Goal: Ask a question: Seek information or help from site administrators or community

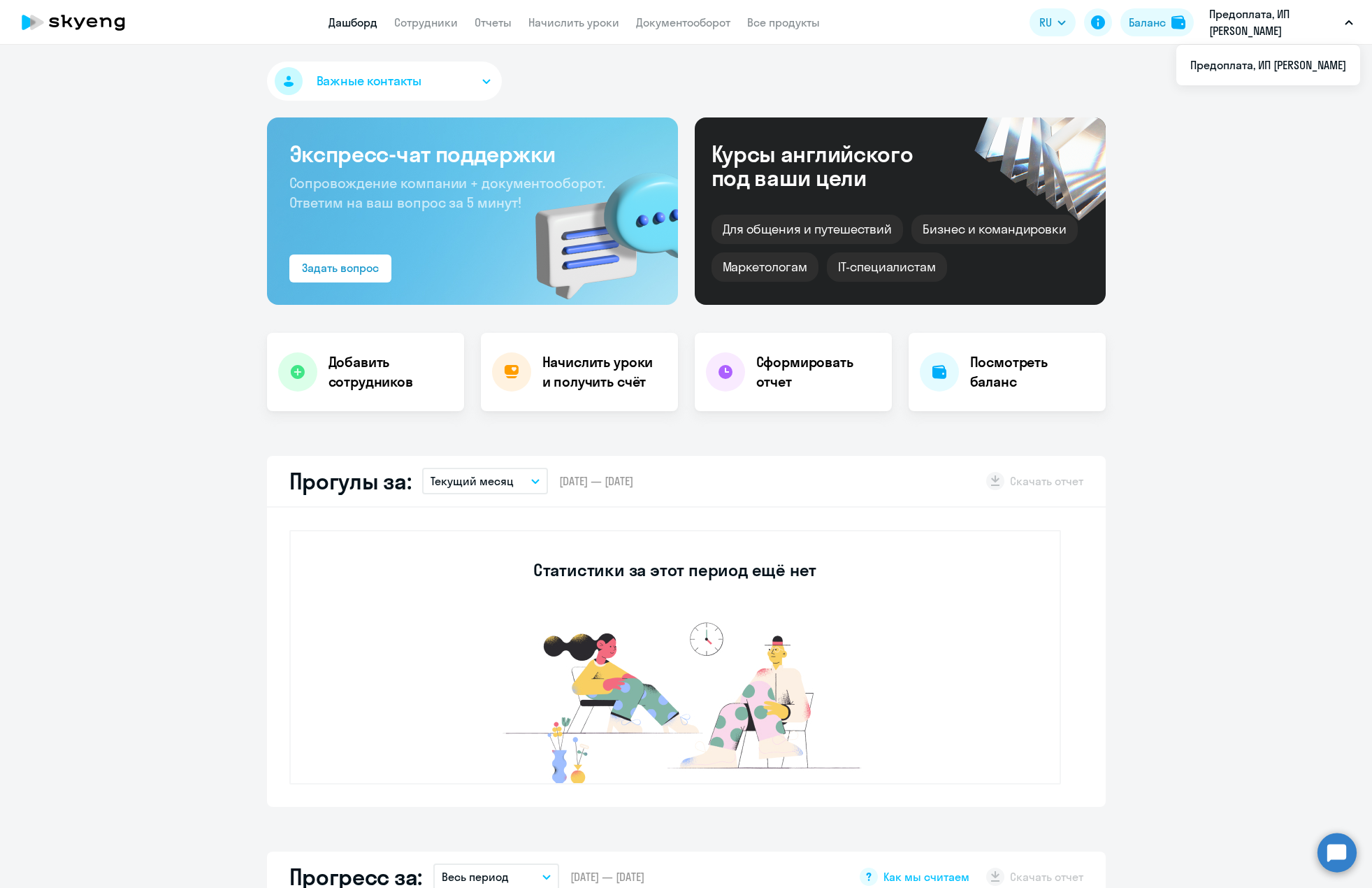
select select "30"
click at [1159, 18] on div "Баланс" at bounding box center [1147, 22] width 37 height 17
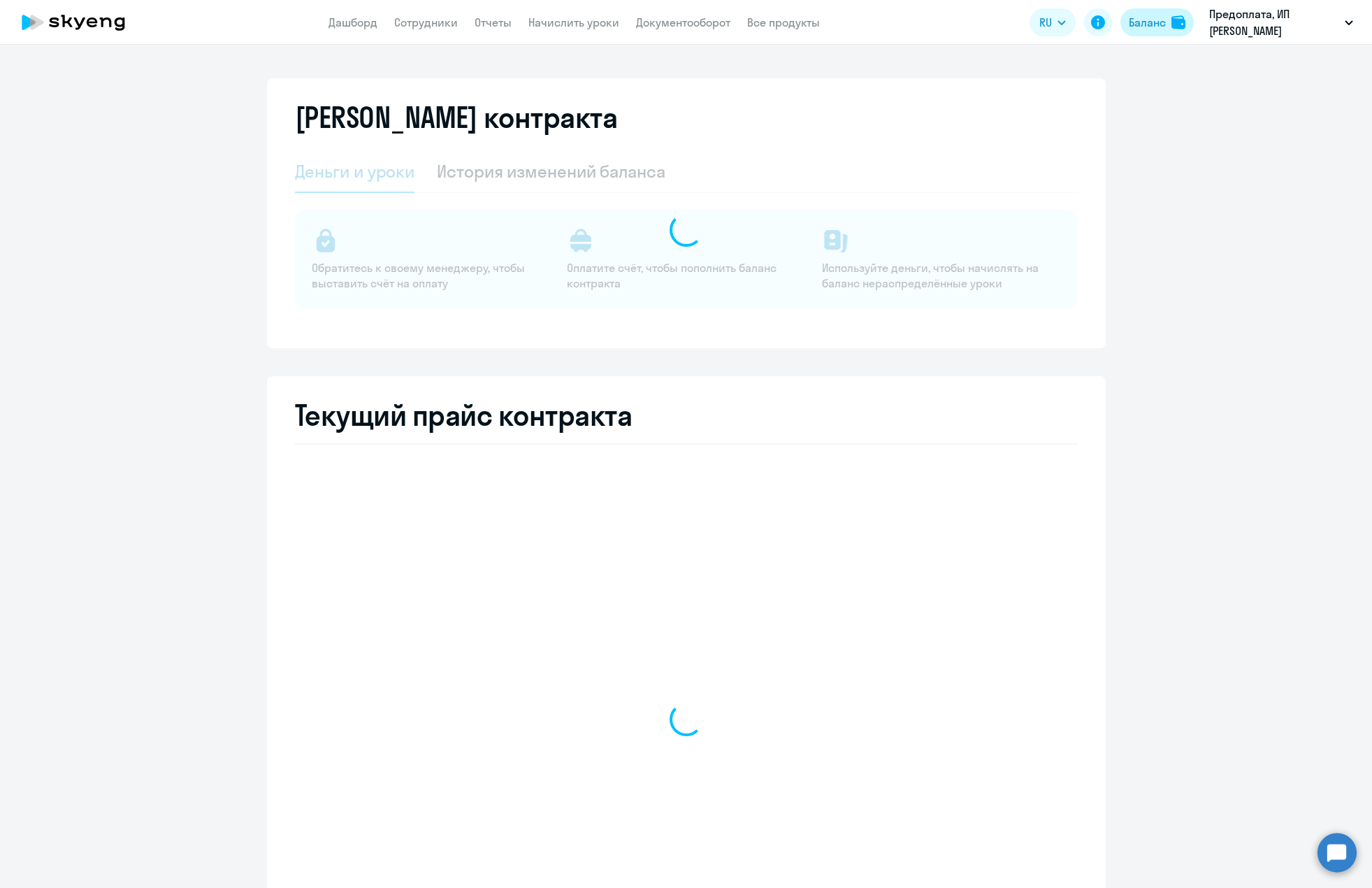
select select "english_adult_not_native_speaker"
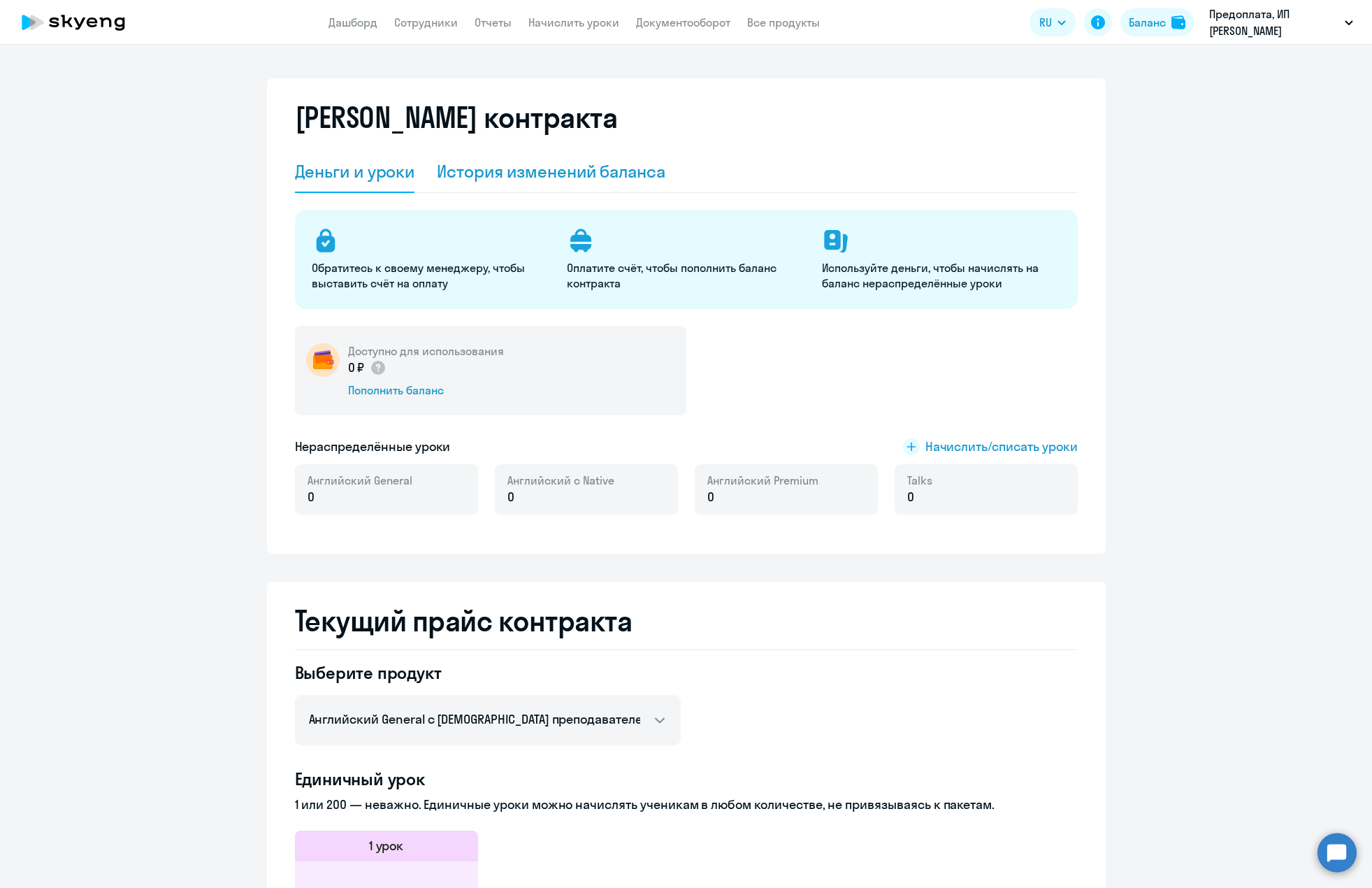
click at [566, 170] on div "История изменений баланса" at bounding box center [551, 170] width 228 height 22
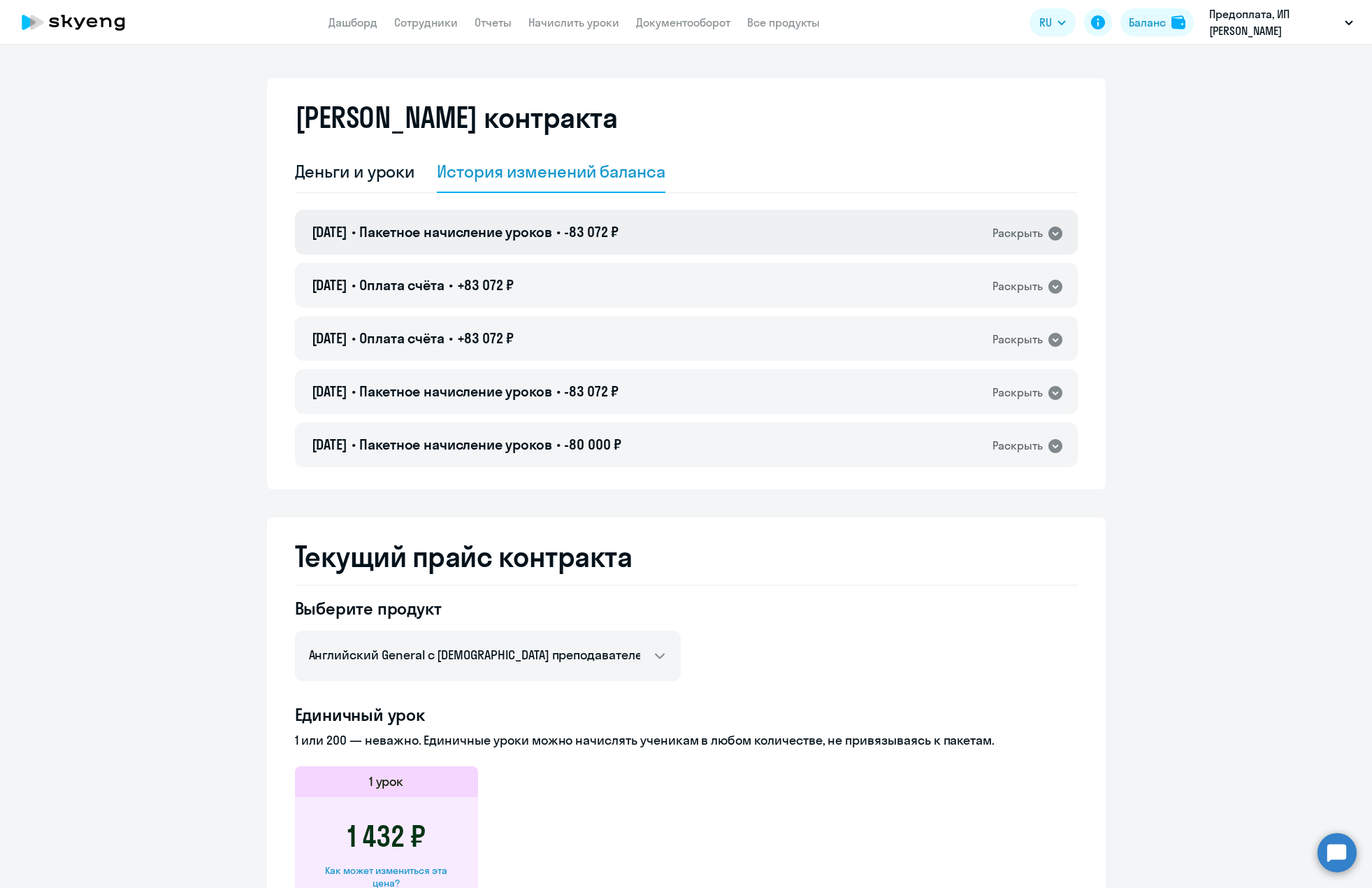
click at [1054, 234] on icon at bounding box center [1055, 234] width 14 height 14
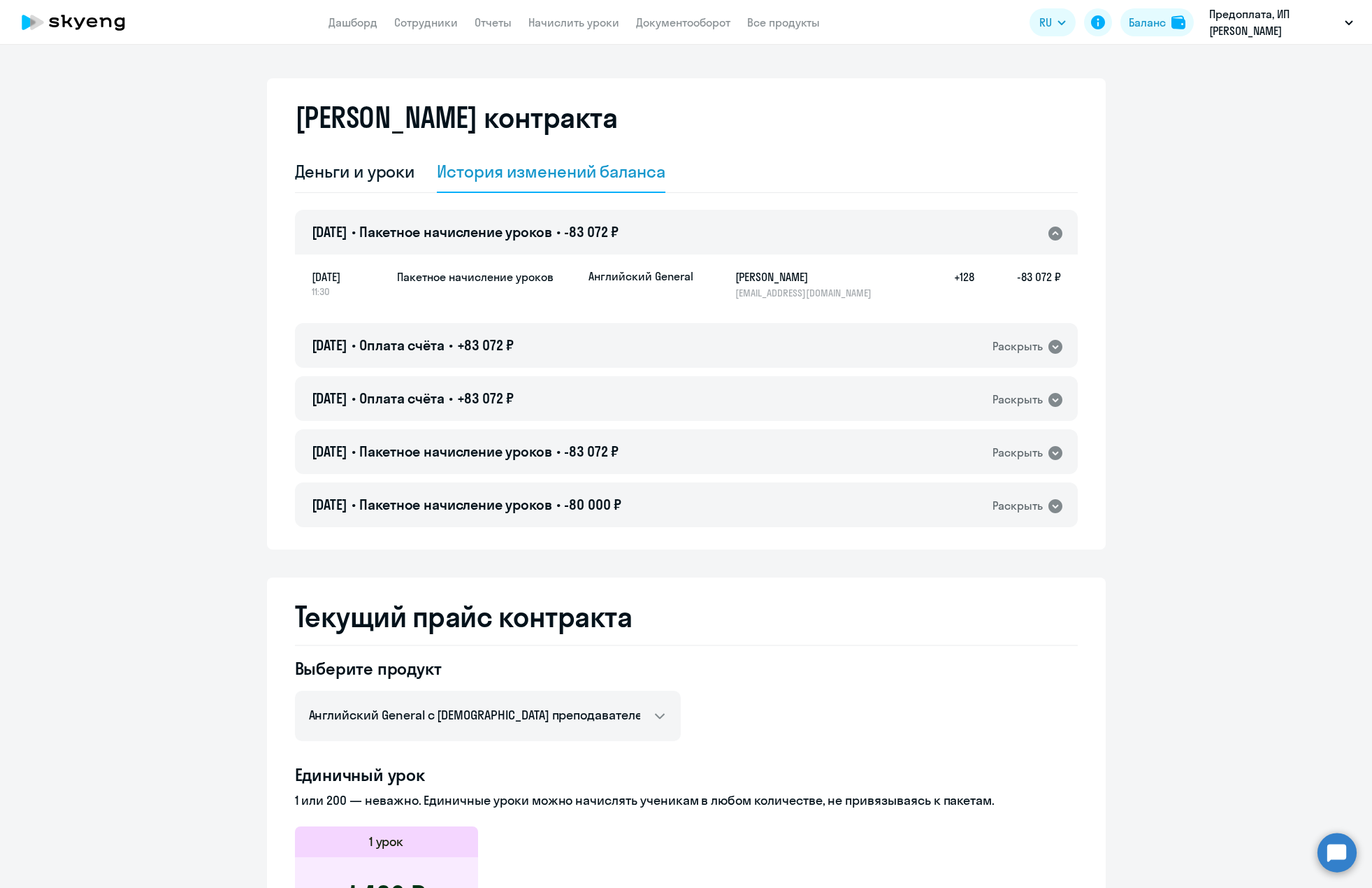
drag, startPoint x: 1338, startPoint y: 850, endPoint x: 1330, endPoint y: 854, distance: 8.9
click at [1338, 851] on circle at bounding box center [1337, 852] width 39 height 39
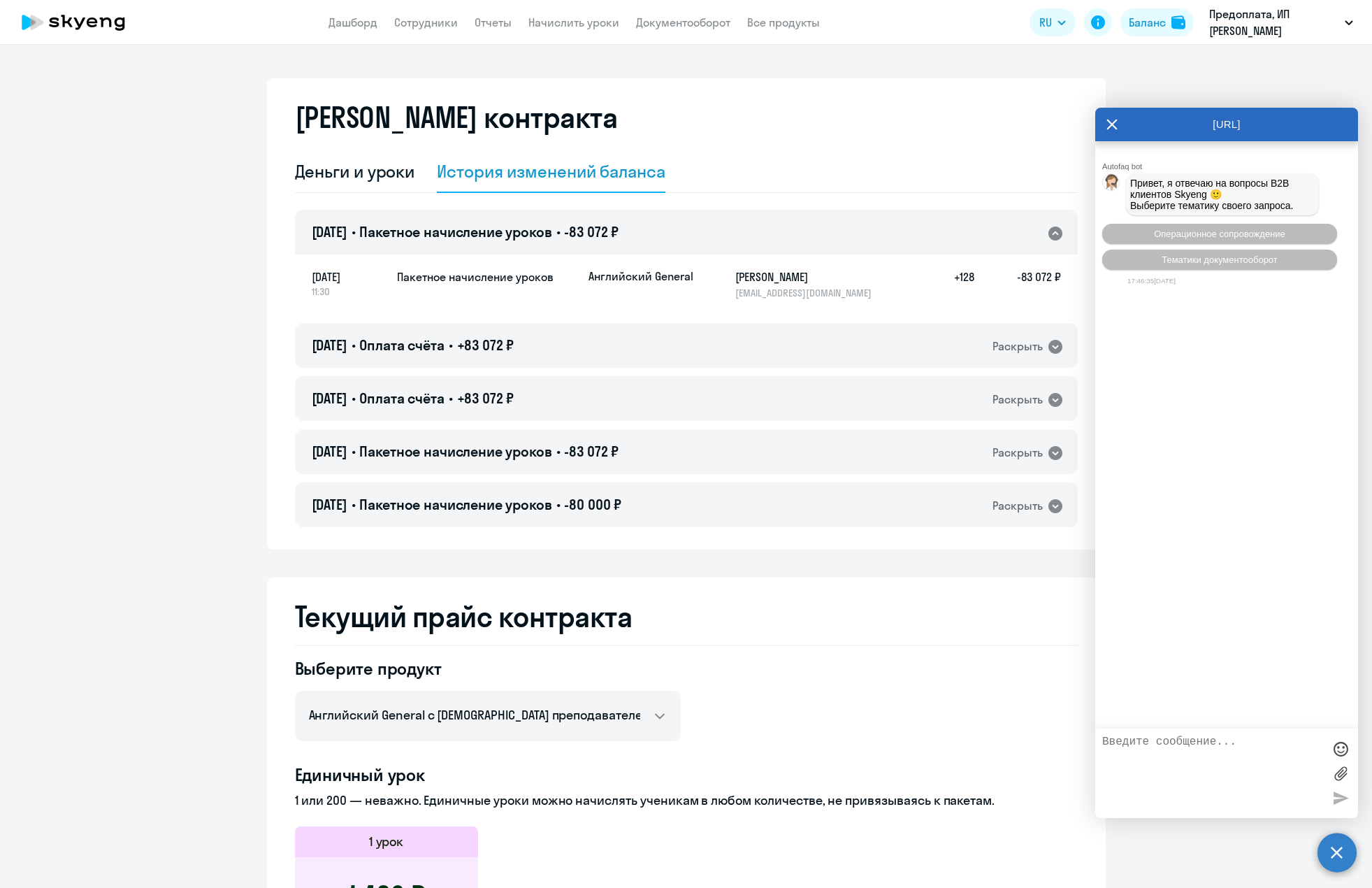
click at [1178, 762] on textarea at bounding box center [1212, 773] width 221 height 76
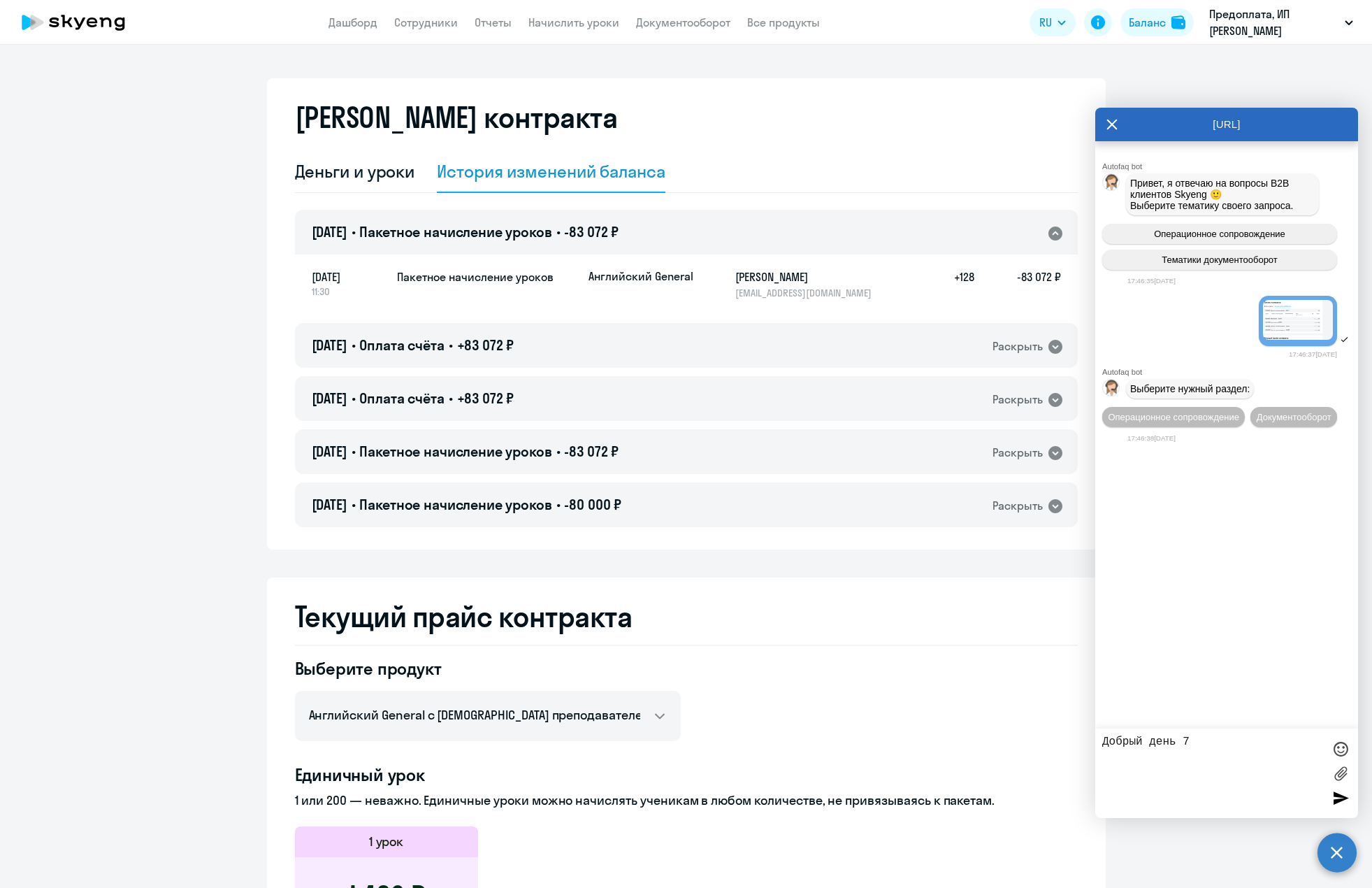
type textarea "Добрый день"
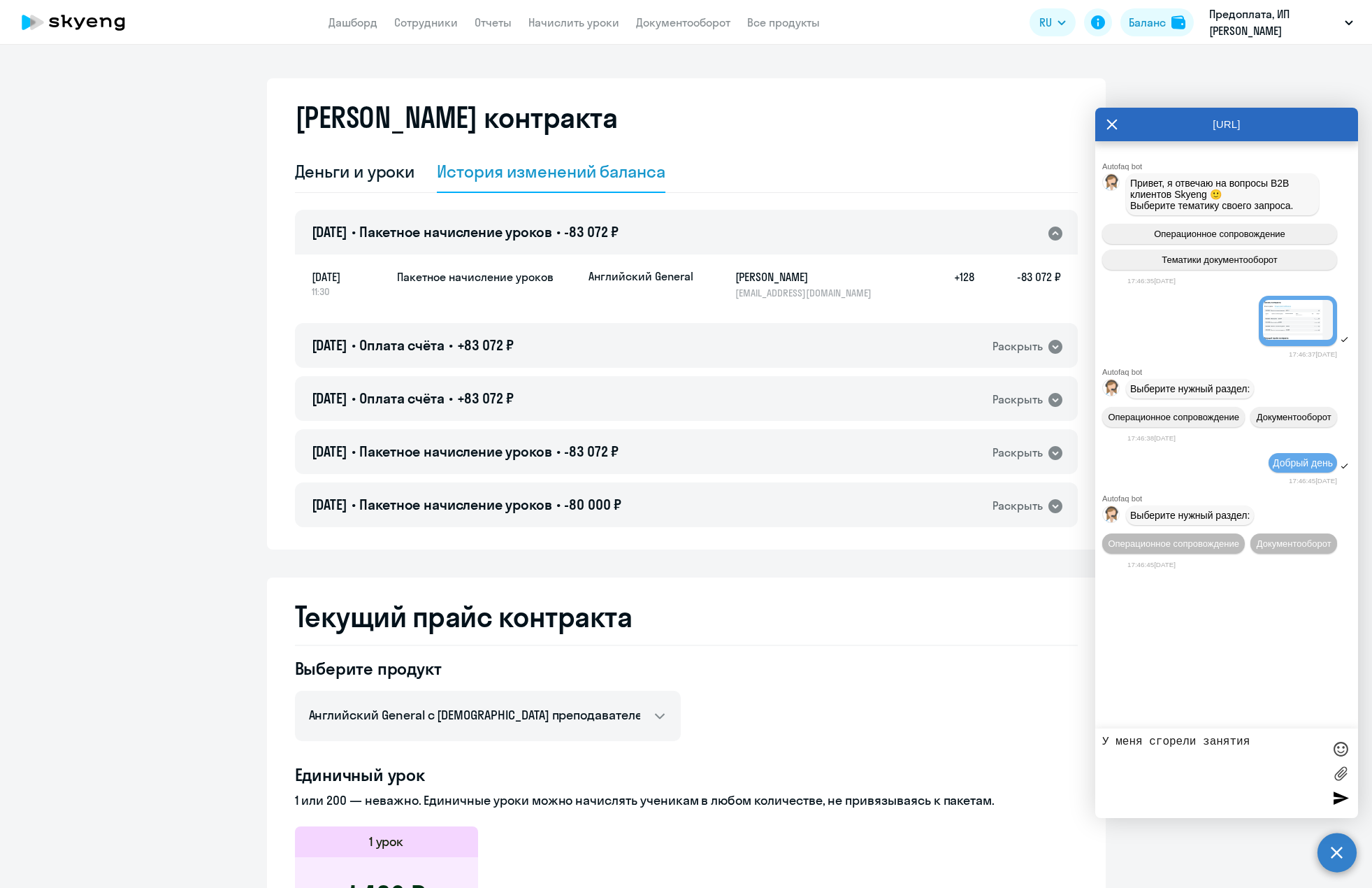
type textarea "У меня сгорели занятия"
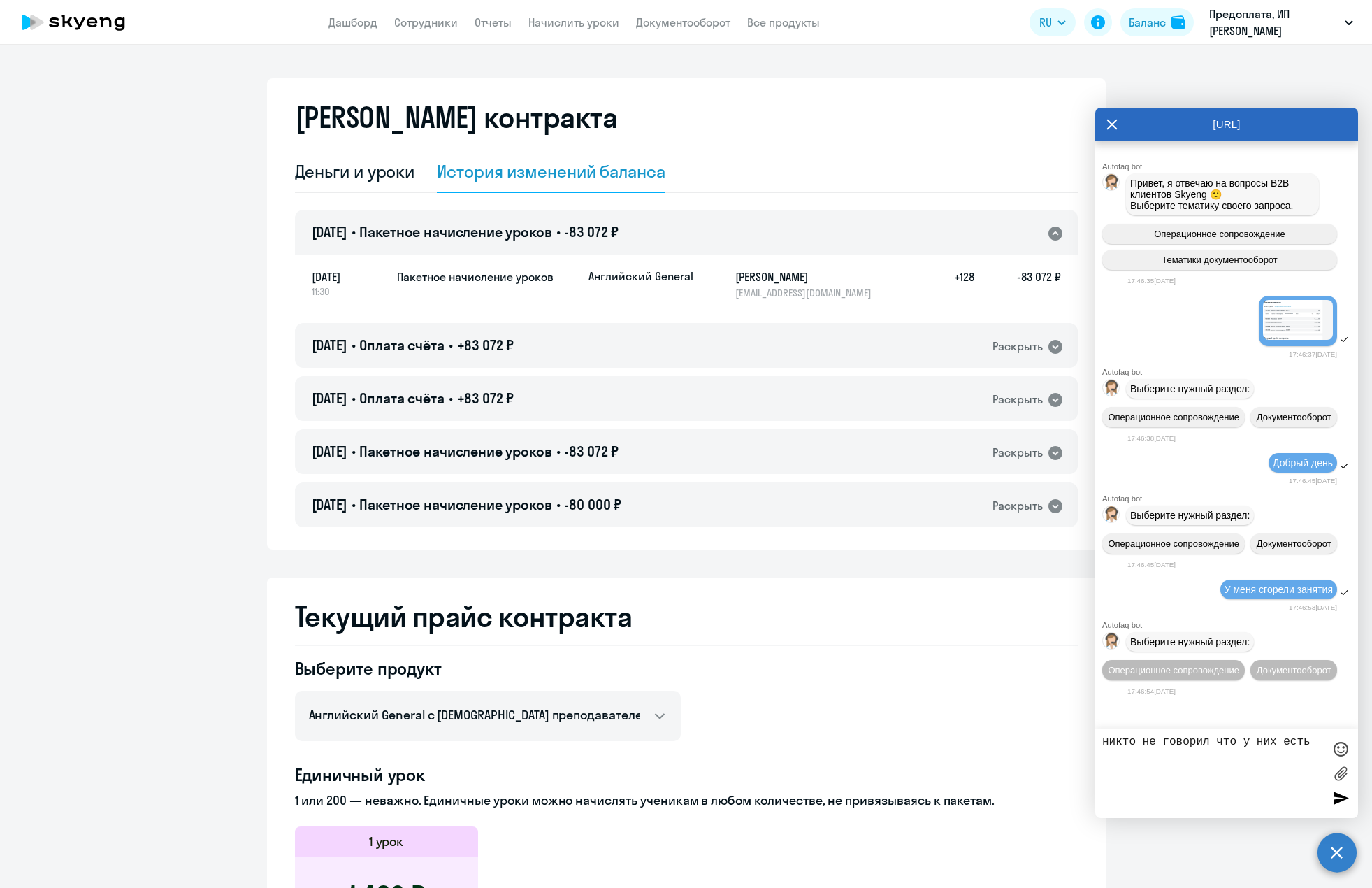
click at [1191, 558] on div "Операционное сопровождение Документооборот" at bounding box center [1227, 543] width 263 height 31
click at [1170, 673] on span "Операционное сопровождение" at bounding box center [1173, 670] width 131 height 11
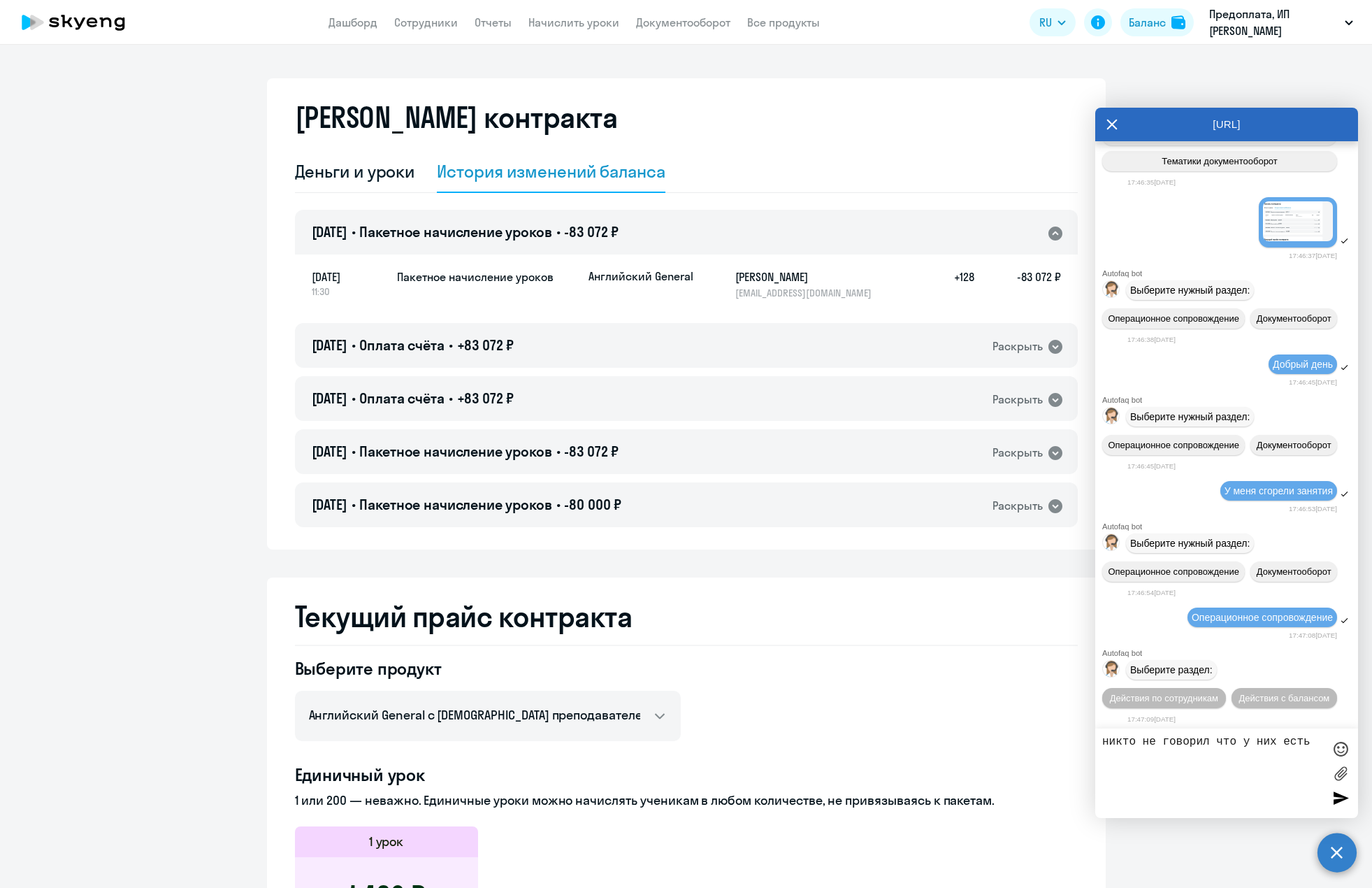
scroll to position [208, 0]
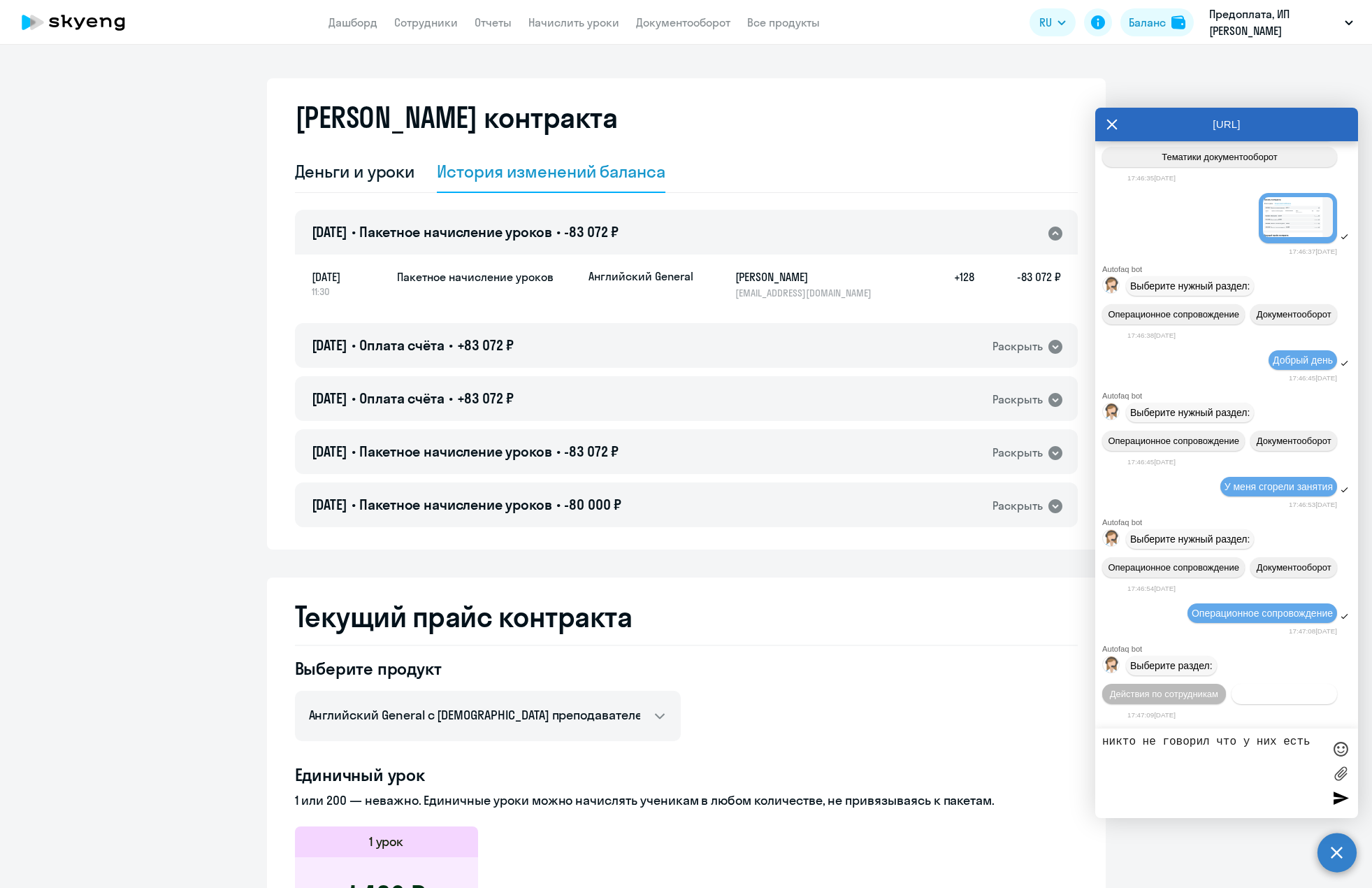
click at [1238, 694] on span "Действия с балансом" at bounding box center [1284, 694] width 91 height 11
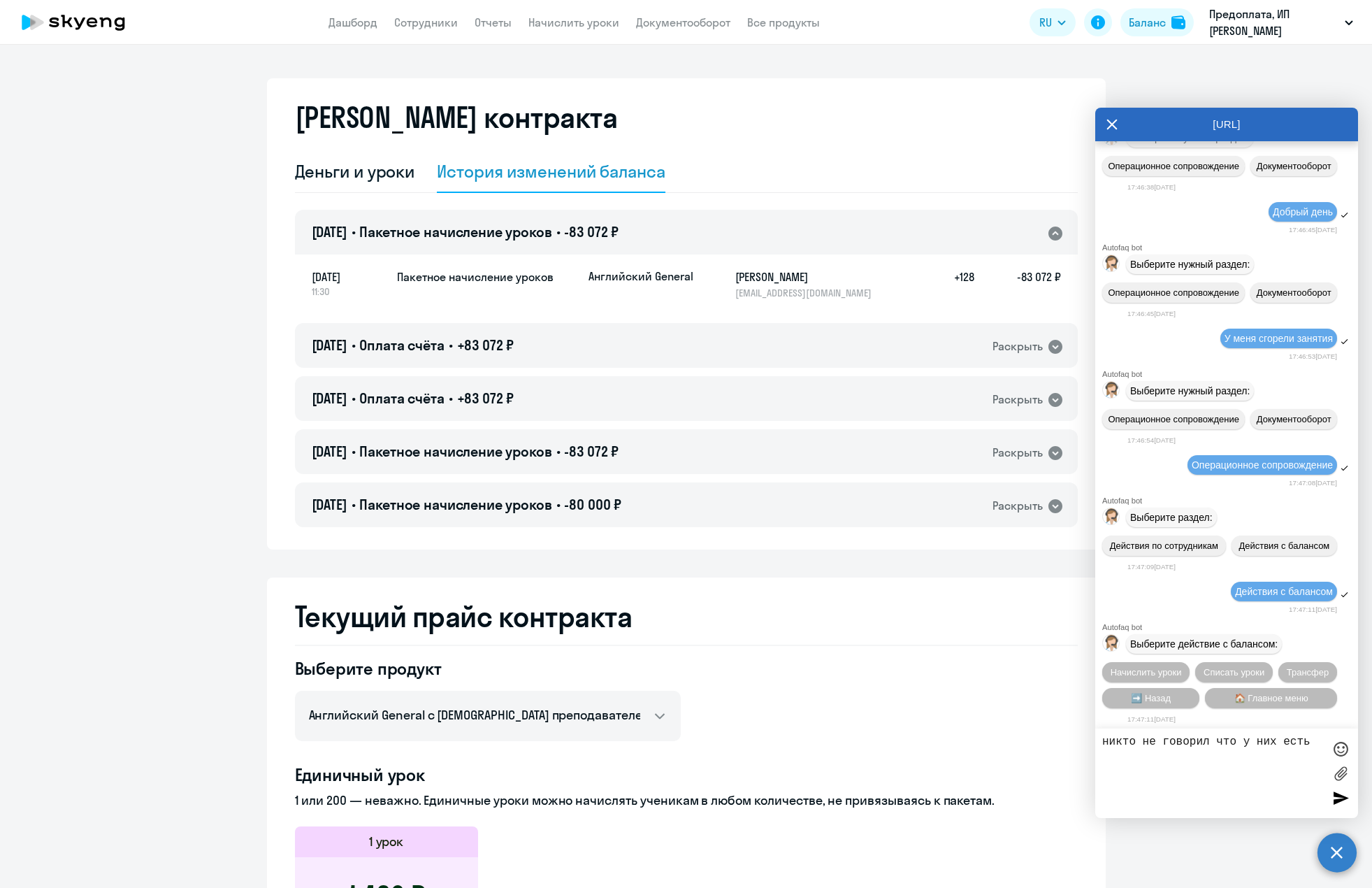
scroll to position [362, 0]
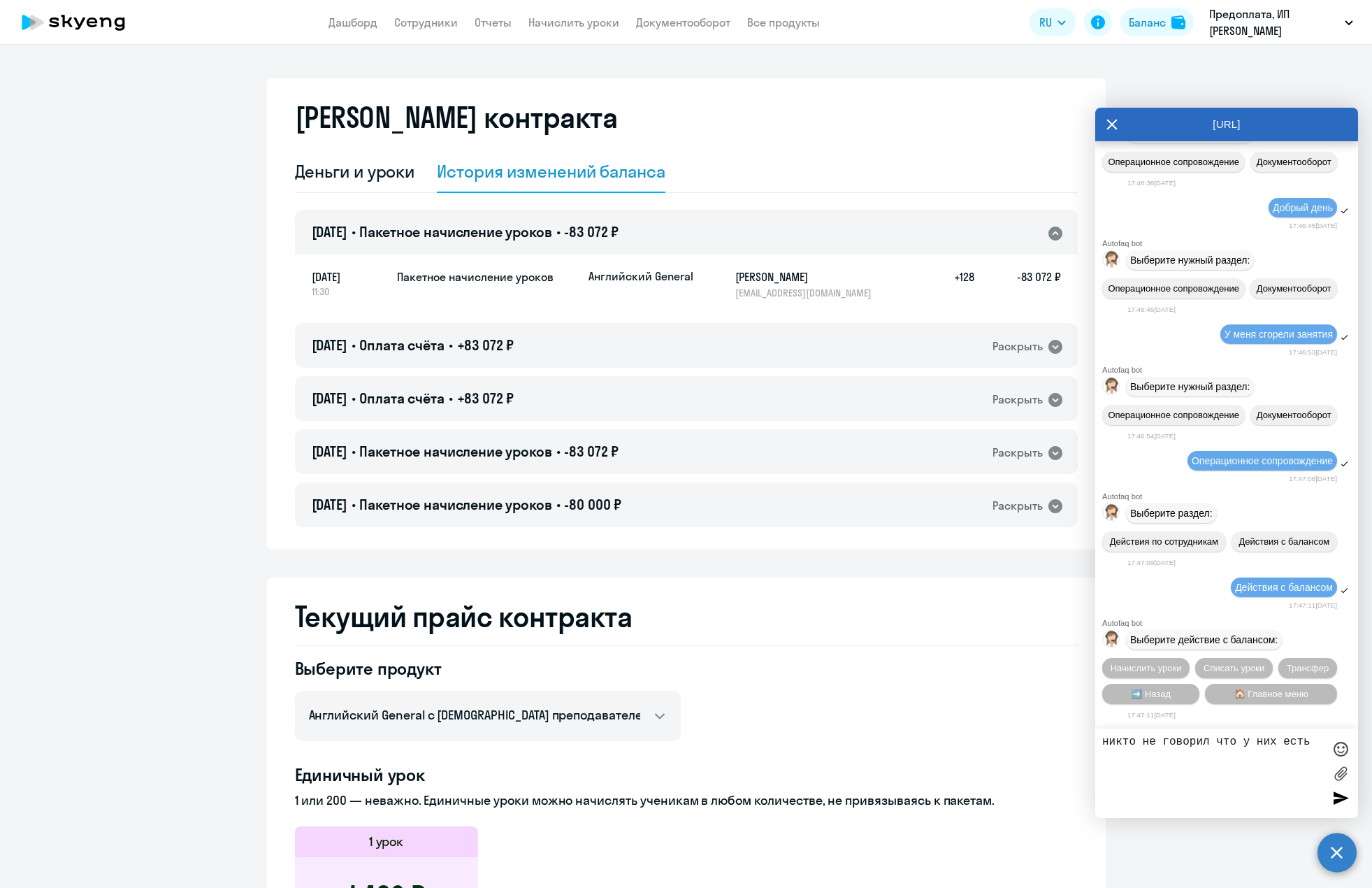
click at [1273, 760] on textarea "никто не говорил что у них есть" at bounding box center [1212, 773] width 221 height 76
click at [1317, 742] on textarea "никто не говорил что у них есть" at bounding box center [1212, 773] width 221 height 76
type textarea "никто не говорил что у них есть сроки годности"
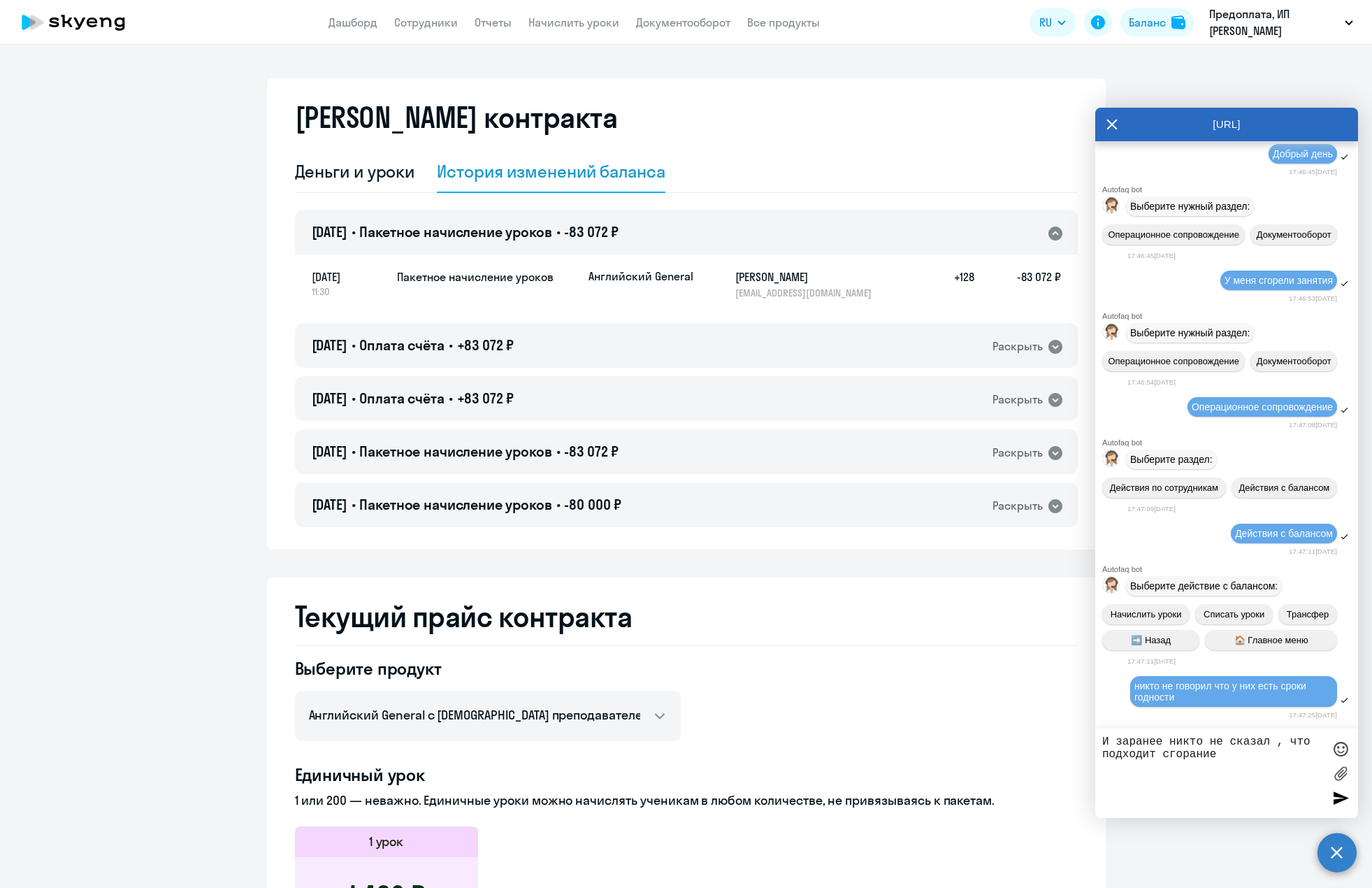
type textarea "И заранее никто не сказал , что подходит сгорание"
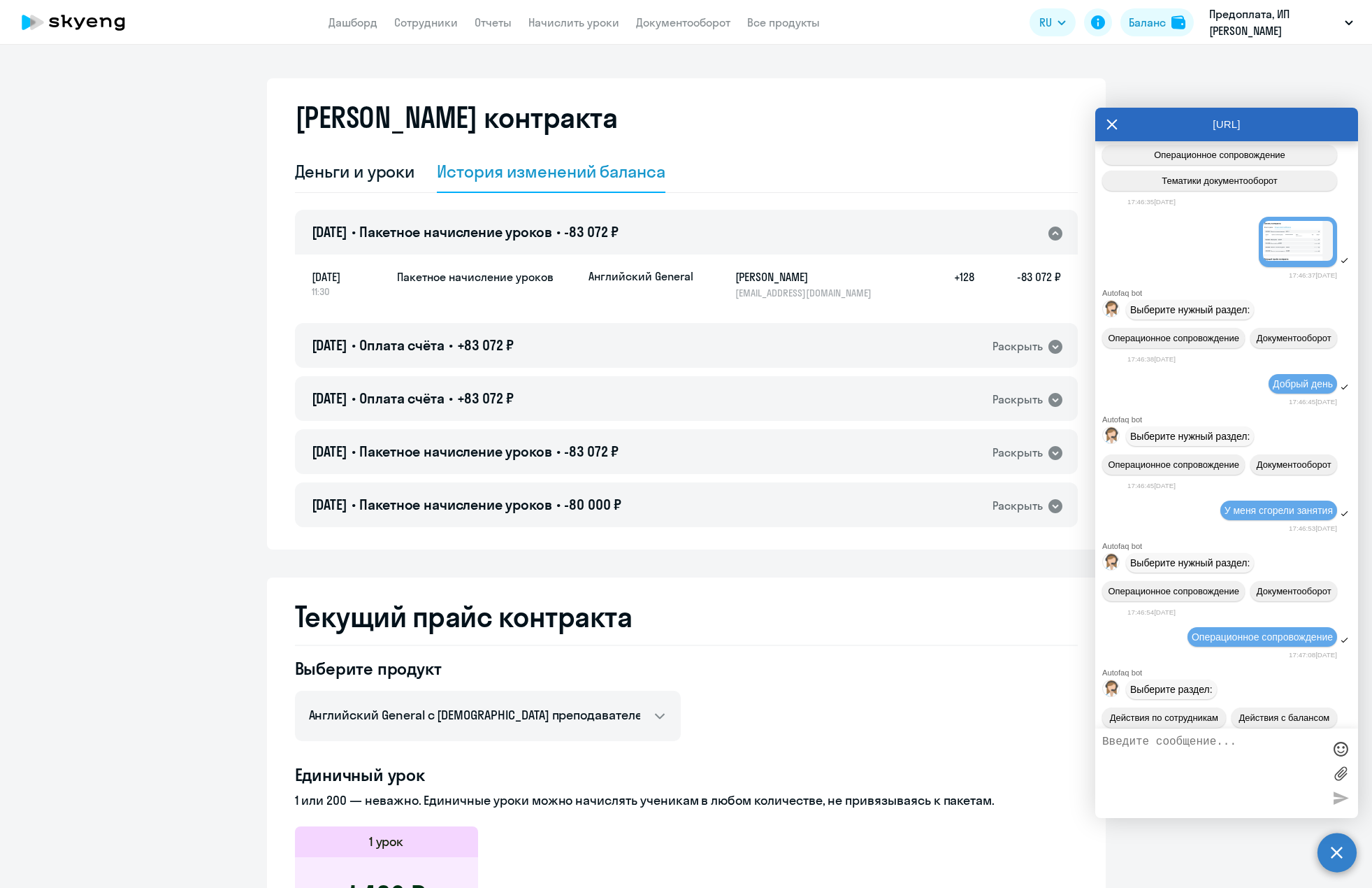
scroll to position [0, 0]
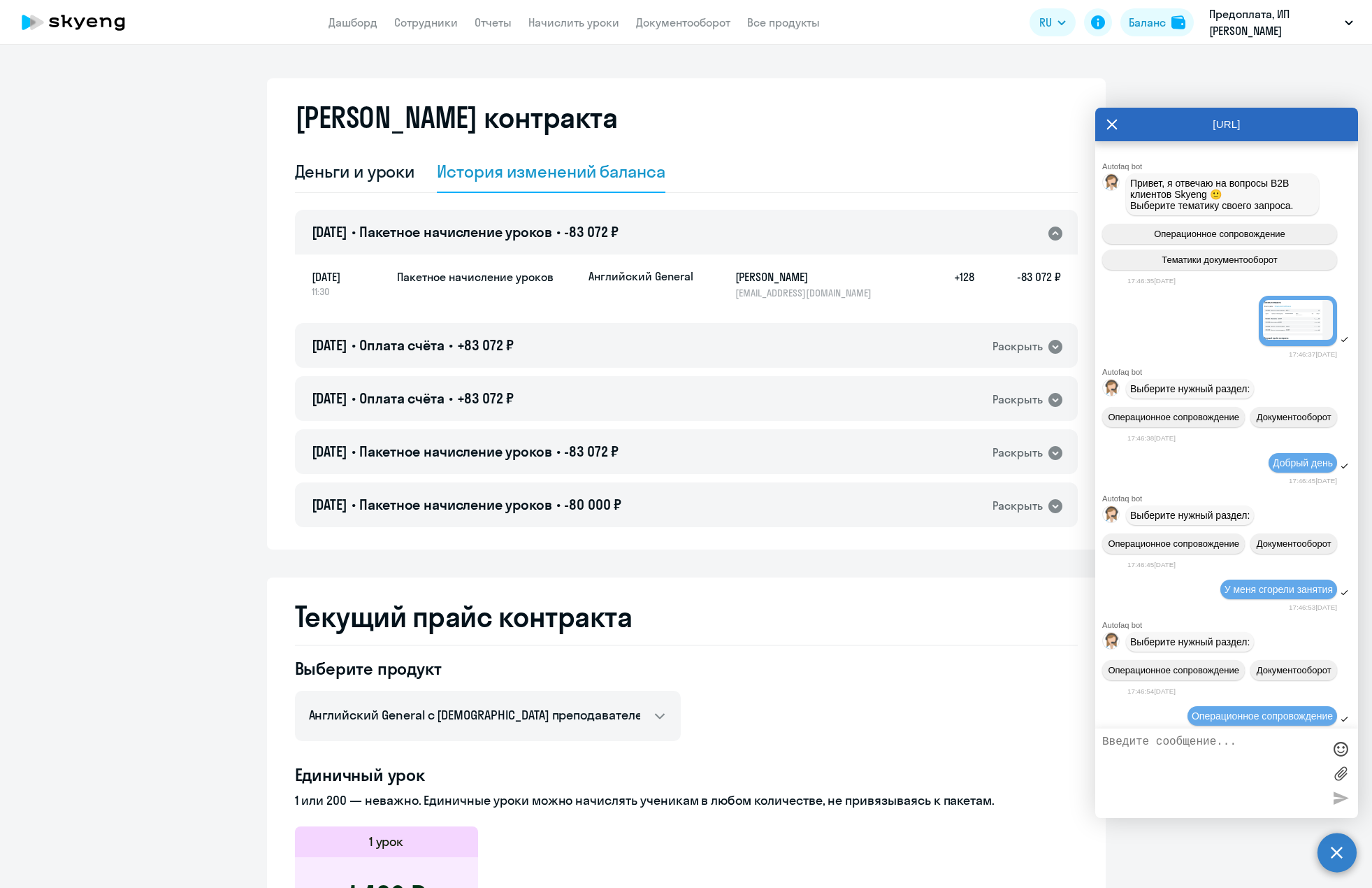
click at [1359, 25] on button "Предоплата, ИП [PERSON_NAME]" at bounding box center [1280, 22] width 158 height 34
click at [1159, 17] on div "Баланс" at bounding box center [1147, 22] width 37 height 17
click at [1095, 20] on icon at bounding box center [1098, 22] width 14 height 14
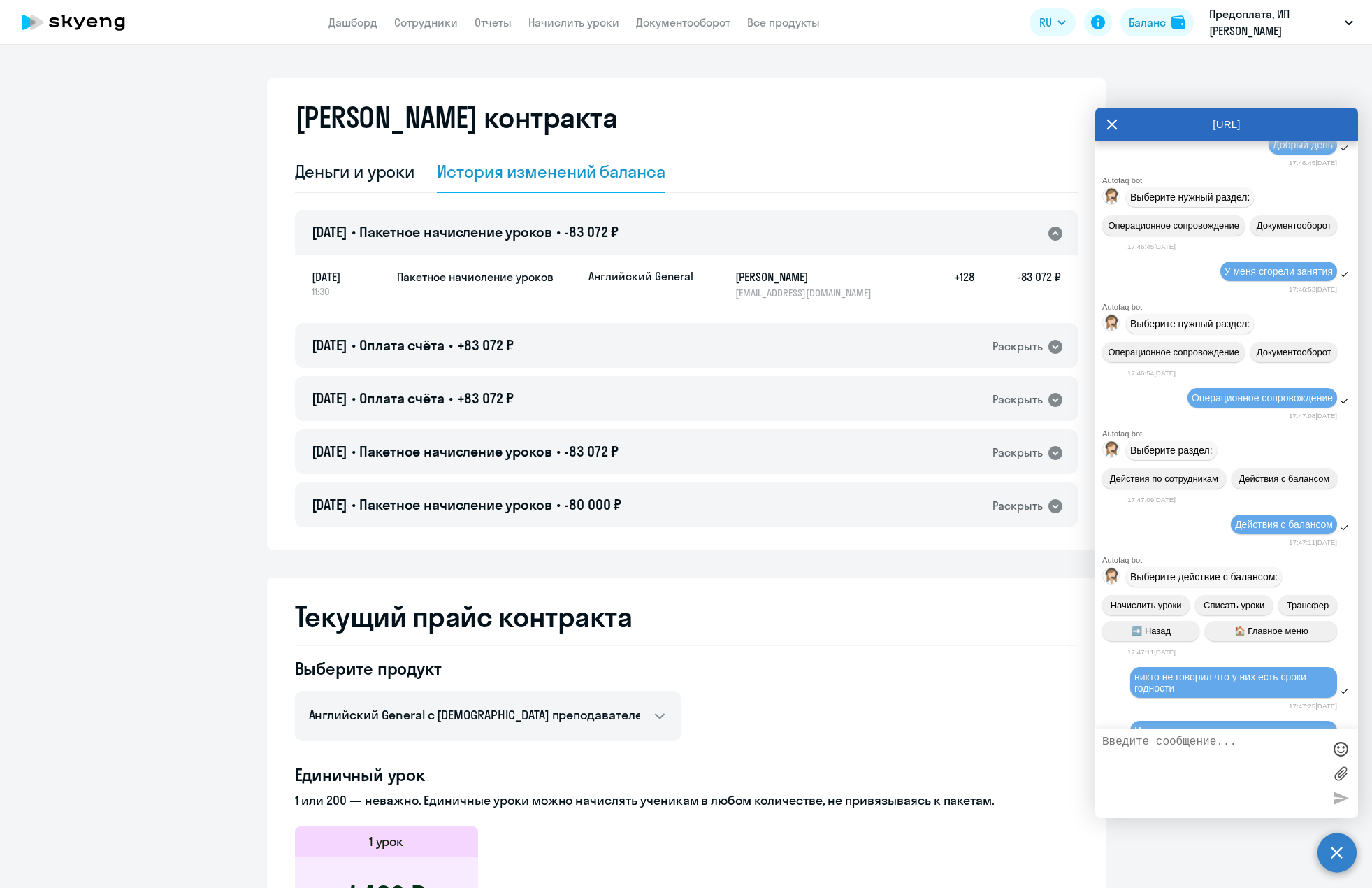
scroll to position [469, 0]
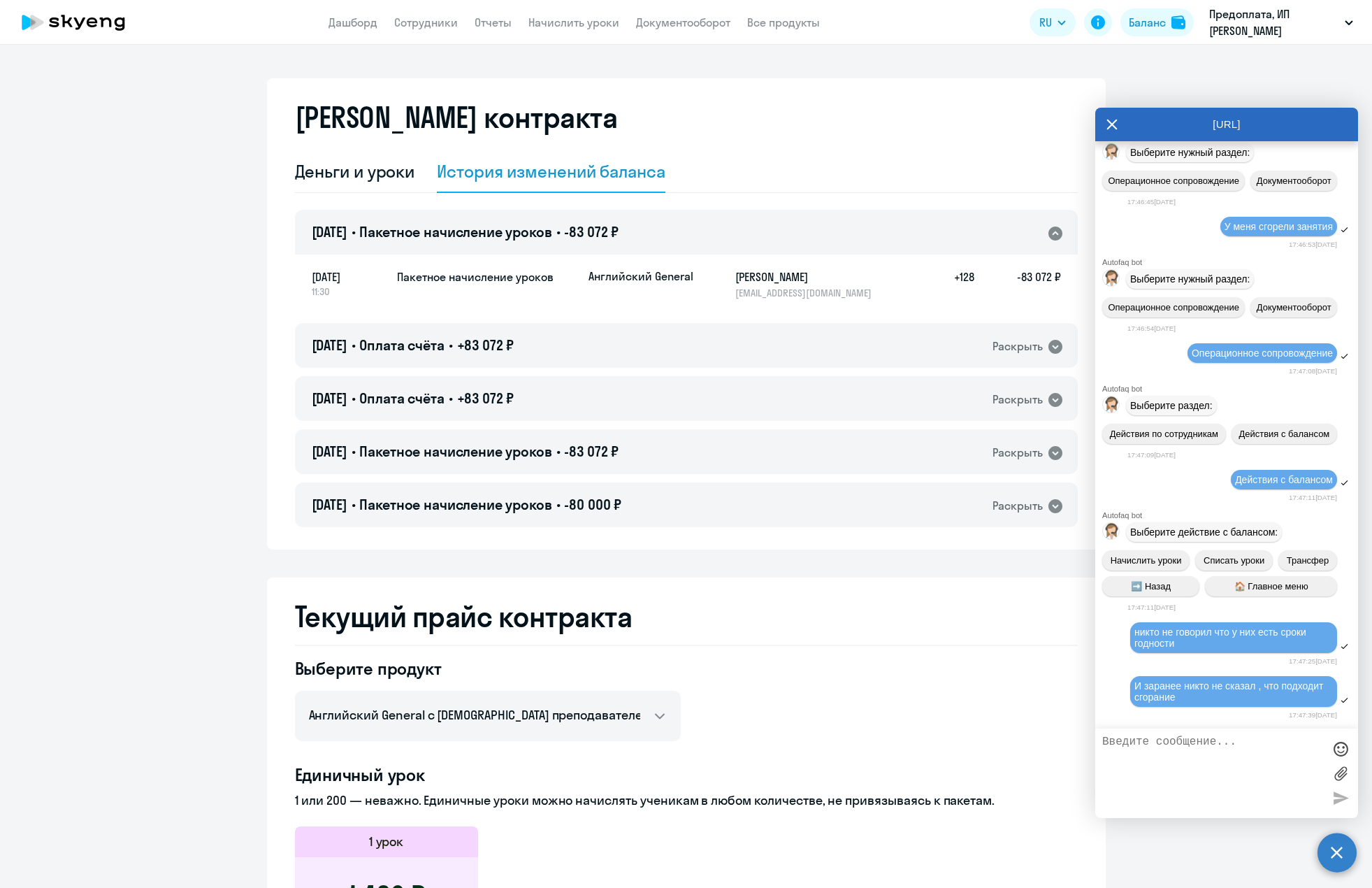
drag, startPoint x: 1254, startPoint y: 615, endPoint x: 1272, endPoint y: 629, distance: 22.8
click at [1265, 623] on div "Autofaq bot Привет, я отвечаю на вопросы B2B клиентов Skyeng 🙂 Выберите тематик…" at bounding box center [1227, 250] width 263 height 943
click at [1341, 860] on circle at bounding box center [1337, 852] width 39 height 39
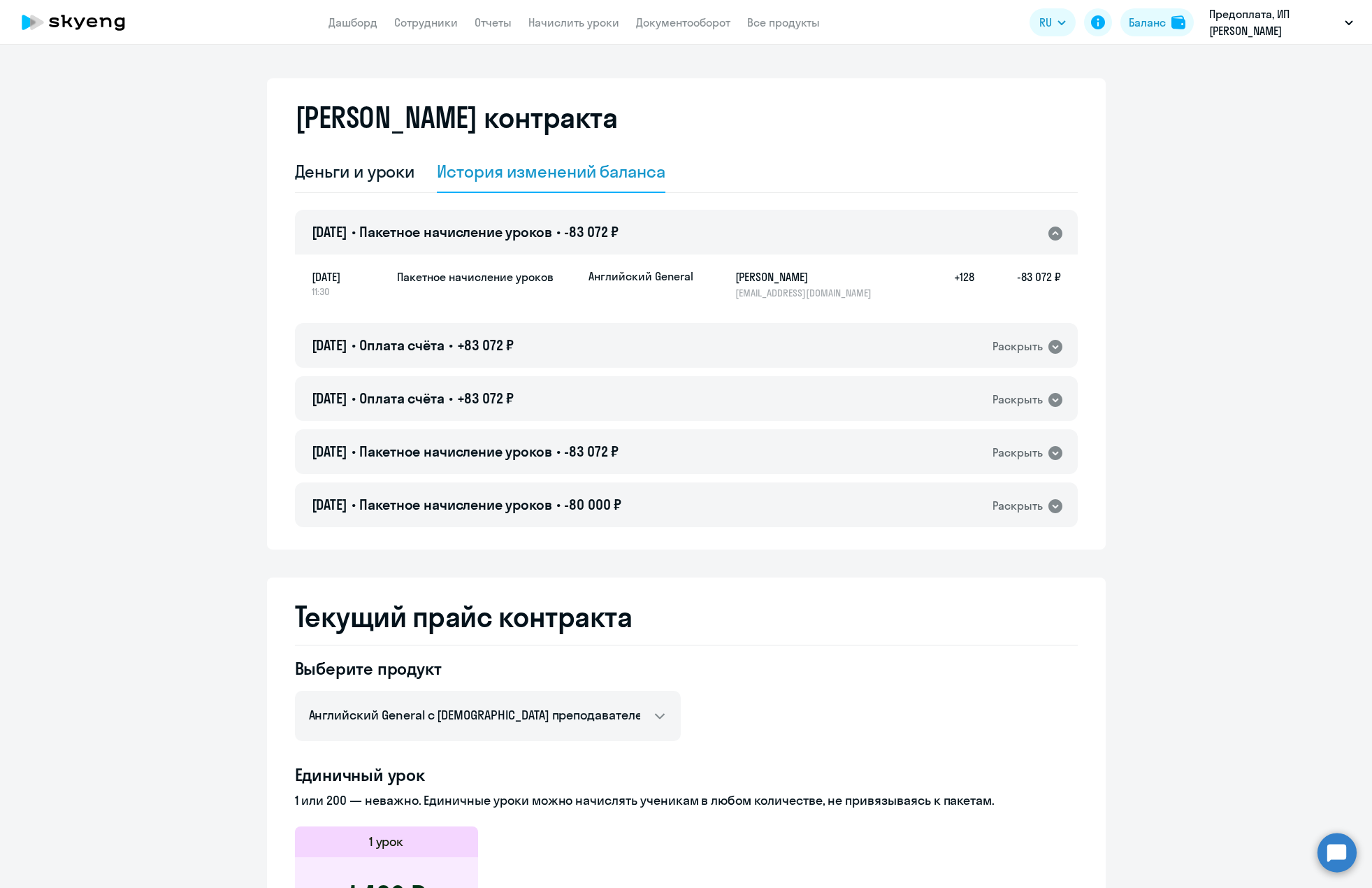
click at [1330, 845] on circle at bounding box center [1337, 852] width 39 height 39
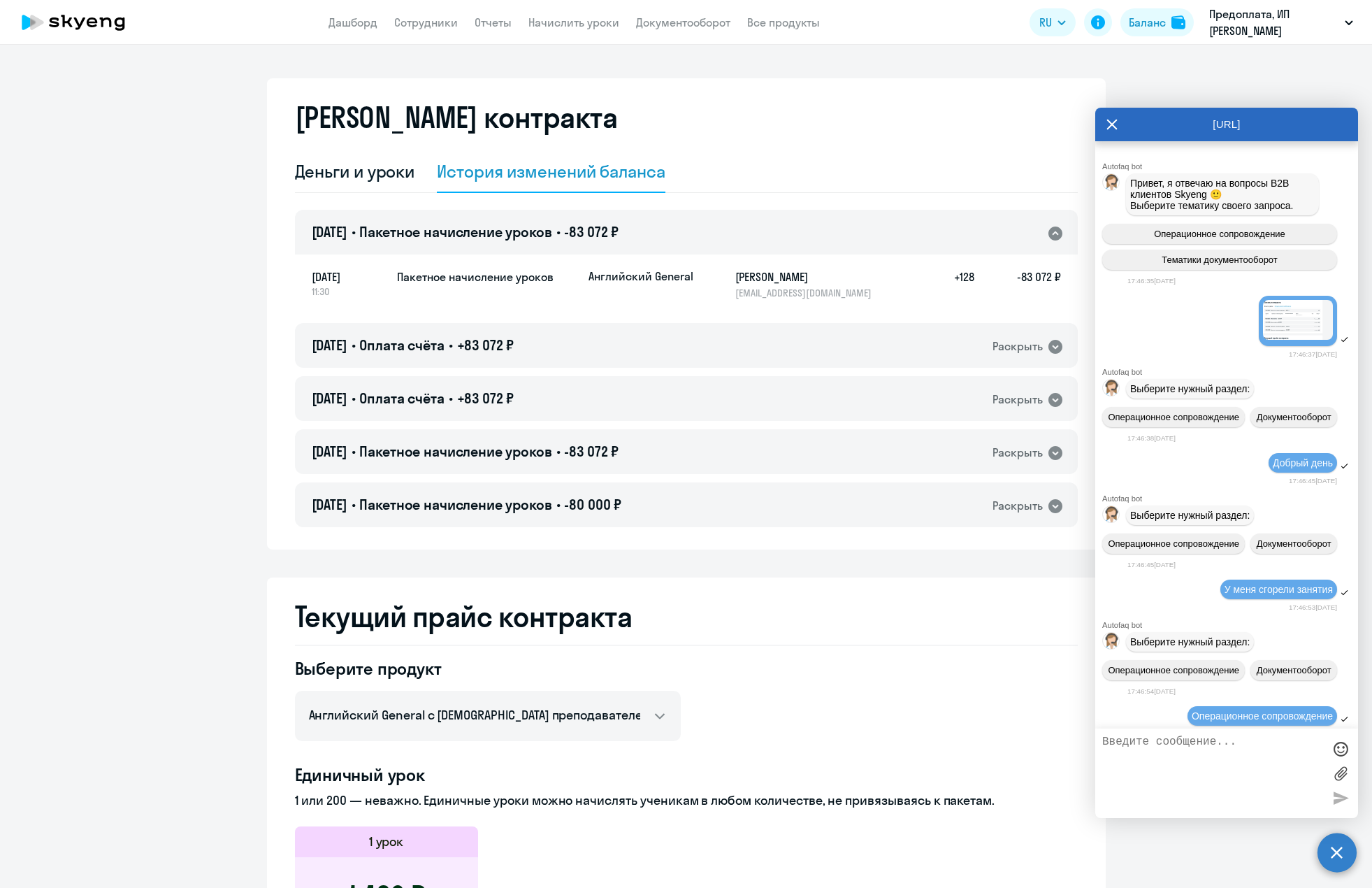
scroll to position [464, 0]
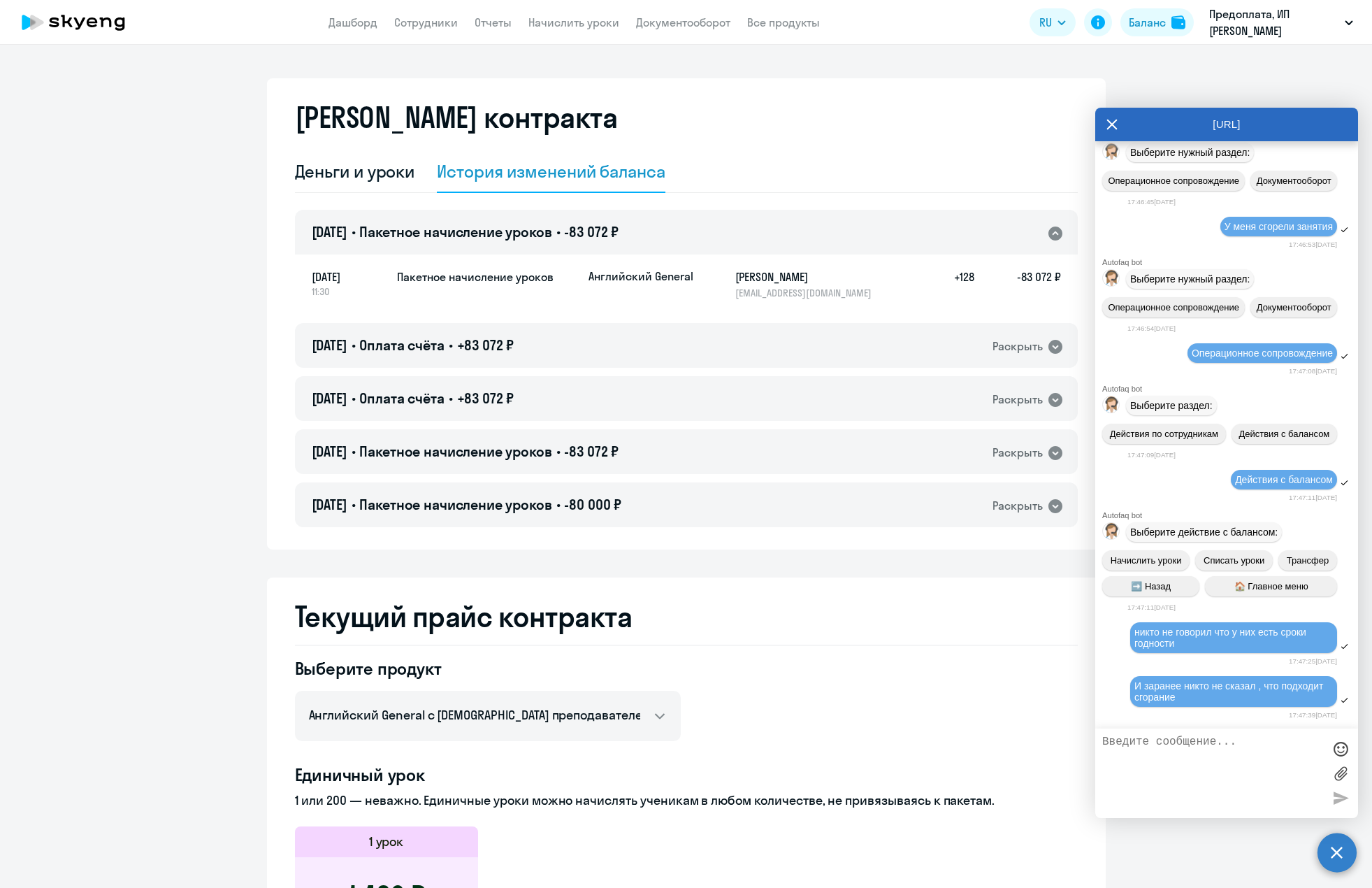
click at [1109, 120] on icon at bounding box center [1112, 125] width 12 height 34
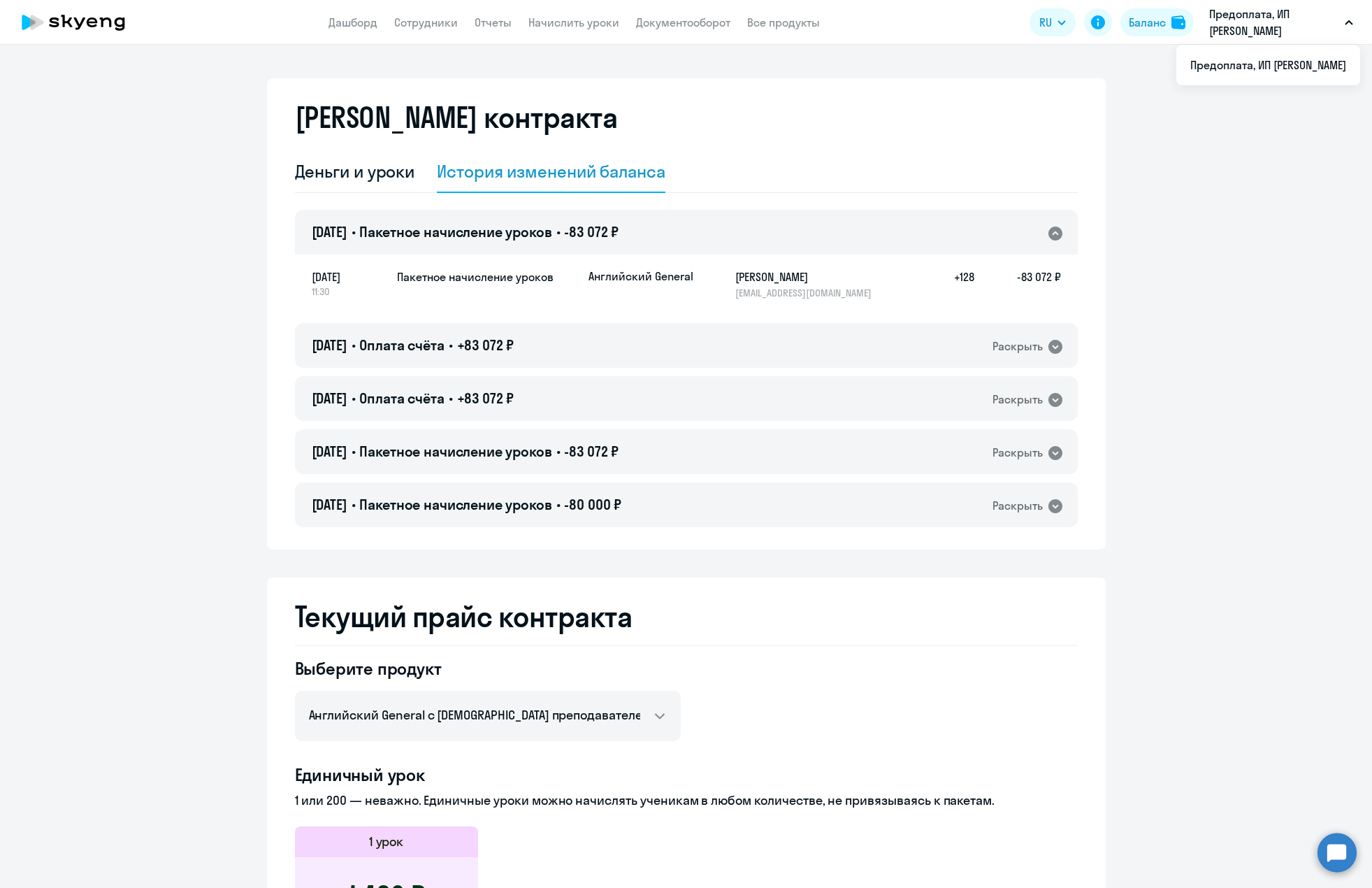
click at [1357, 21] on button "Предоплата, ИП [PERSON_NAME]" at bounding box center [1280, 22] width 158 height 34
drag, startPoint x: 1355, startPoint y: 20, endPoint x: 1178, endPoint y: 28, distance: 177.2
click at [1349, 20] on button "Предоплата, ИП [PERSON_NAME]" at bounding box center [1280, 22] width 158 height 34
click at [1248, 19] on p "Предоплата, ИП [PERSON_NAME]" at bounding box center [1274, 22] width 130 height 34
click at [1173, 26] on img at bounding box center [1178, 22] width 14 height 14
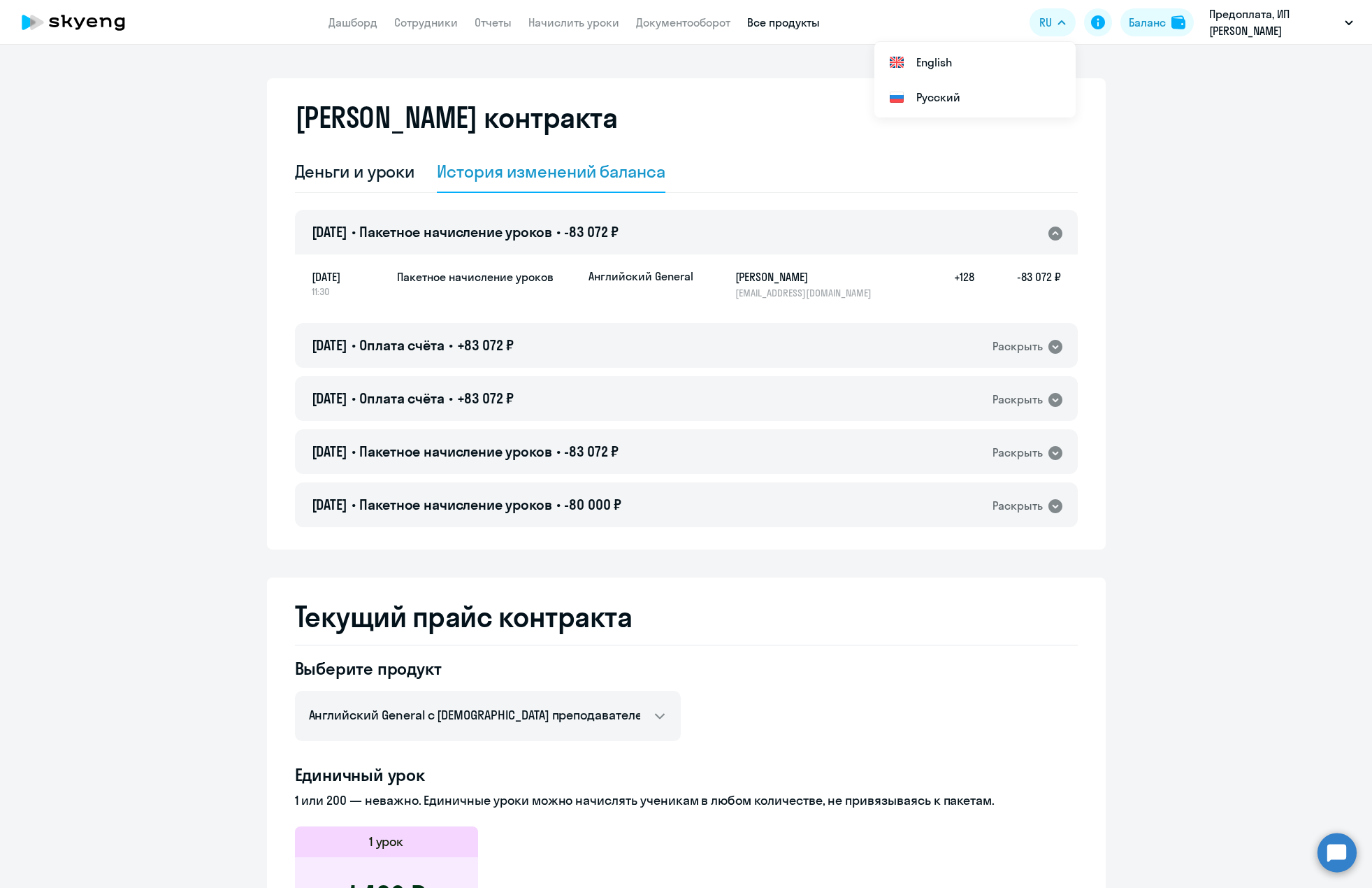
click at [767, 16] on link "Все продукты" at bounding box center [782, 22] width 72 height 14
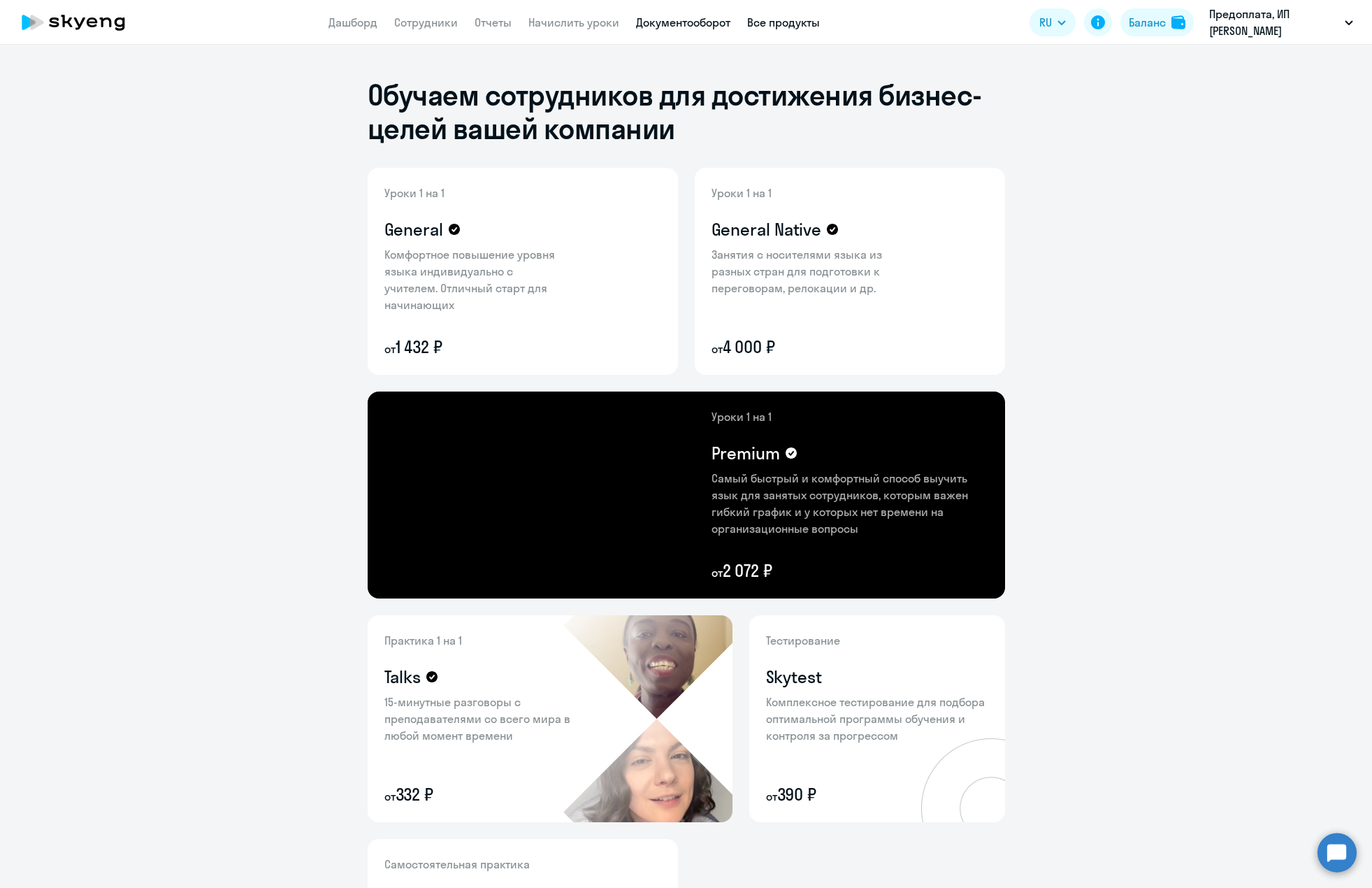
click at [724, 26] on link "Документооборот" at bounding box center [683, 22] width 95 height 14
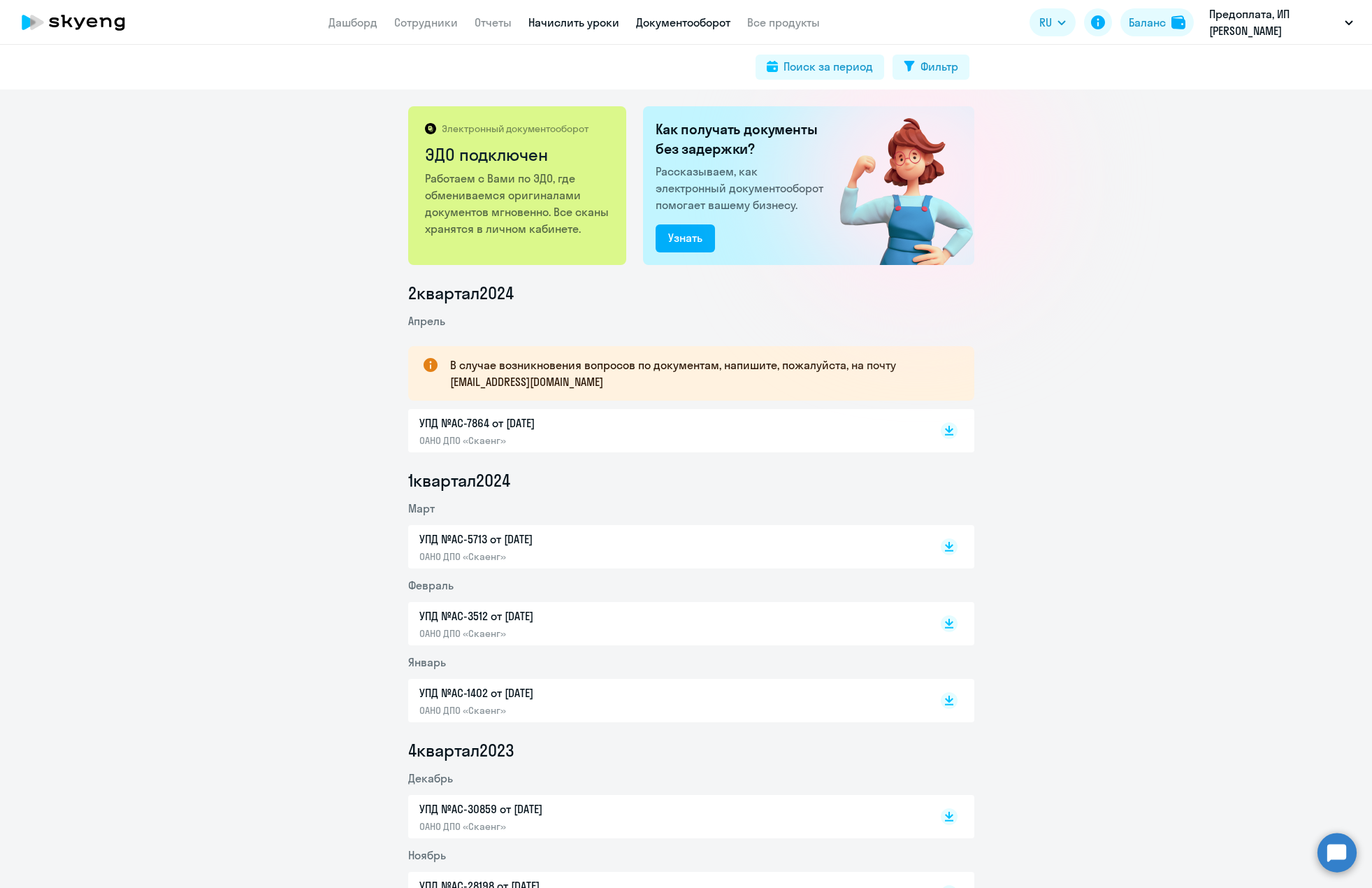
click at [559, 25] on link "Начислить уроки" at bounding box center [574, 22] width 91 height 14
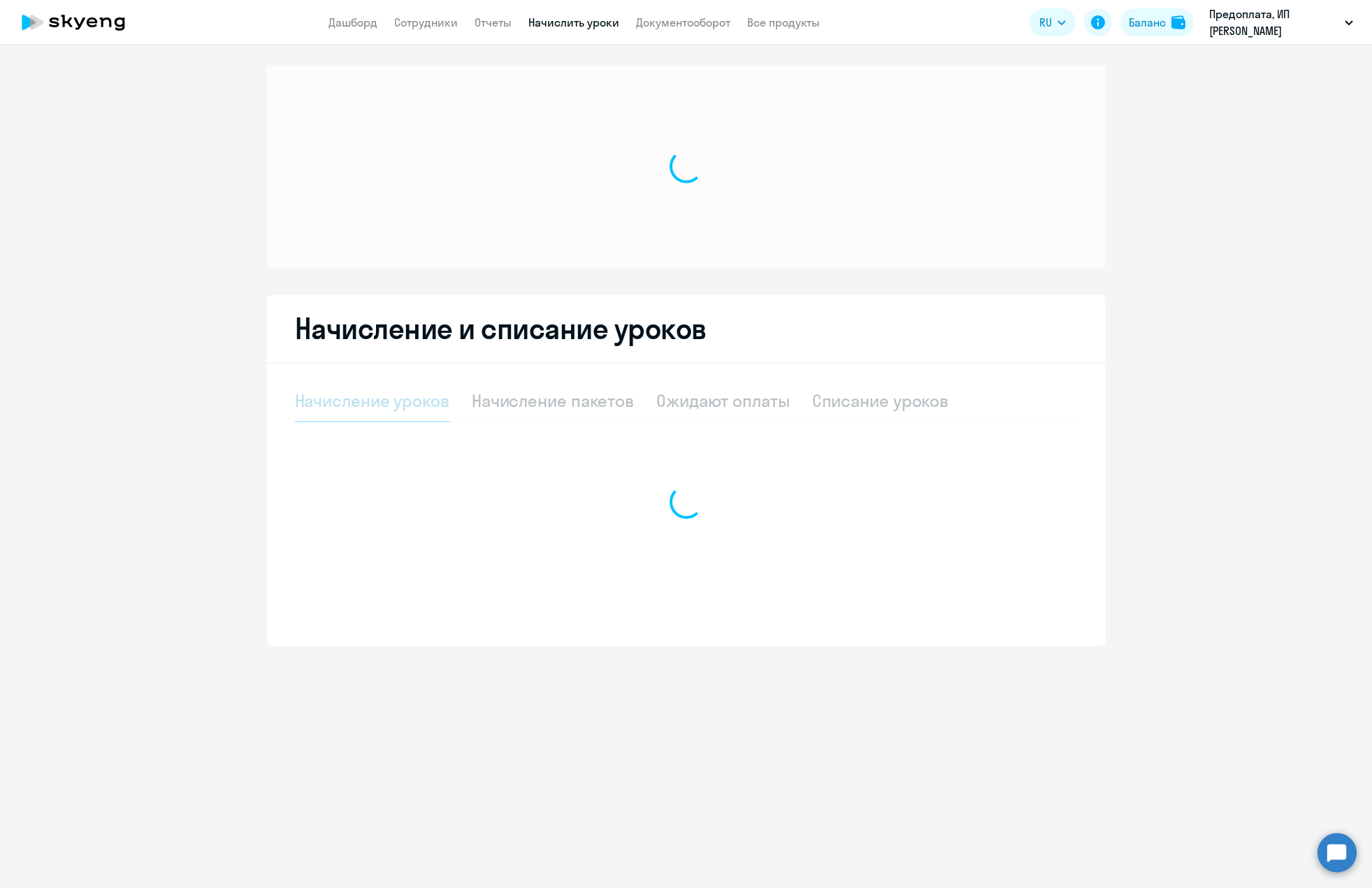
select select "10"
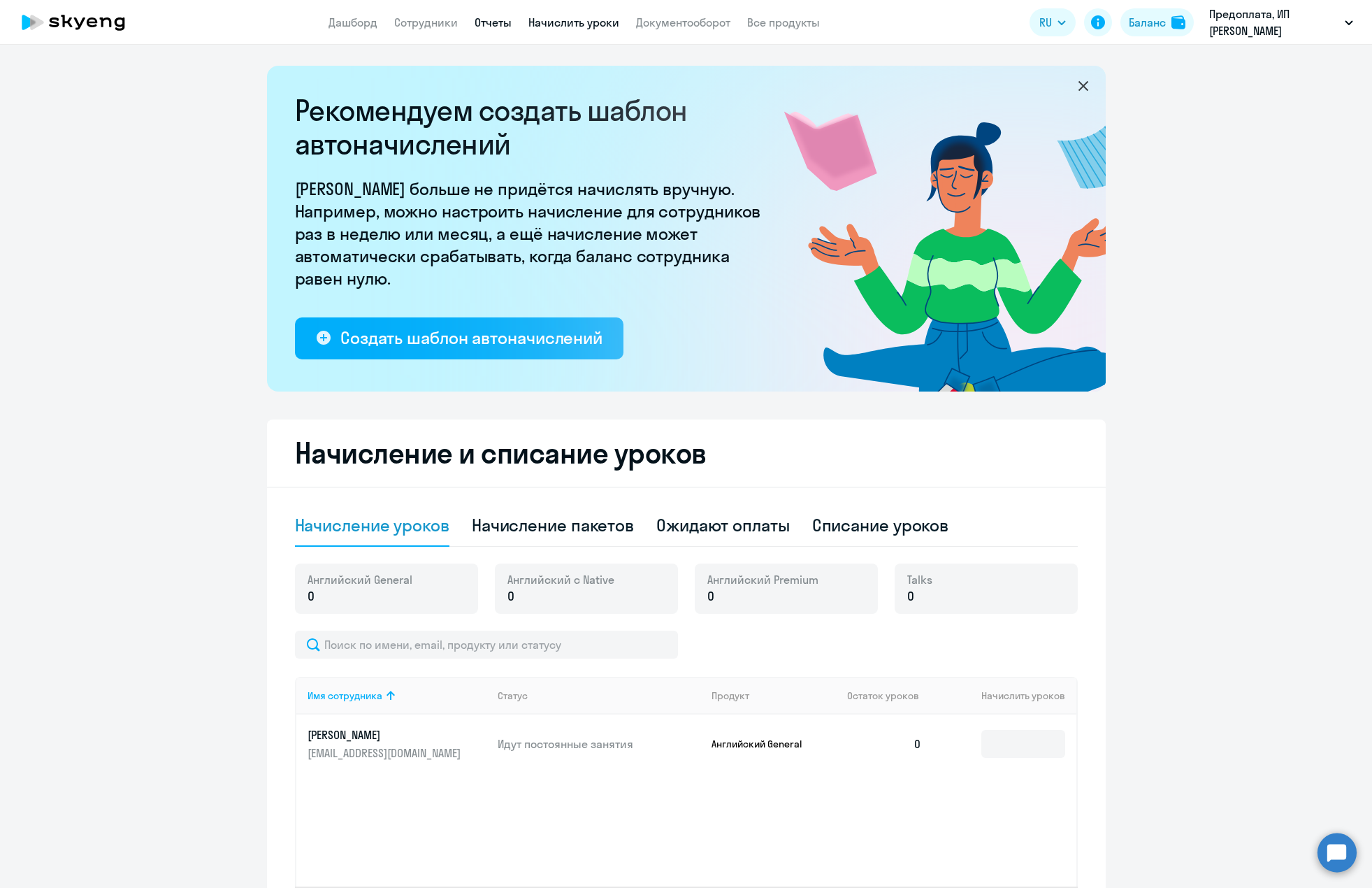
click at [479, 23] on link "Отчеты" at bounding box center [493, 22] width 37 height 14
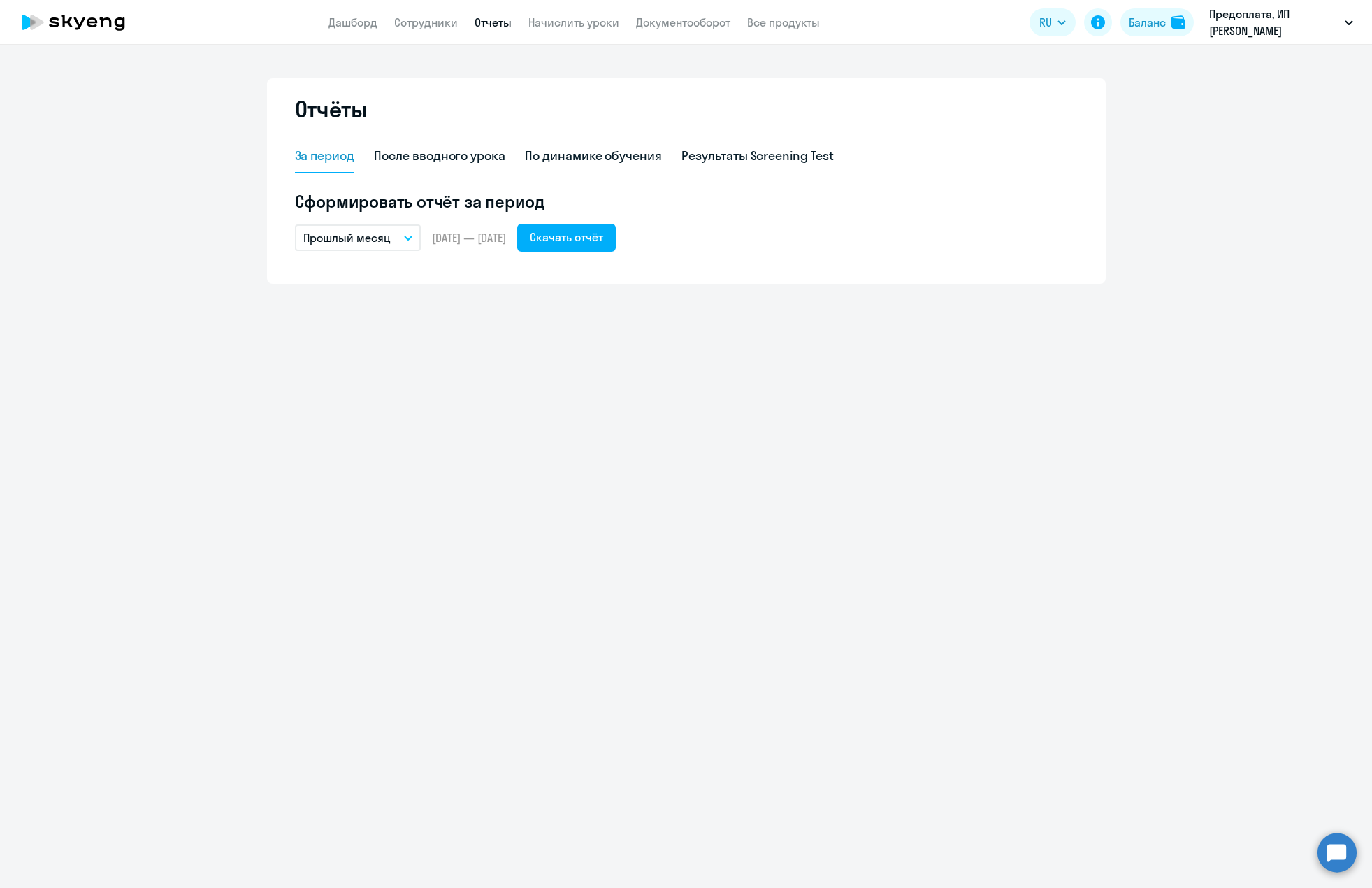
click at [412, 30] on app-menu-item-link "Сотрудники" at bounding box center [426, 23] width 63 height 18
click at [437, 24] on link "Сотрудники" at bounding box center [426, 22] width 63 height 14
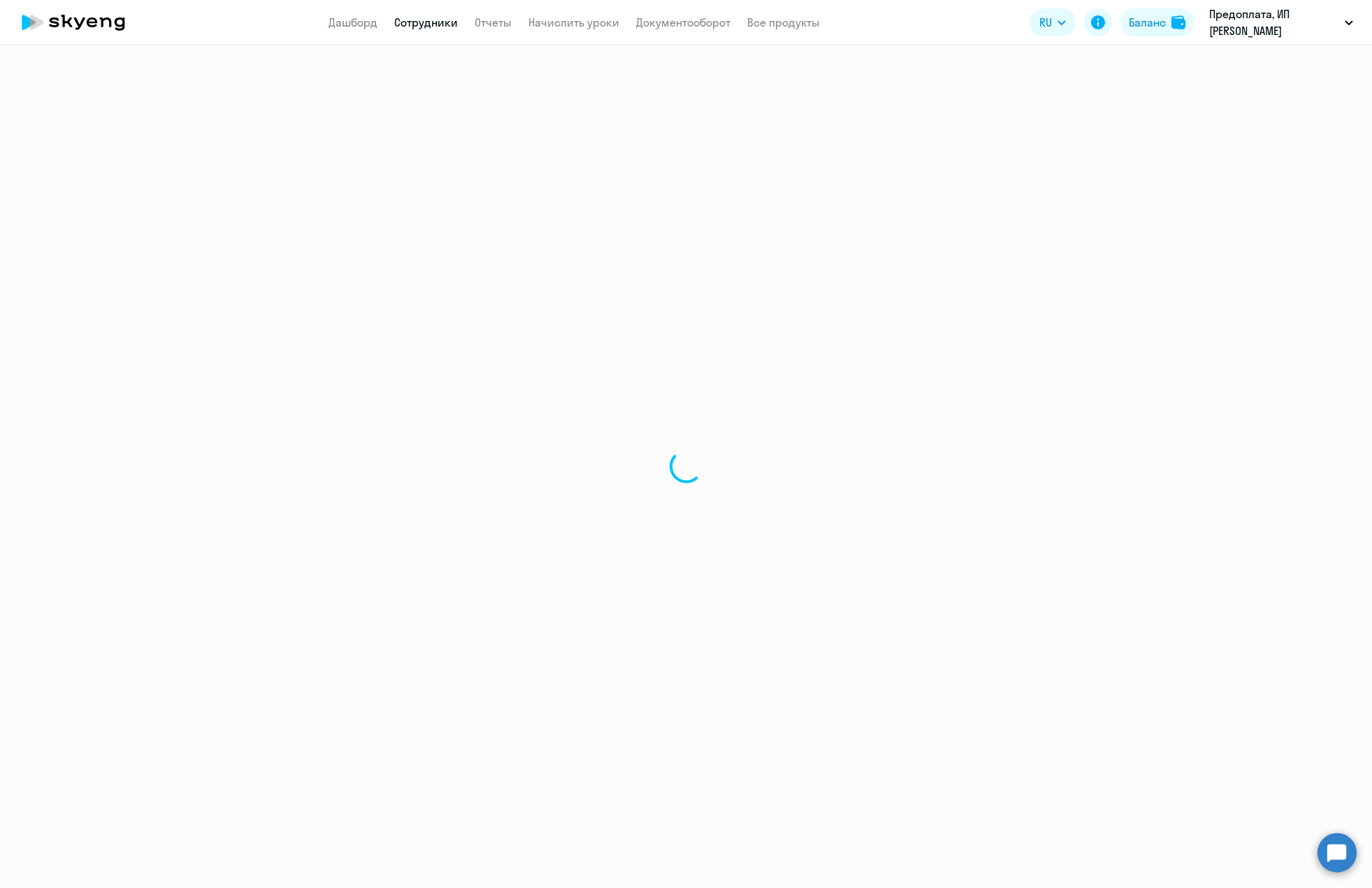
select select "30"
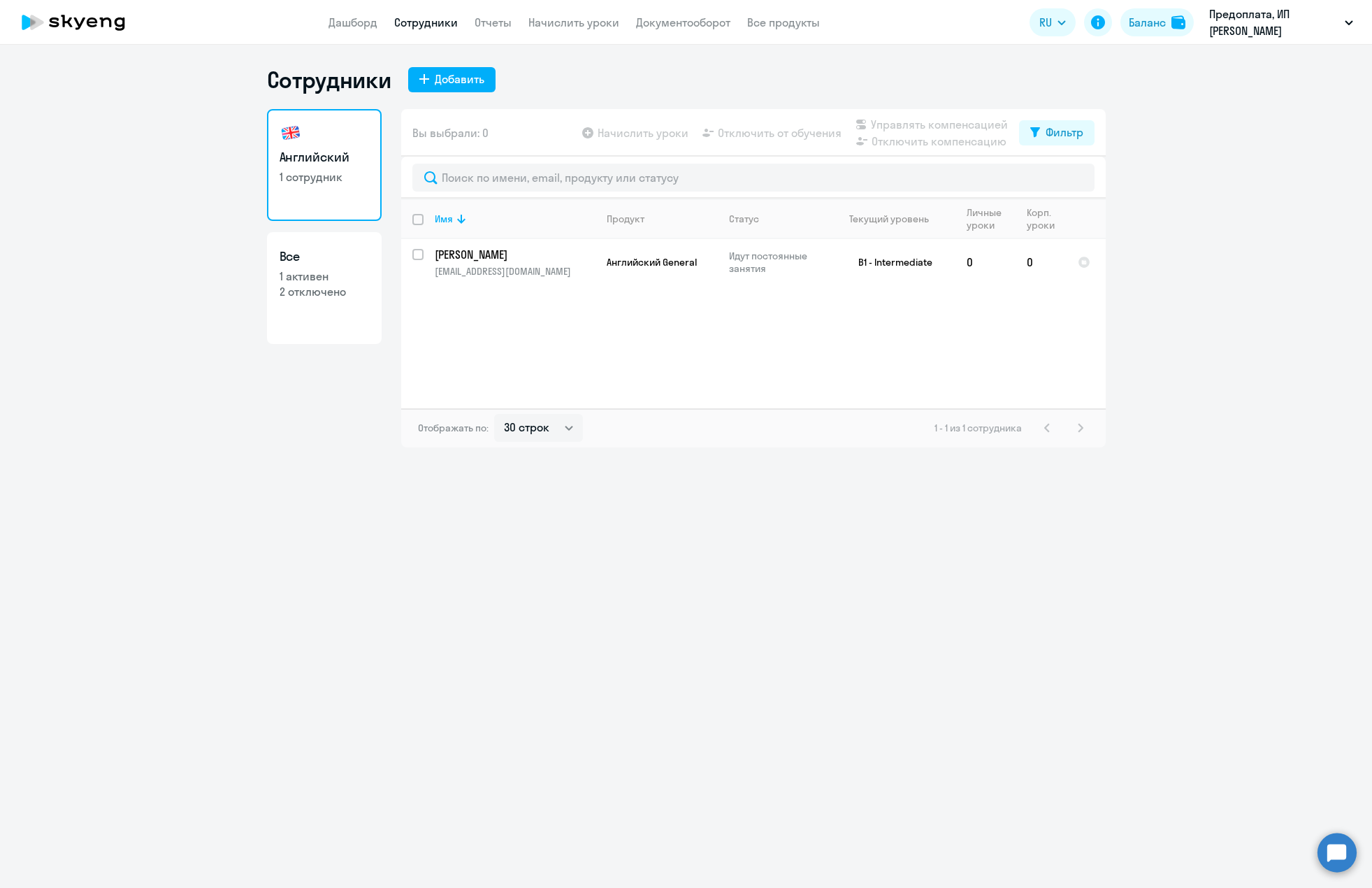
click at [353, 303] on link "Все 1 активен 2 отключено" at bounding box center [324, 287] width 114 height 112
select select "30"
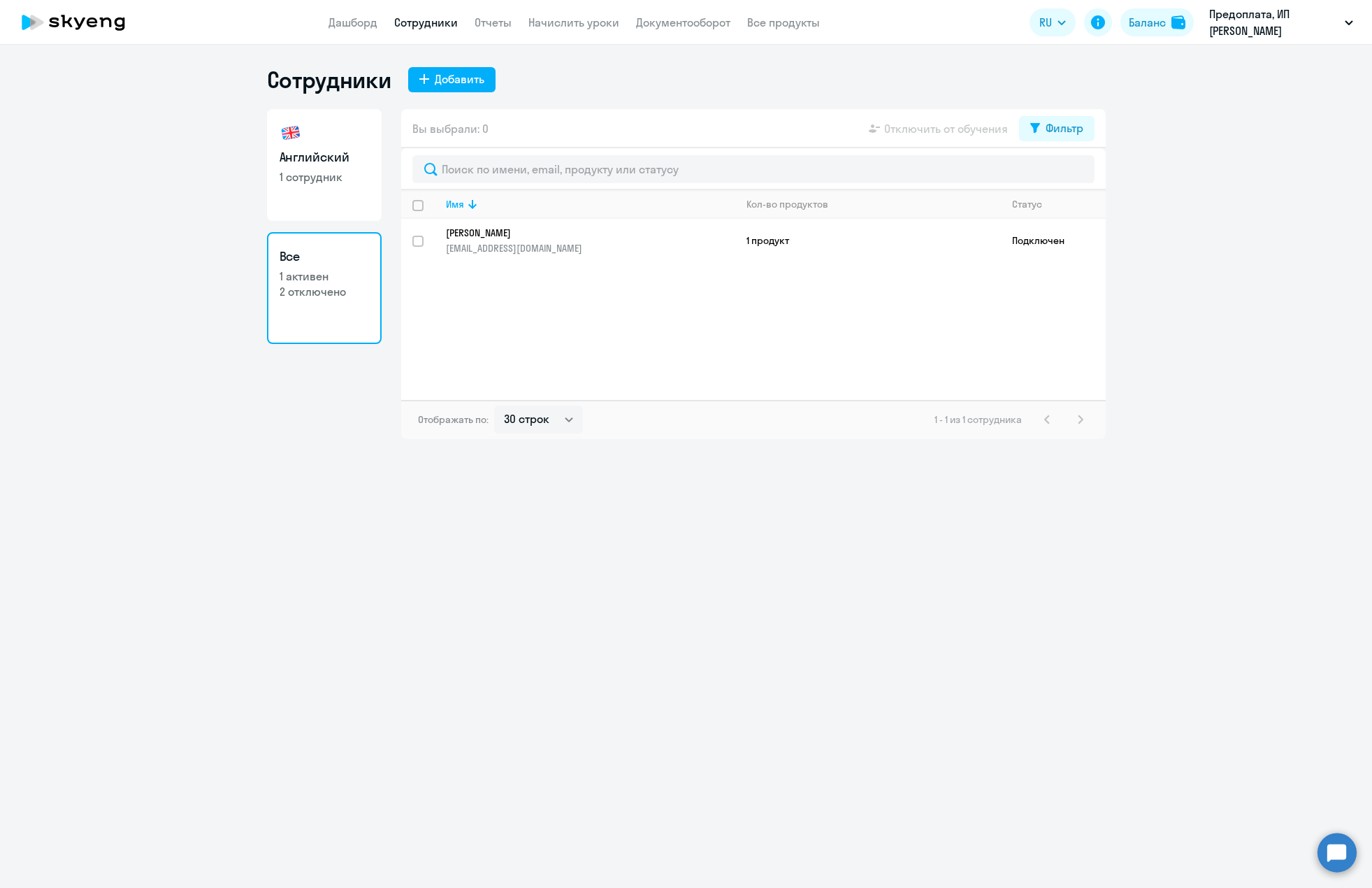
click at [359, 173] on p "1 сотрудник" at bounding box center [324, 177] width 89 height 15
select select "30"
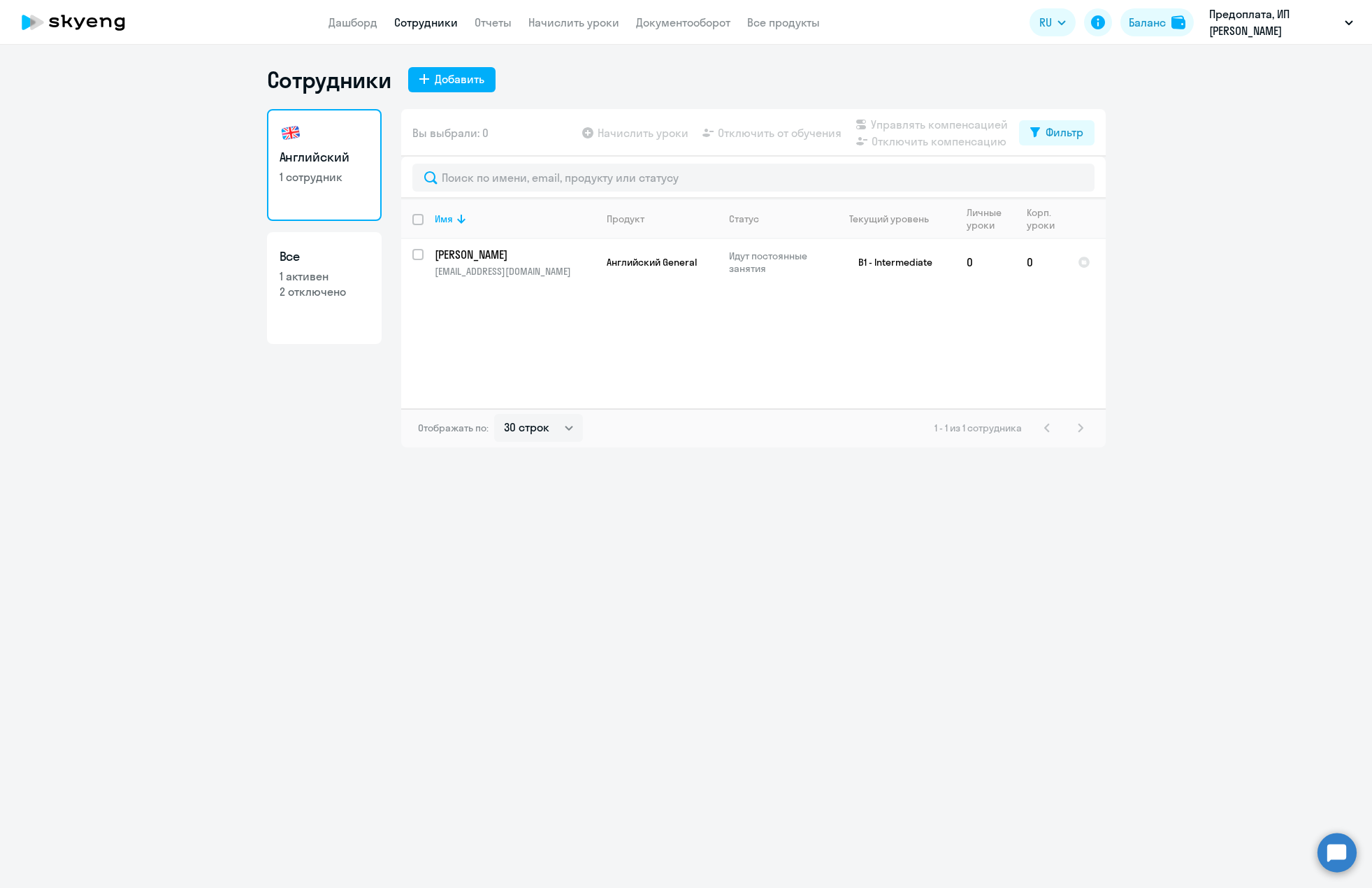
click at [346, 311] on link "Все 1 активен 2 отключено" at bounding box center [324, 287] width 114 height 112
select select "30"
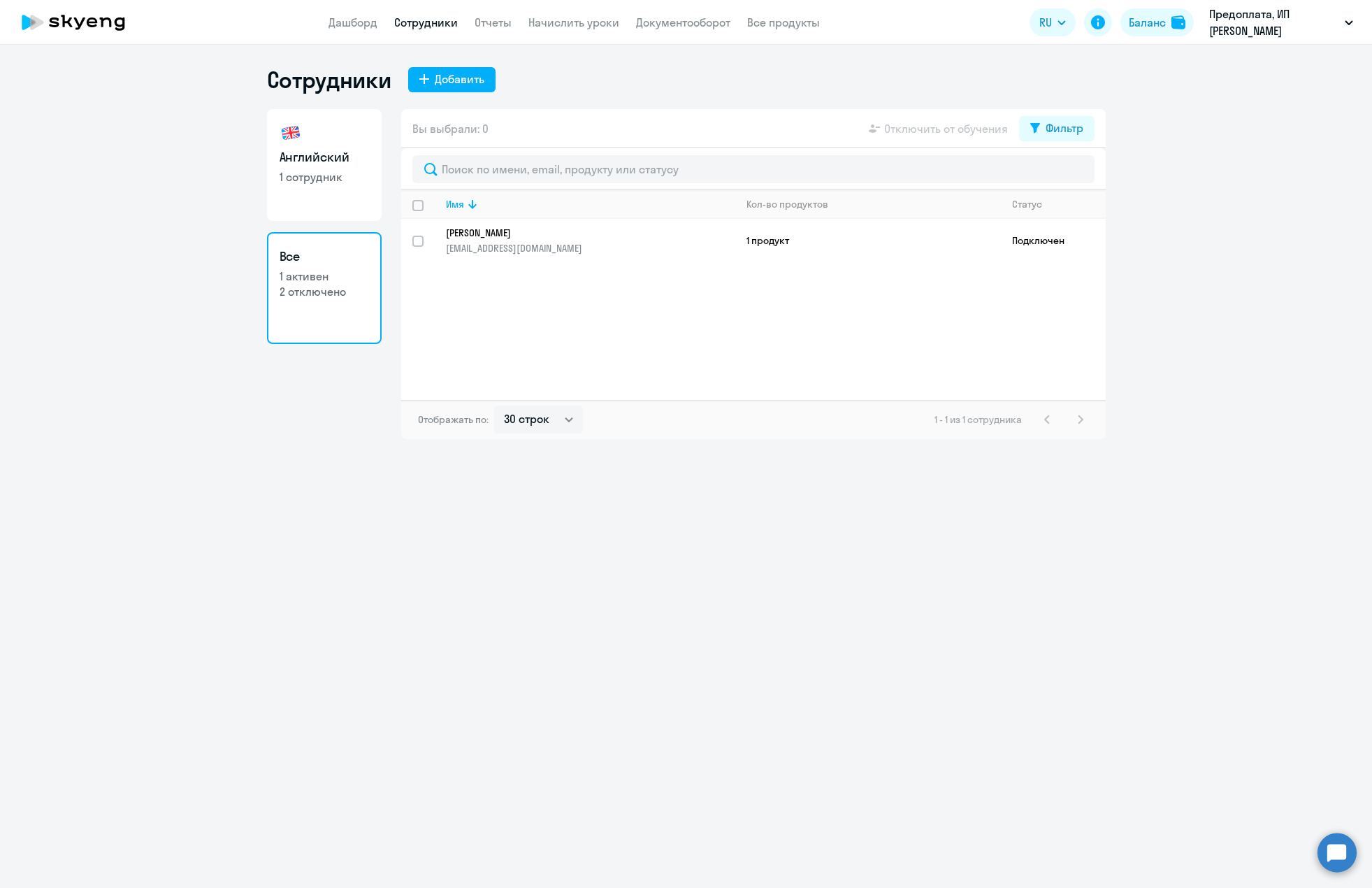
click at [345, 194] on link "Английский 1 сотрудник" at bounding box center [324, 164] width 114 height 112
select select "30"
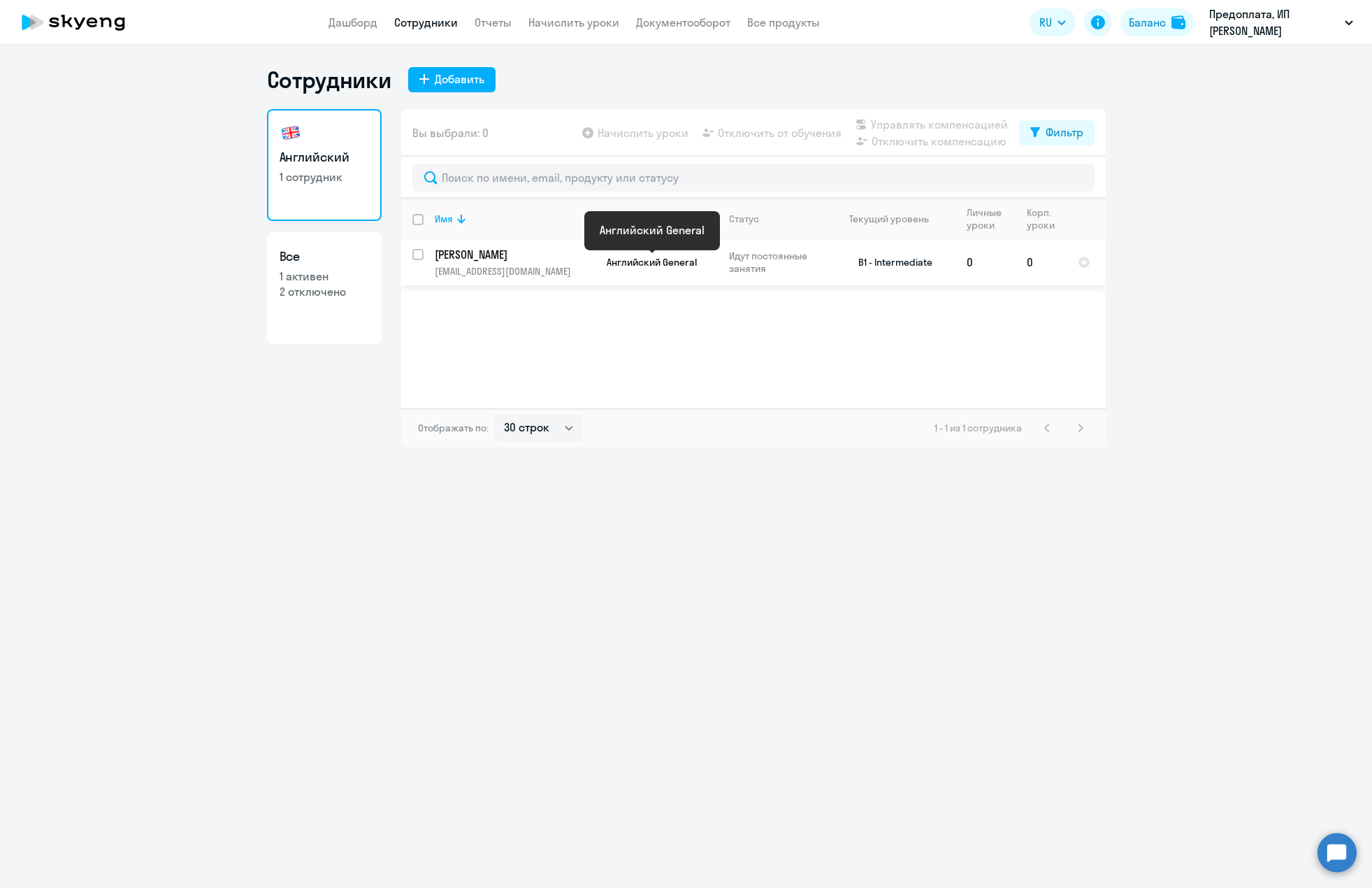
click at [690, 266] on span "Английский General" at bounding box center [651, 262] width 90 height 12
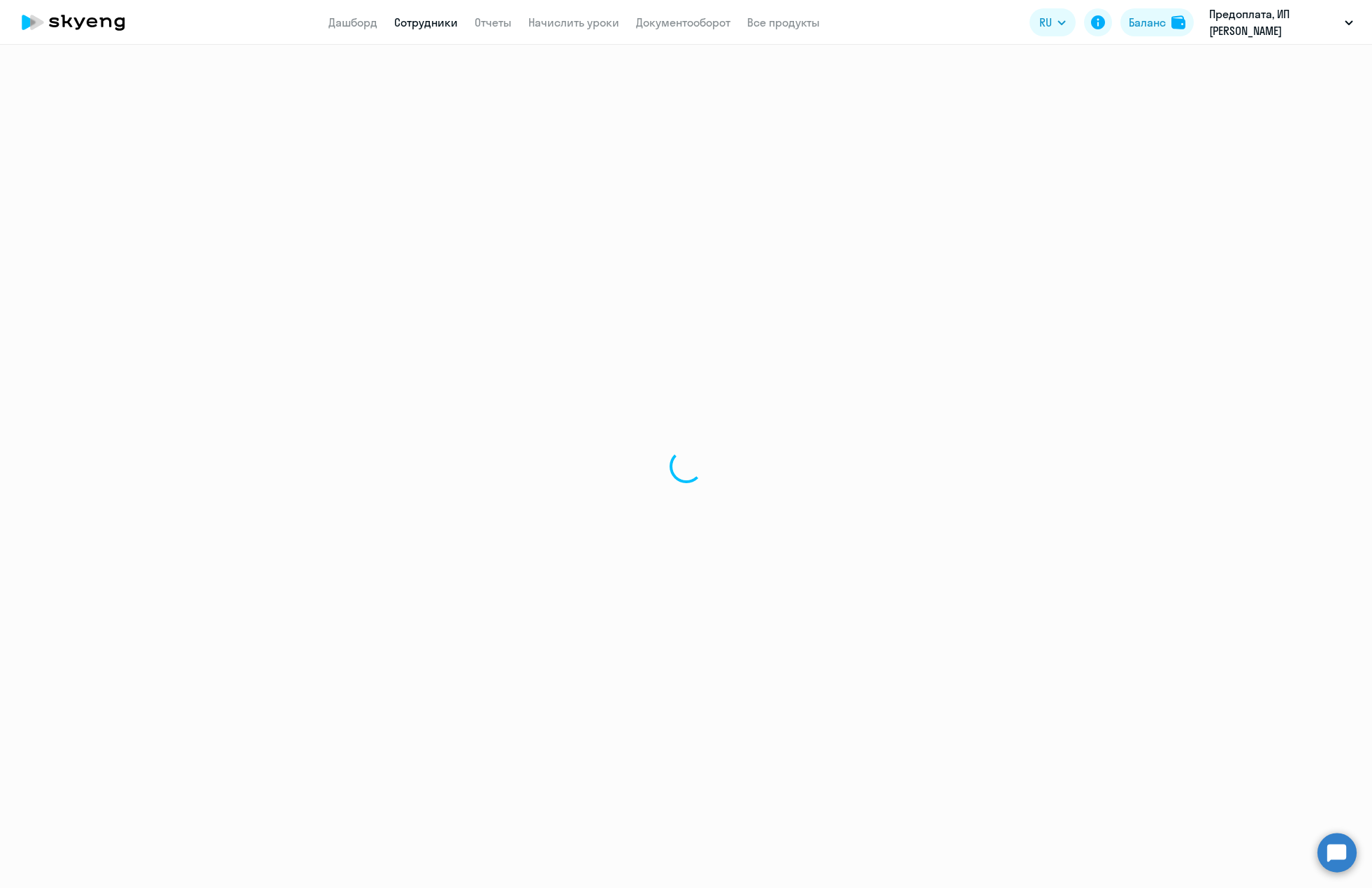
select select "english"
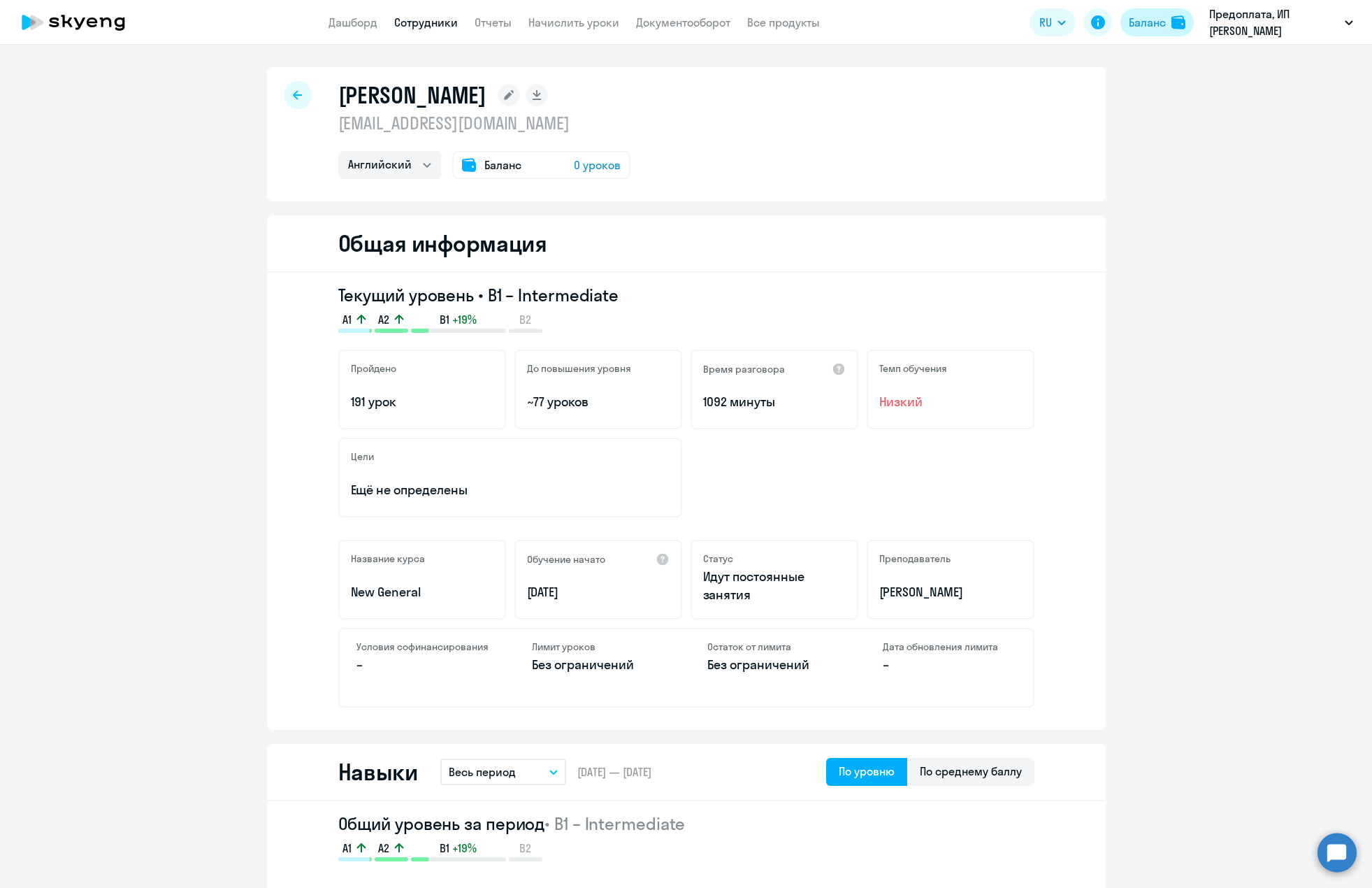
click at [1157, 15] on div "Баланс" at bounding box center [1147, 22] width 37 height 17
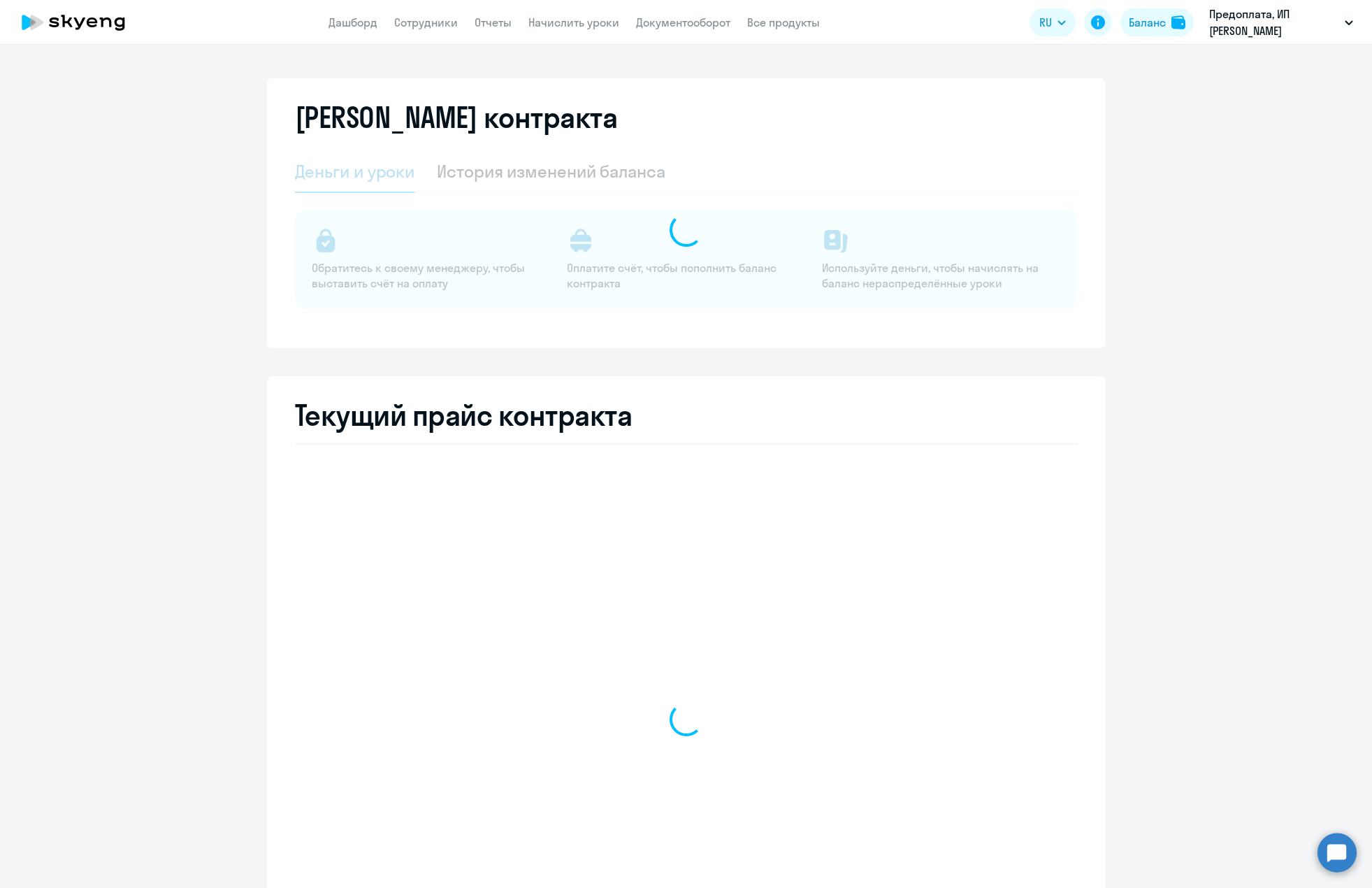
select select "english_adult_not_native_speaker"
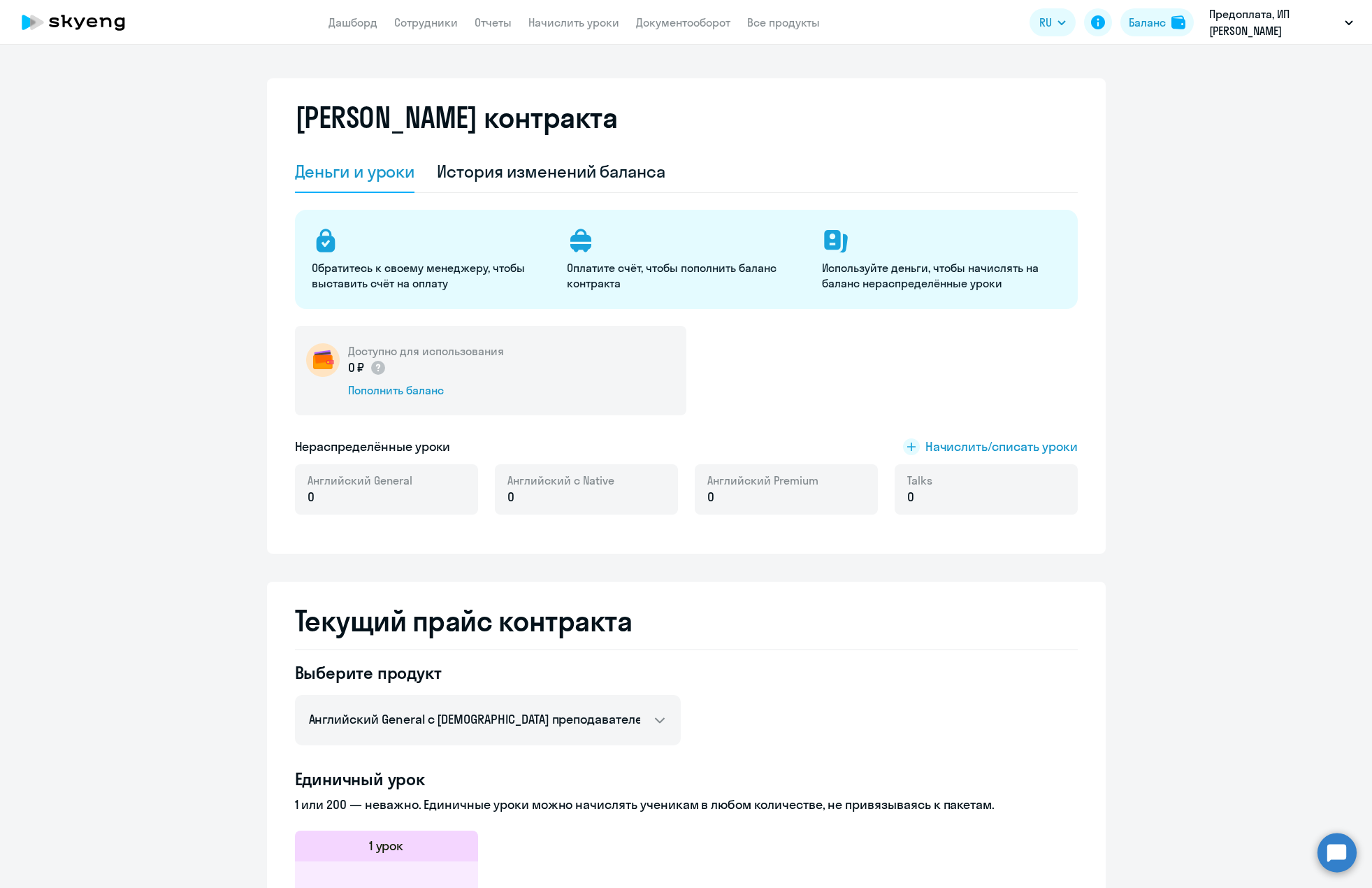
click at [1337, 851] on circle at bounding box center [1337, 852] width 39 height 39
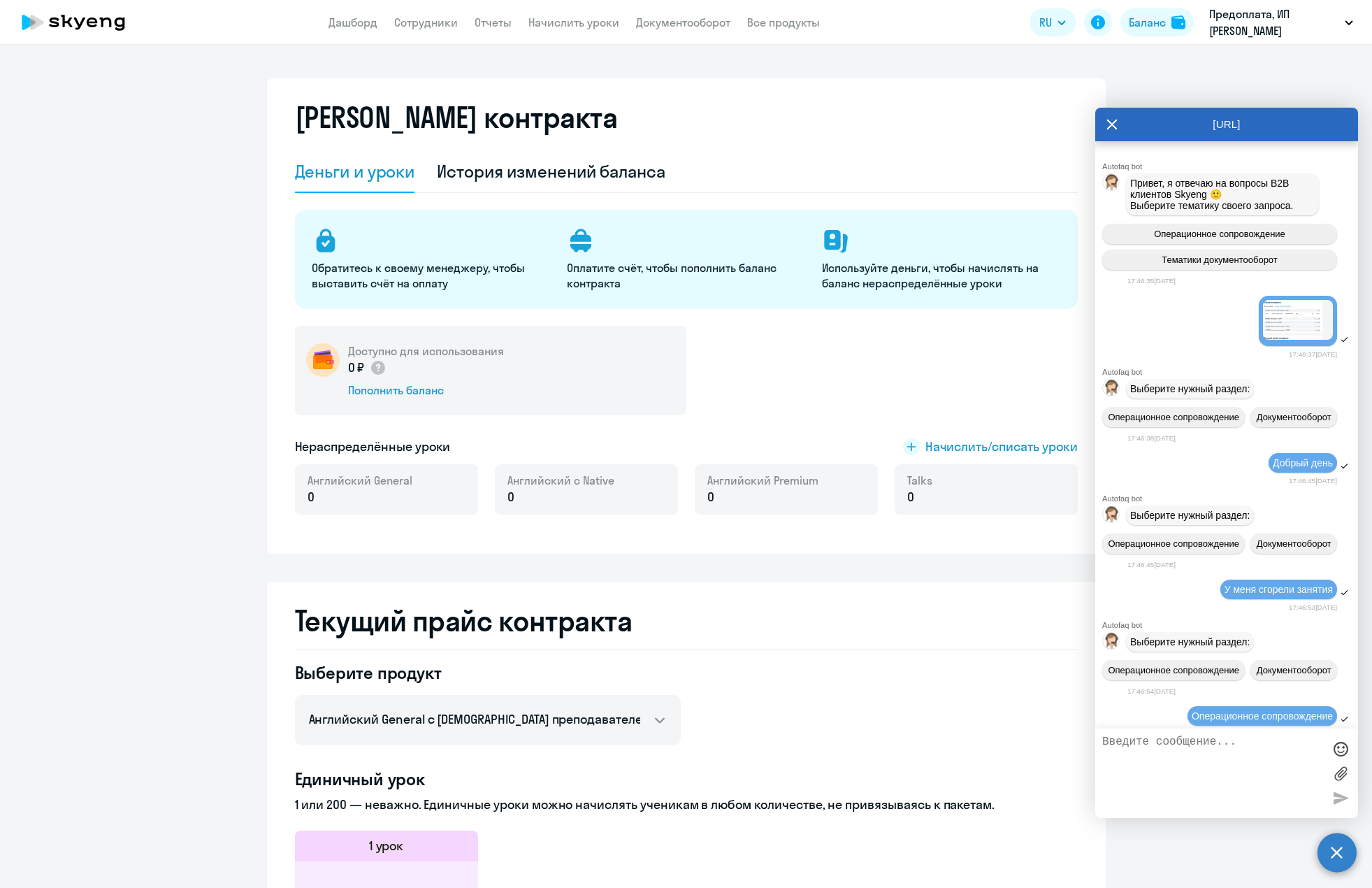
scroll to position [464, 0]
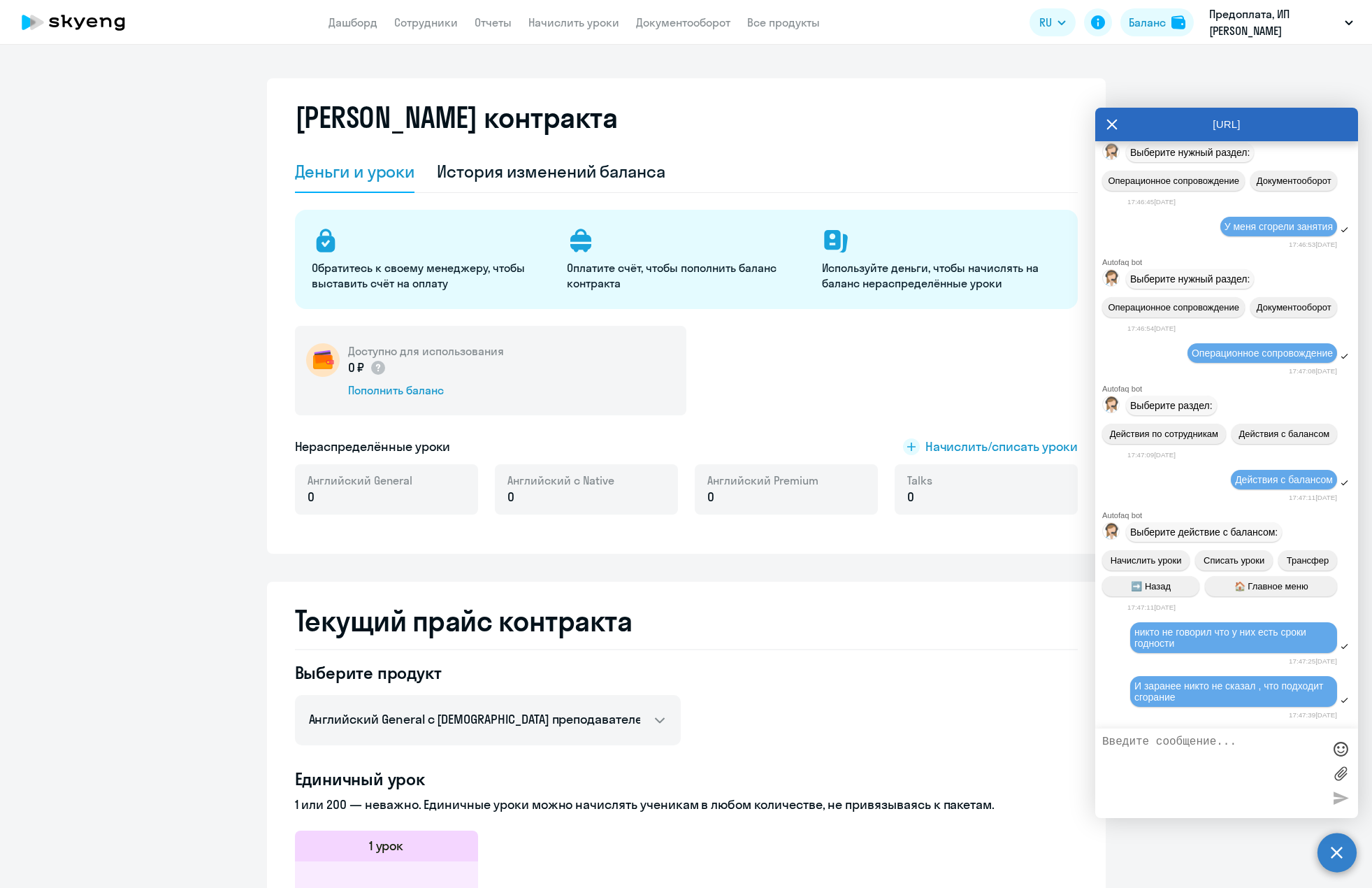
click at [1210, 780] on textarea at bounding box center [1212, 773] width 221 height 76
type textarea "[PERSON_NAME]"
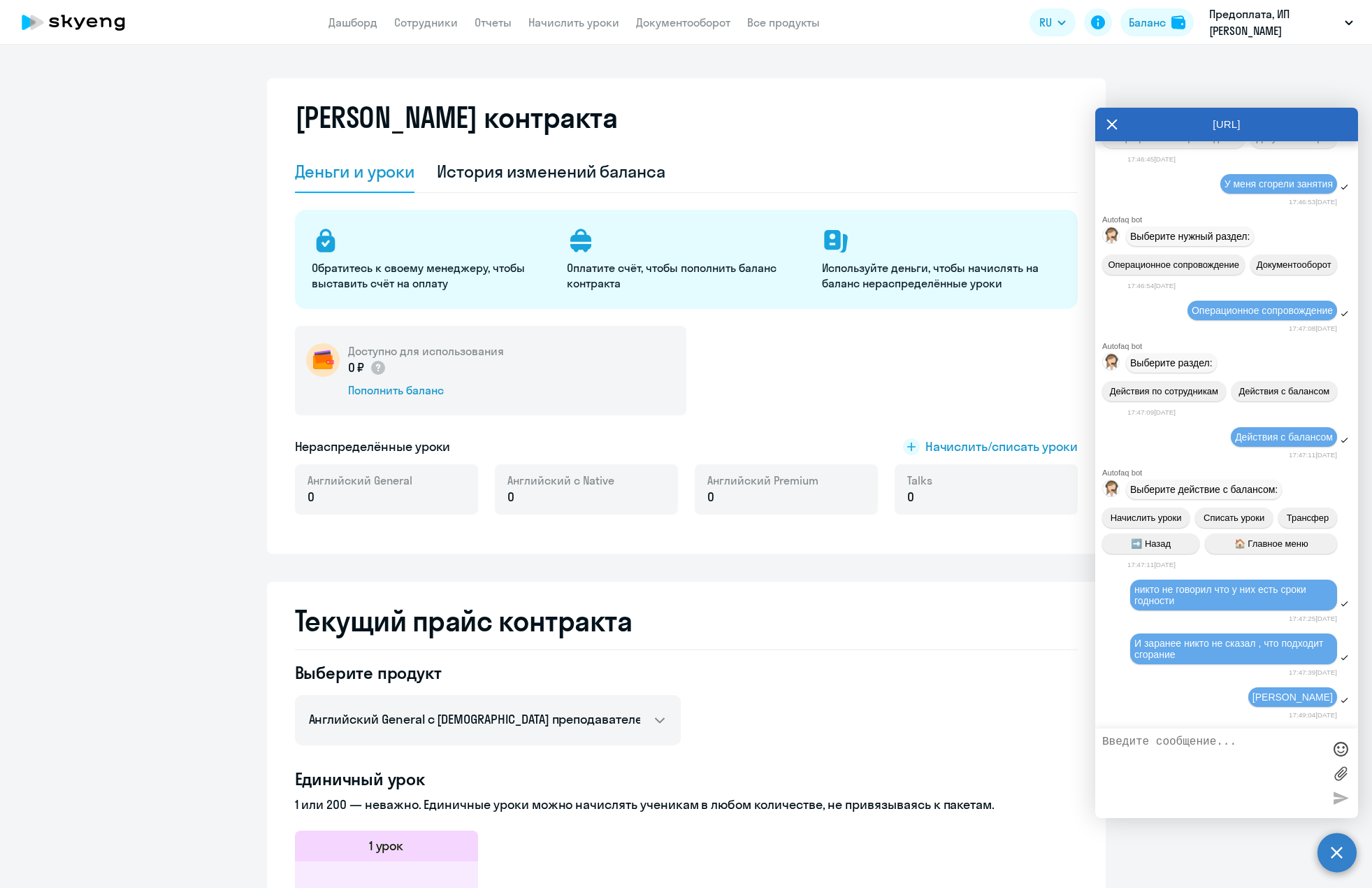
scroll to position [602, 0]
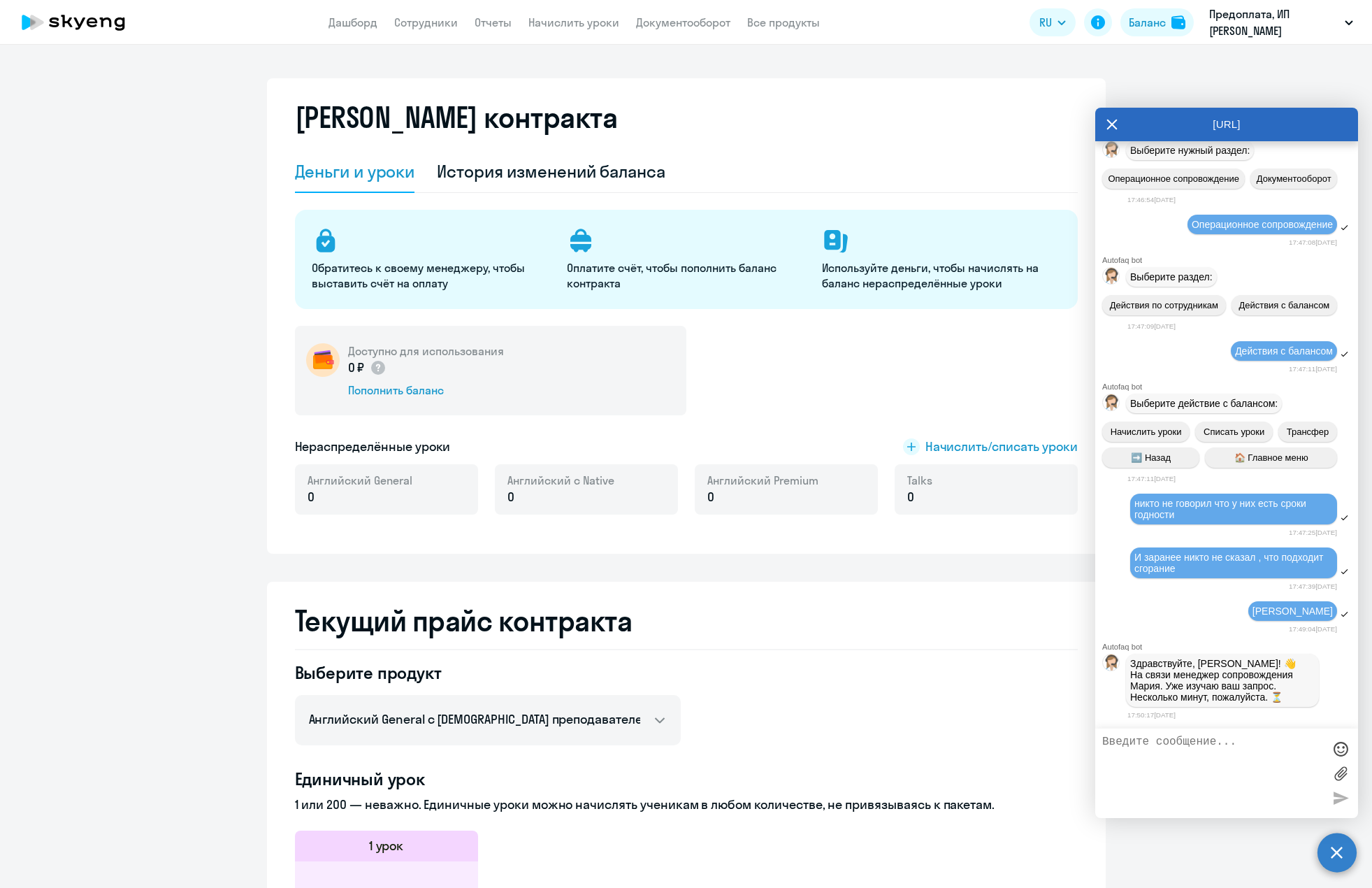
click at [1214, 766] on textarea at bounding box center [1212, 773] width 221 height 76
type textarea "У"
click at [347, 23] on link "Дашборд" at bounding box center [352, 22] width 49 height 14
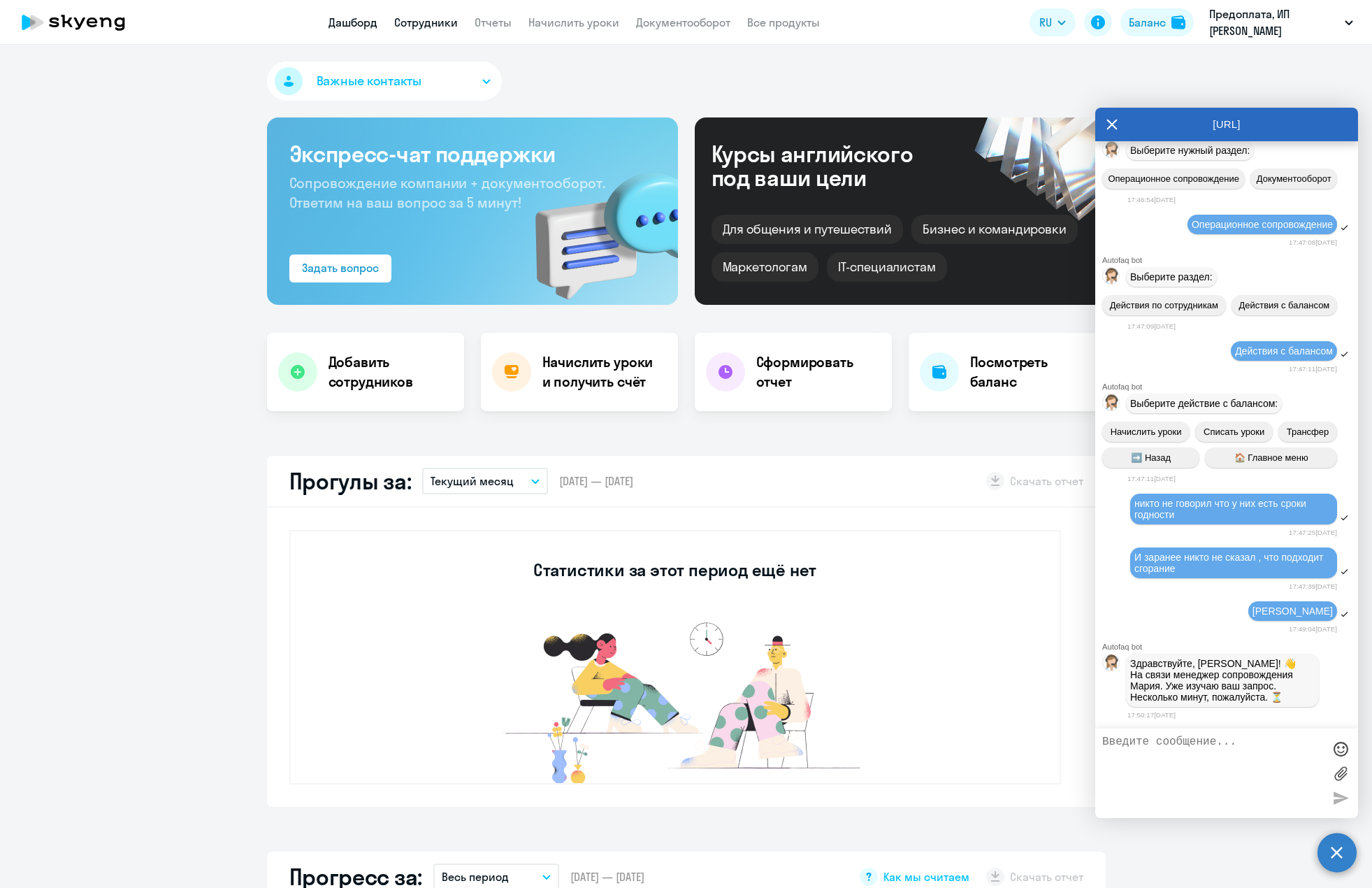
click at [439, 28] on link "Сотрудники" at bounding box center [426, 22] width 63 height 14
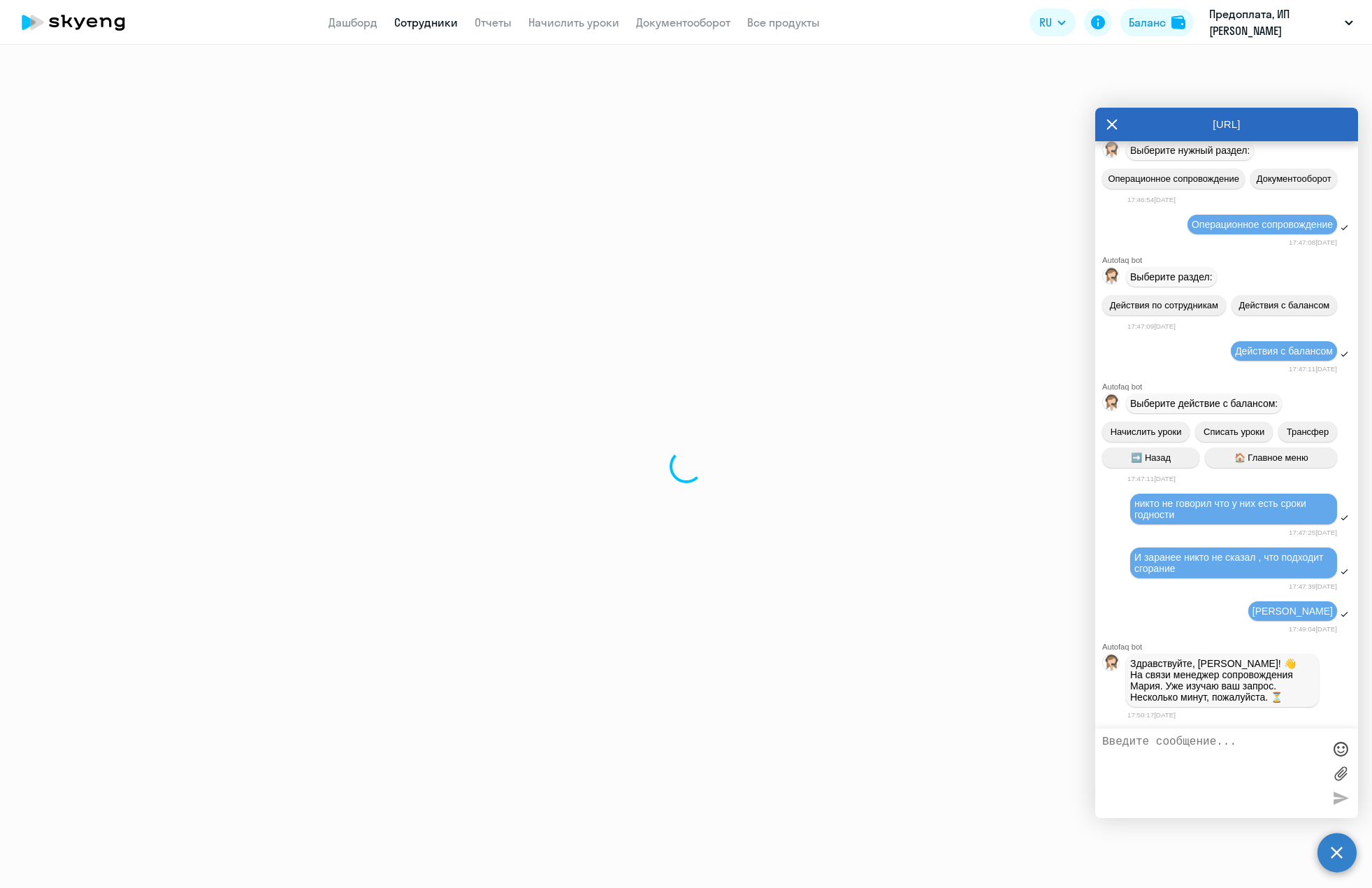
select select "30"
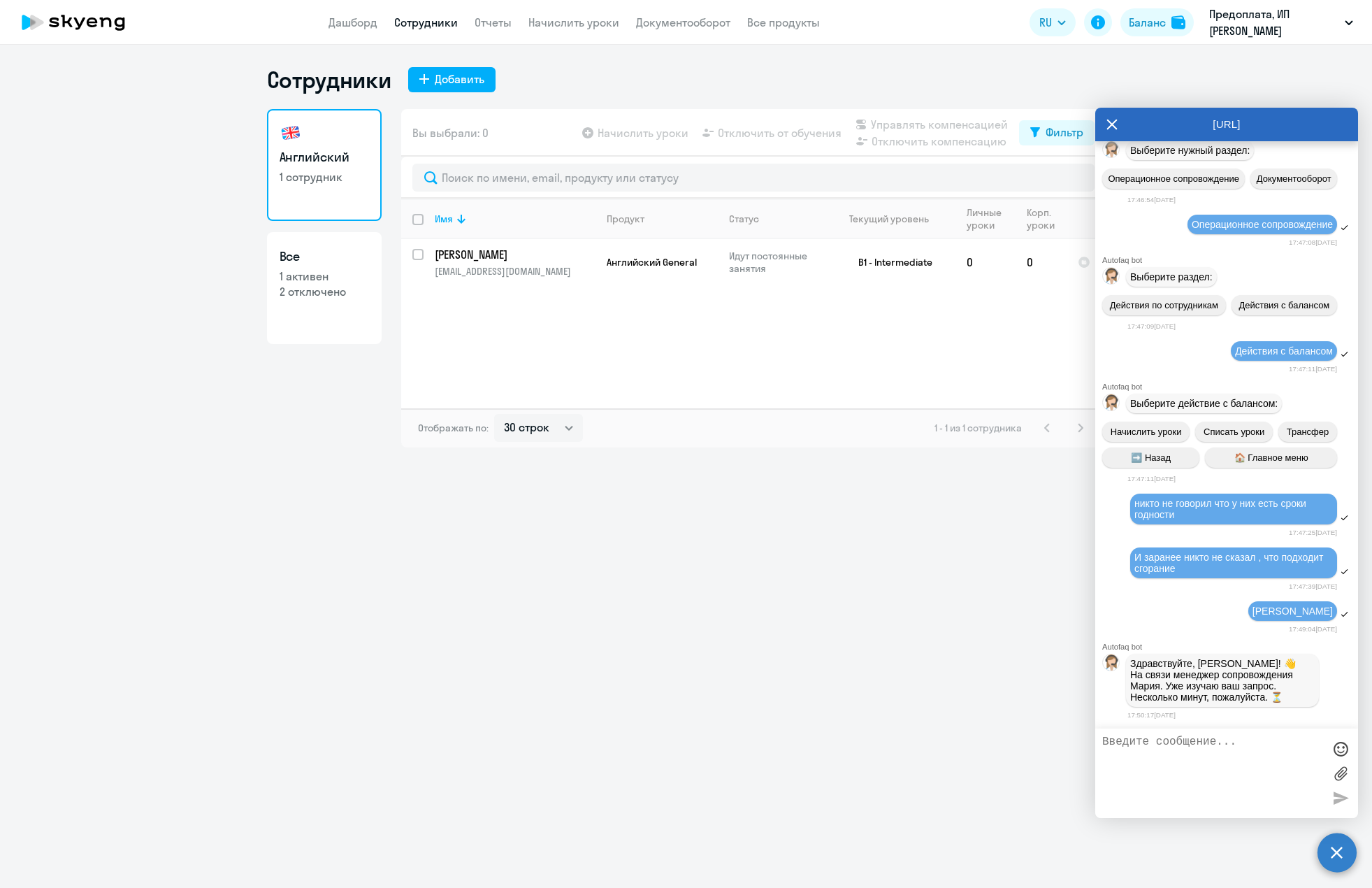
click at [822, 315] on div "Имя Продукт Статус Текущий уровень Личные уроки Корп. уроки [PERSON_NAME] [PERS…" at bounding box center [754, 303] width 705 height 210
click at [313, 201] on link "Английский 1 сотрудник" at bounding box center [324, 164] width 114 height 112
click at [1235, 753] on textarea at bounding box center [1212, 773] width 221 height 76
type textarea "Вы можете продлить мне сроки сгорания там уроков то оченнь много было"
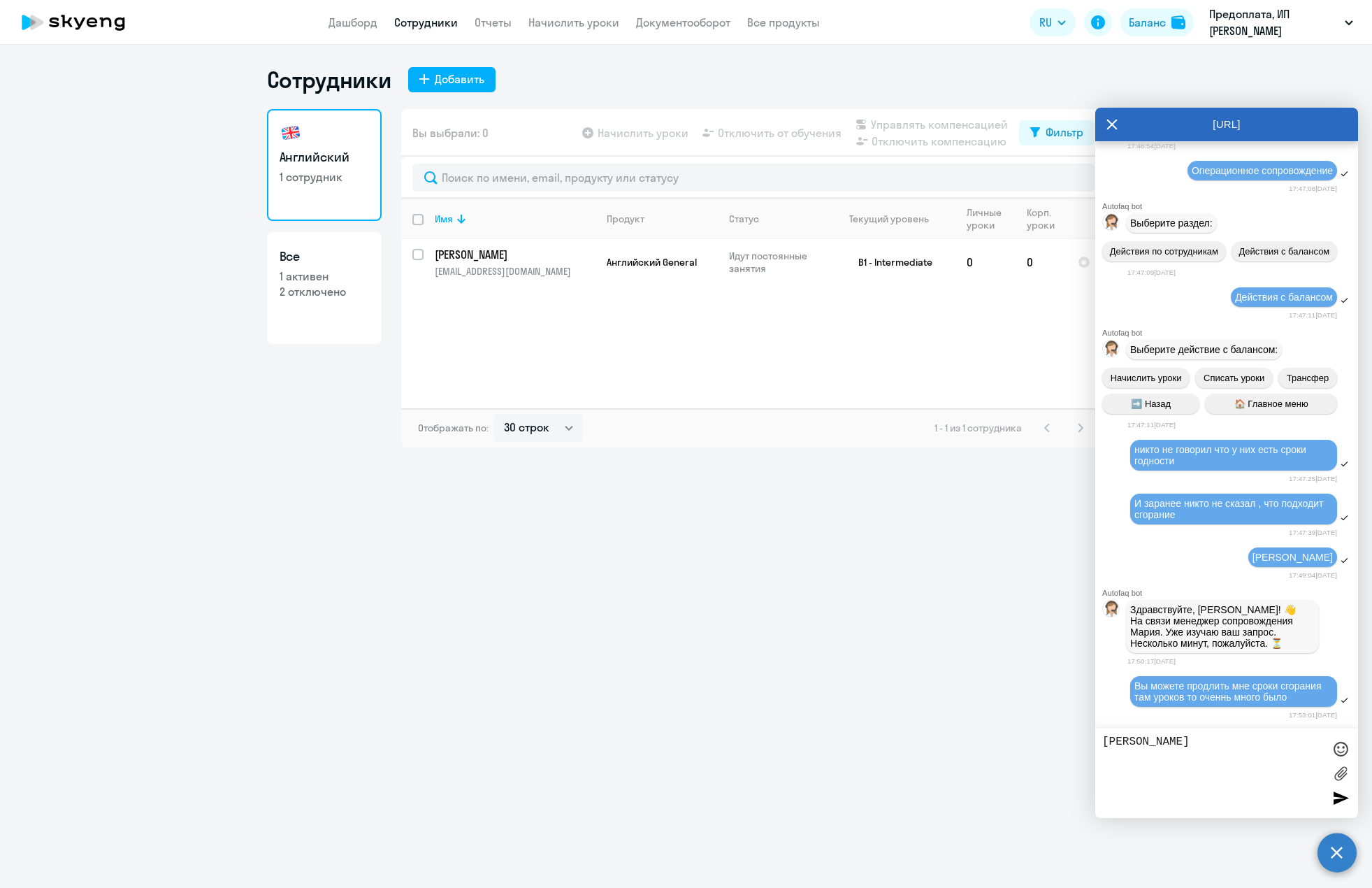
type textarea "[PERSON_NAME]"
type textarea "[PERSON_NAME] как то возврат средств получить , а то как это деньги были и их п…"
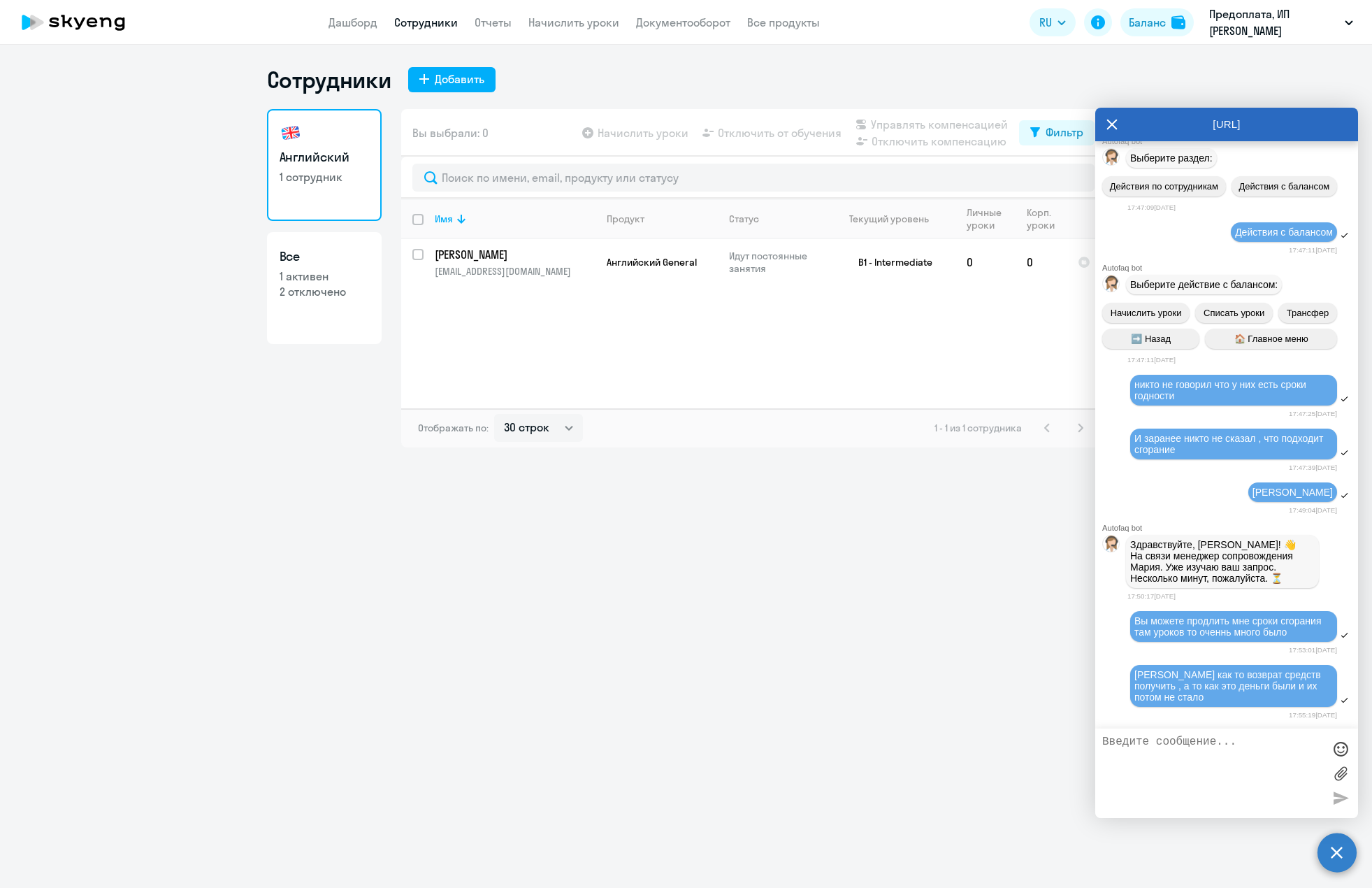
scroll to position [975, 0]
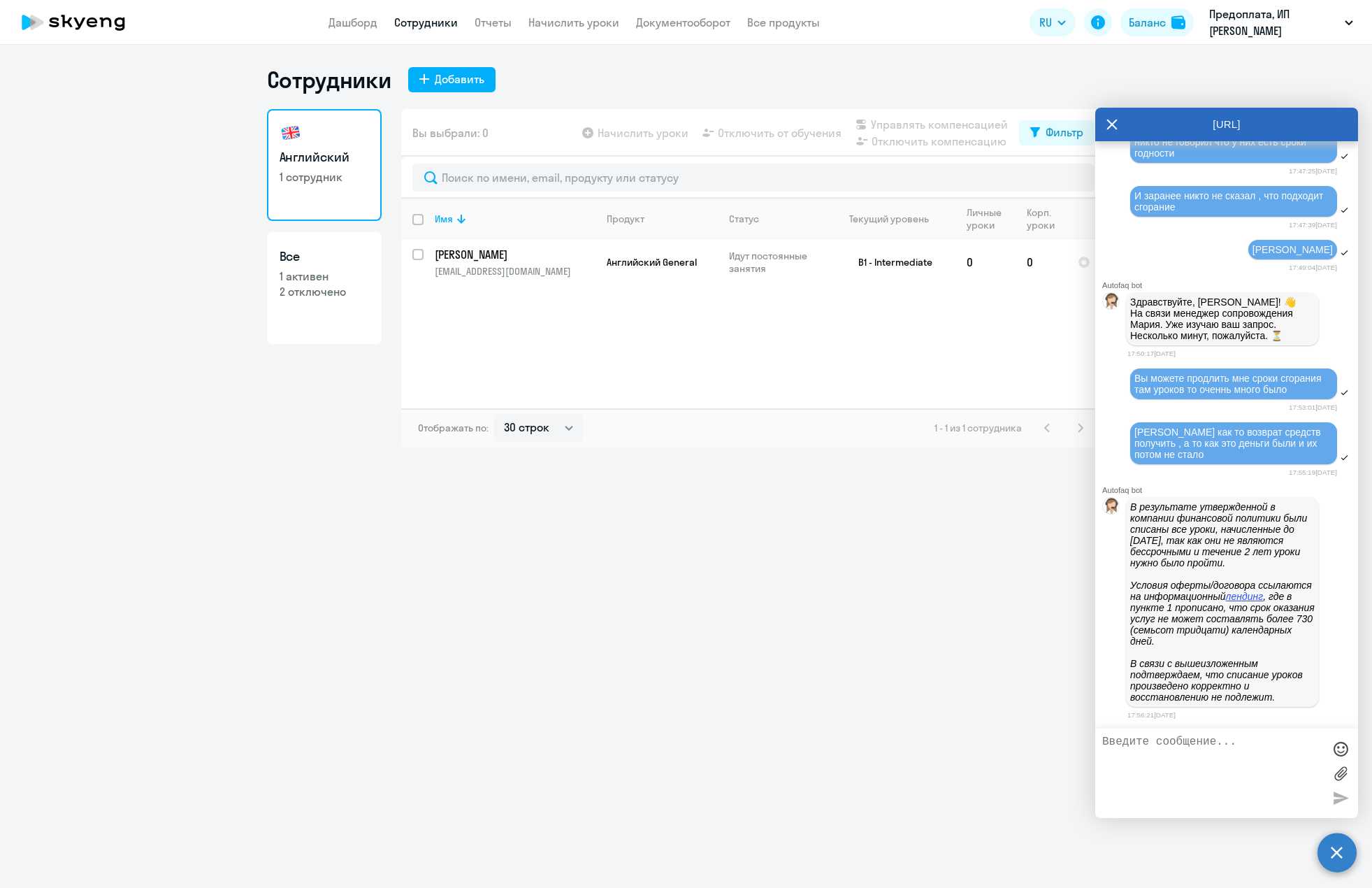
click at [1226, 602] on em "лендинг" at bounding box center [1244, 596] width 37 height 12
click at [429, 21] on link "Сотрудники" at bounding box center [426, 22] width 63 height 14
click at [1114, 126] on icon at bounding box center [1112, 125] width 11 height 11
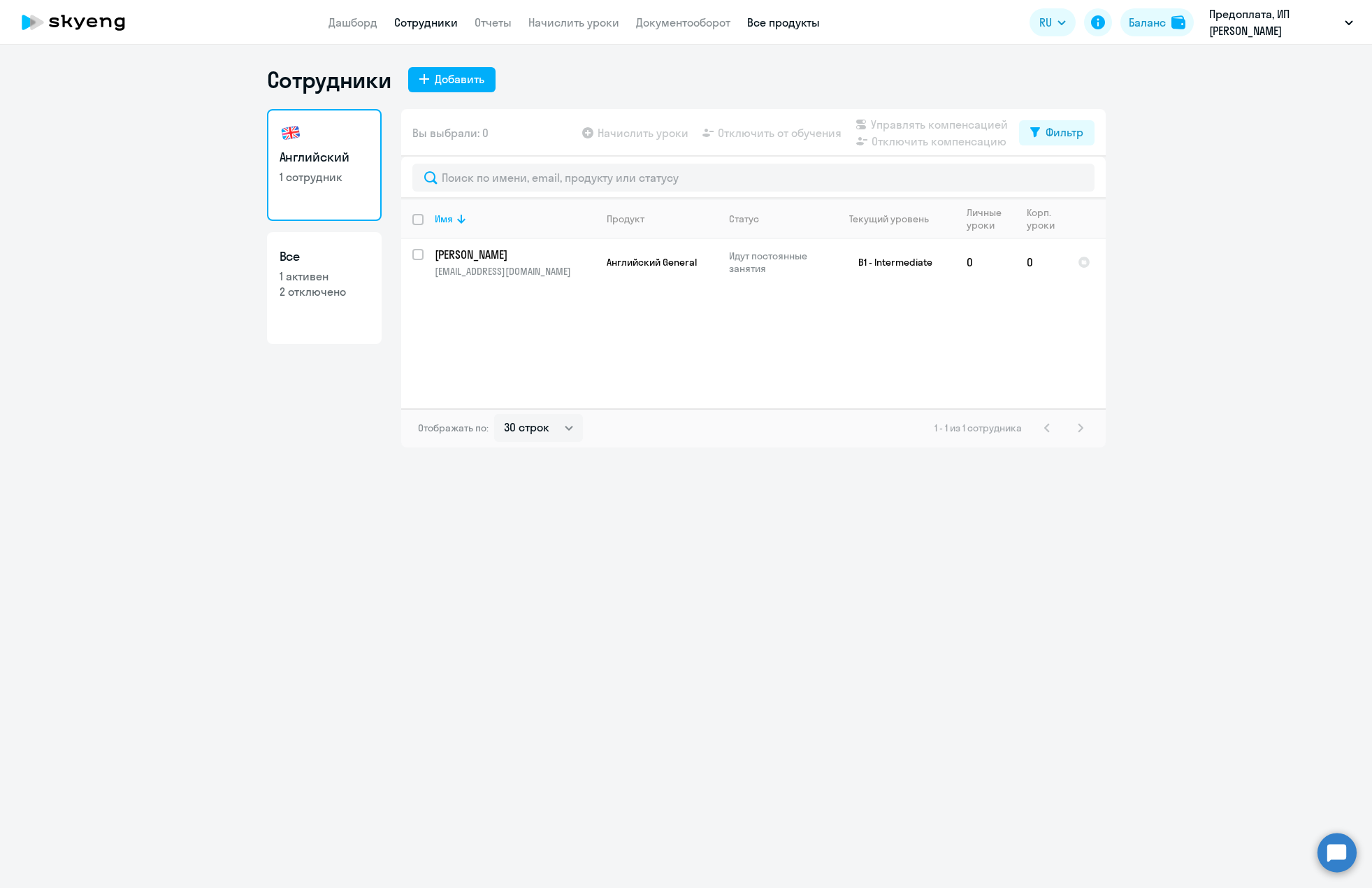
click at [775, 16] on link "Все продукты" at bounding box center [782, 22] width 72 height 14
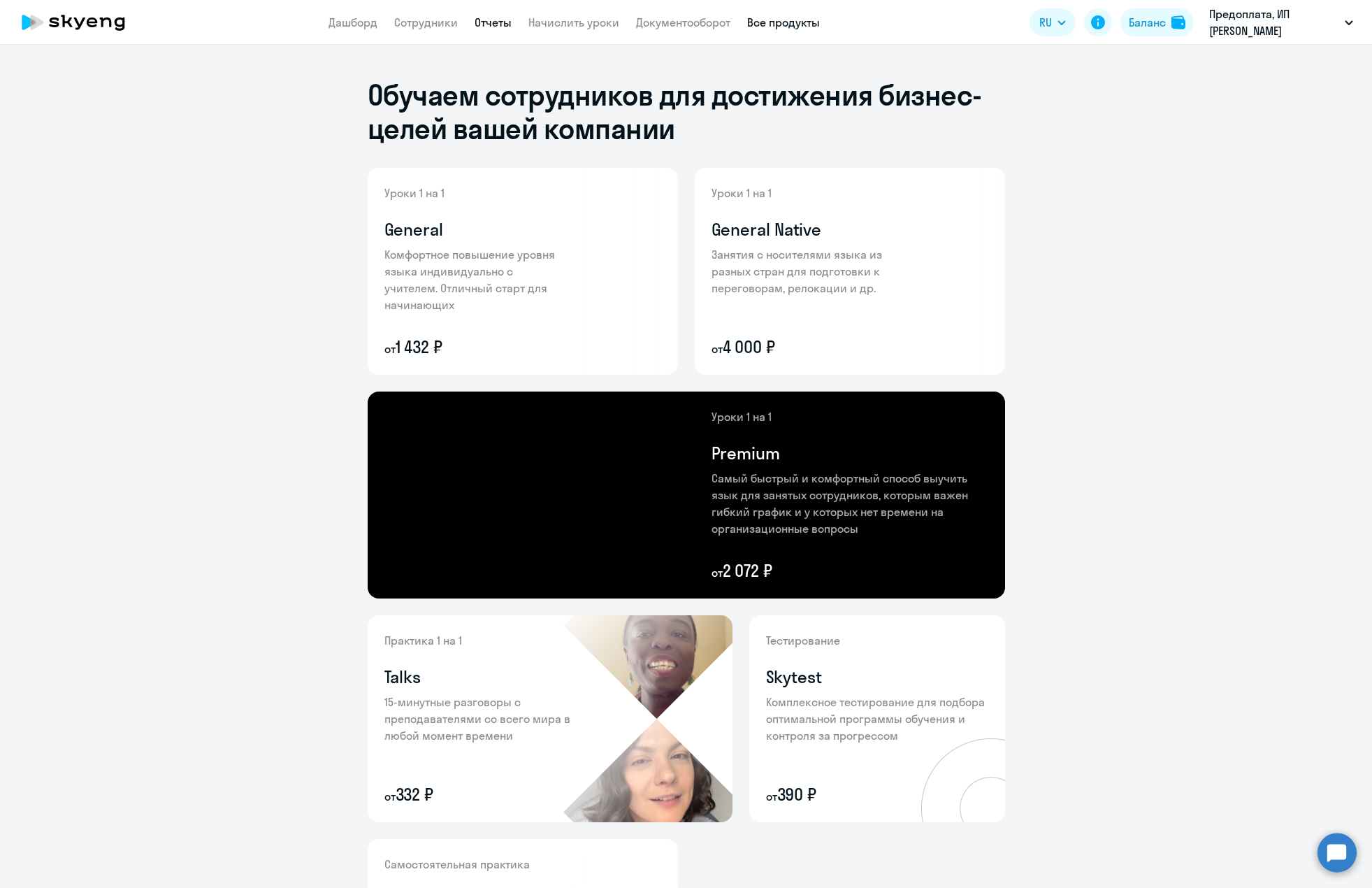
click at [498, 26] on link "Отчеты" at bounding box center [493, 22] width 37 height 14
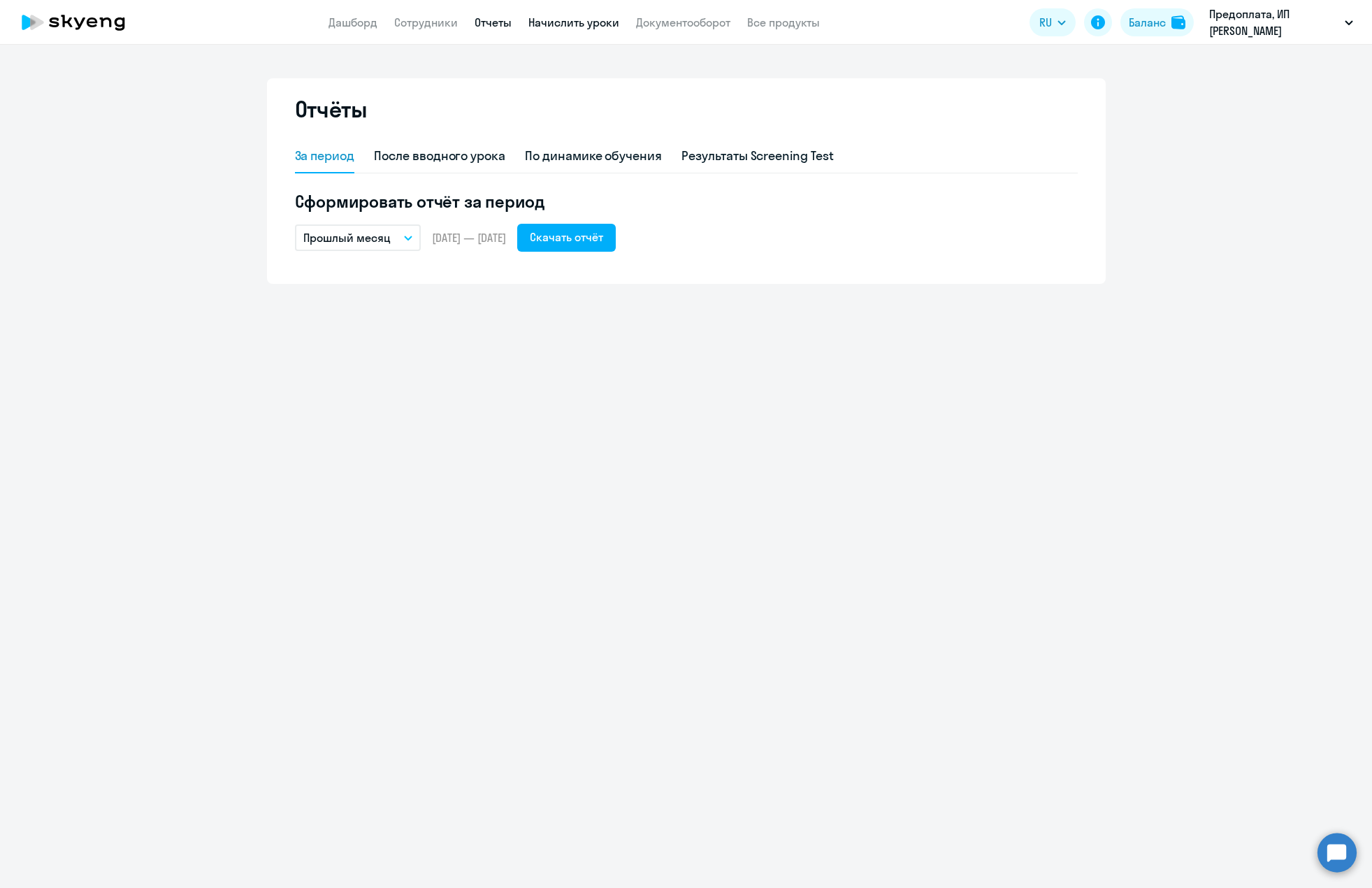
click at [574, 31] on app-header "Дашборд Сотрудники Отчеты Начислить уроки Документооборот Все продукты Дашборд …" at bounding box center [686, 22] width 1372 height 45
click at [575, 24] on link "Начислить уроки" at bounding box center [574, 22] width 91 height 14
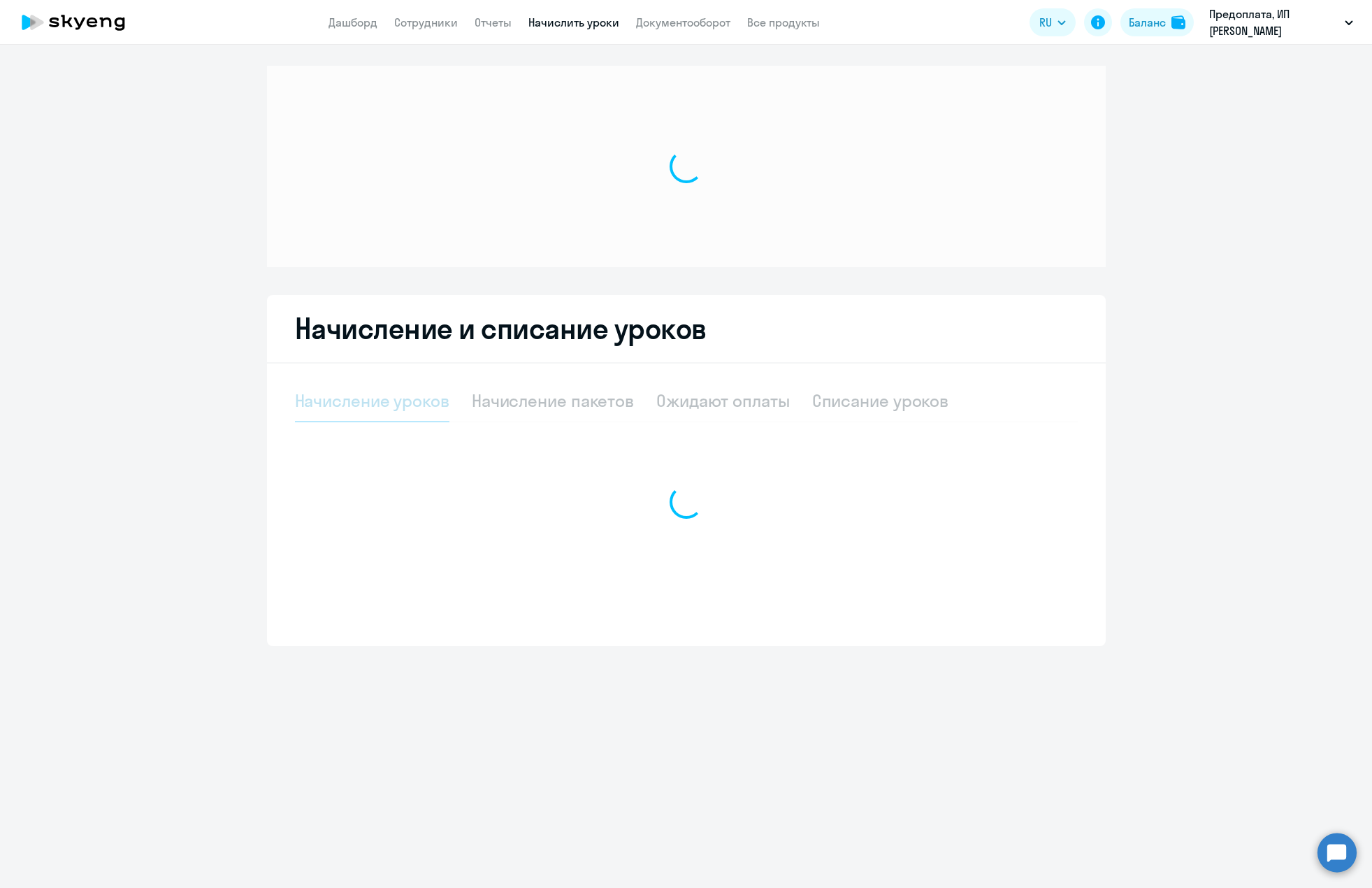
select select "10"
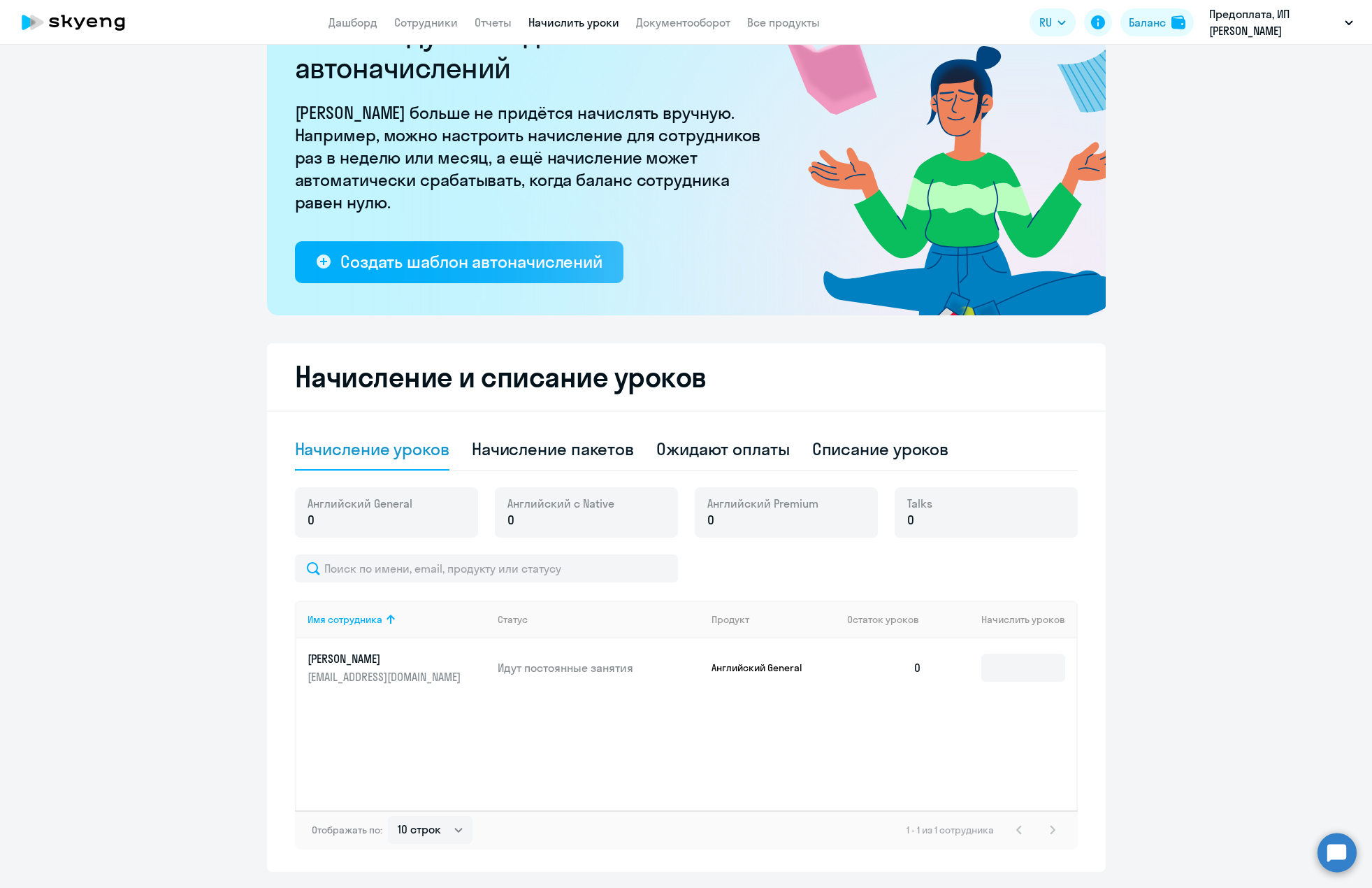
scroll to position [116, 0]
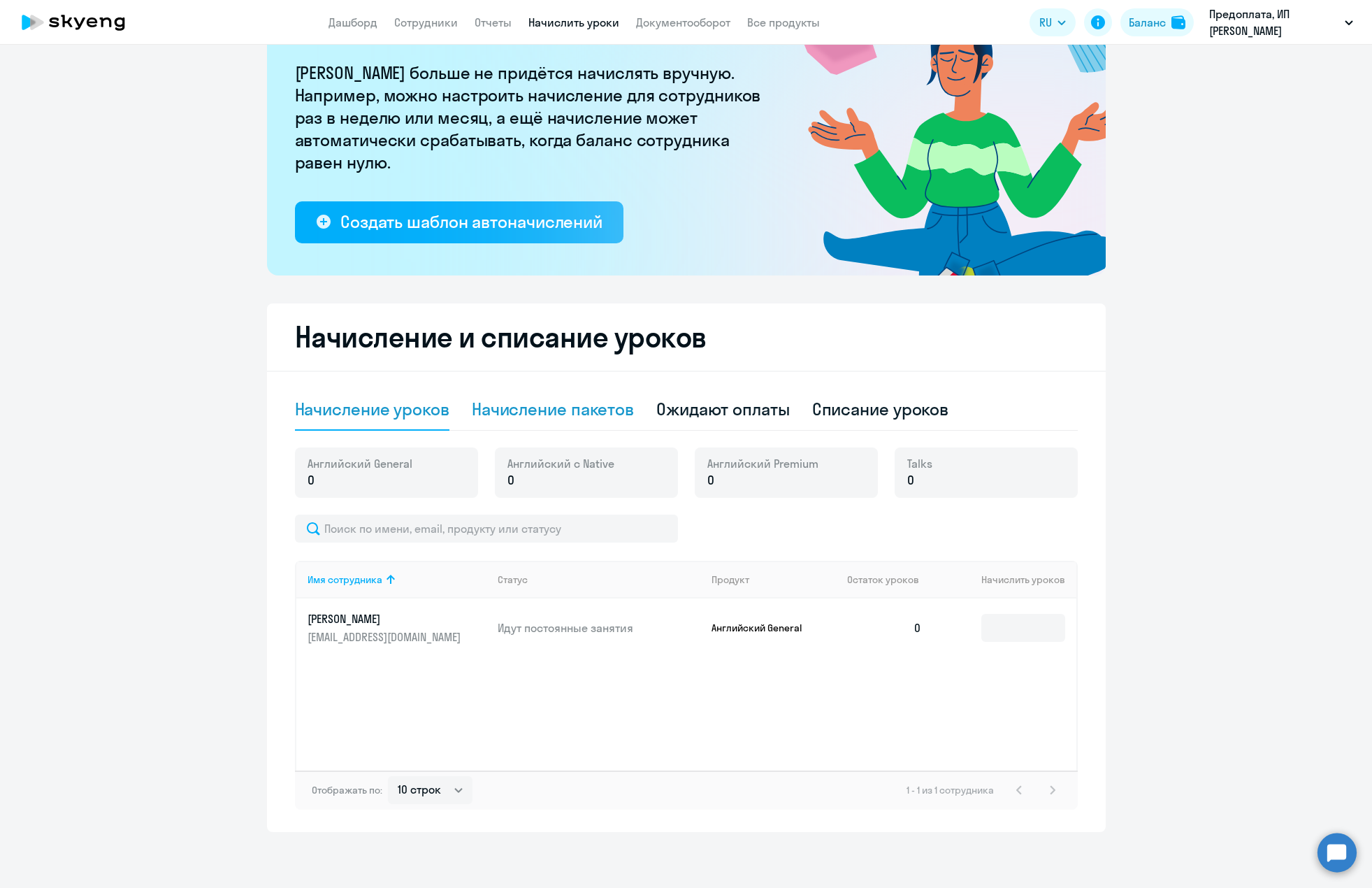
click at [519, 405] on div "Начисление пакетов" at bounding box center [553, 409] width 162 height 22
select select "10"
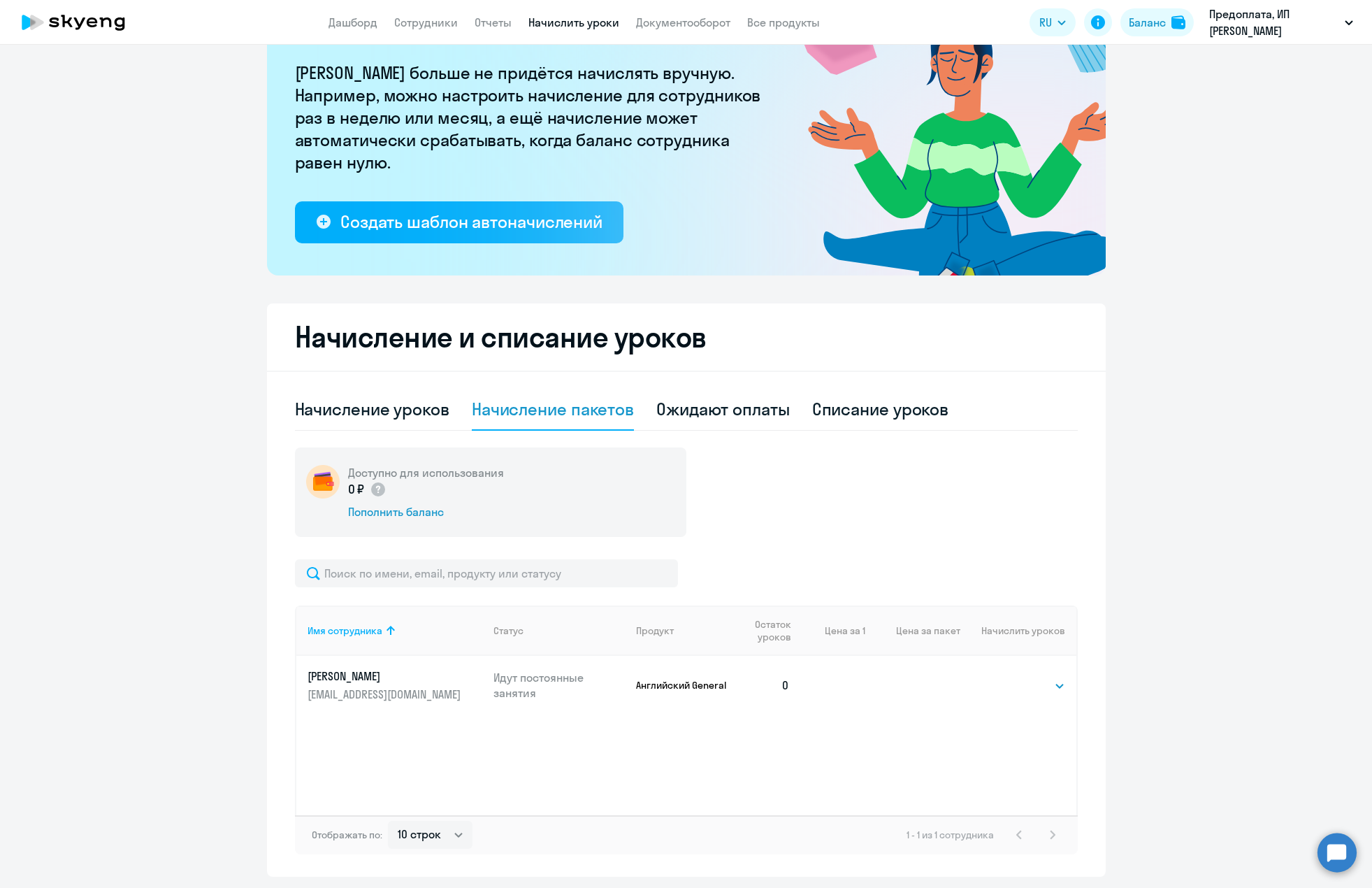
scroll to position [161, 0]
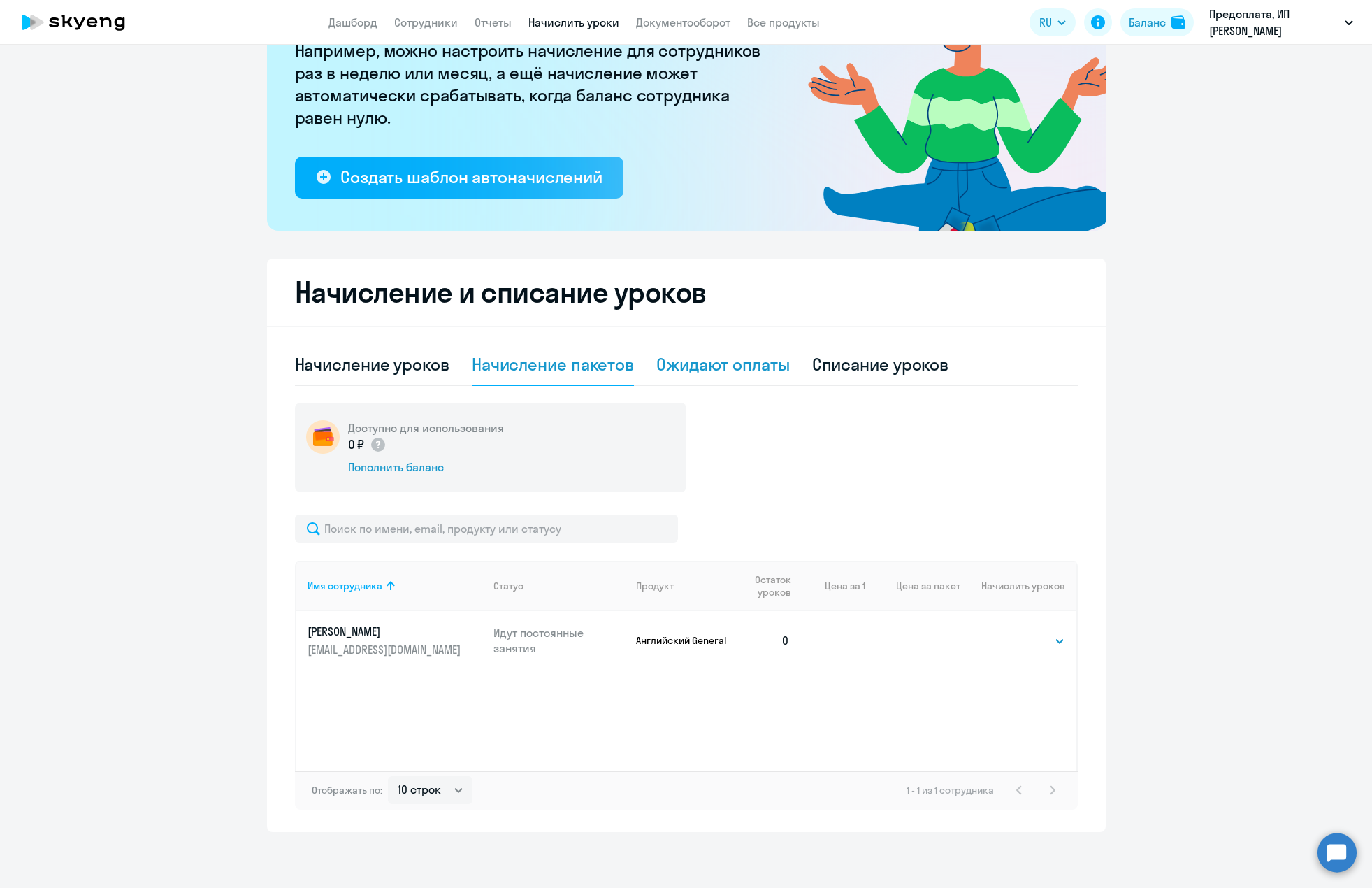
click at [721, 367] on div "Ожидают оплаты" at bounding box center [723, 364] width 134 height 22
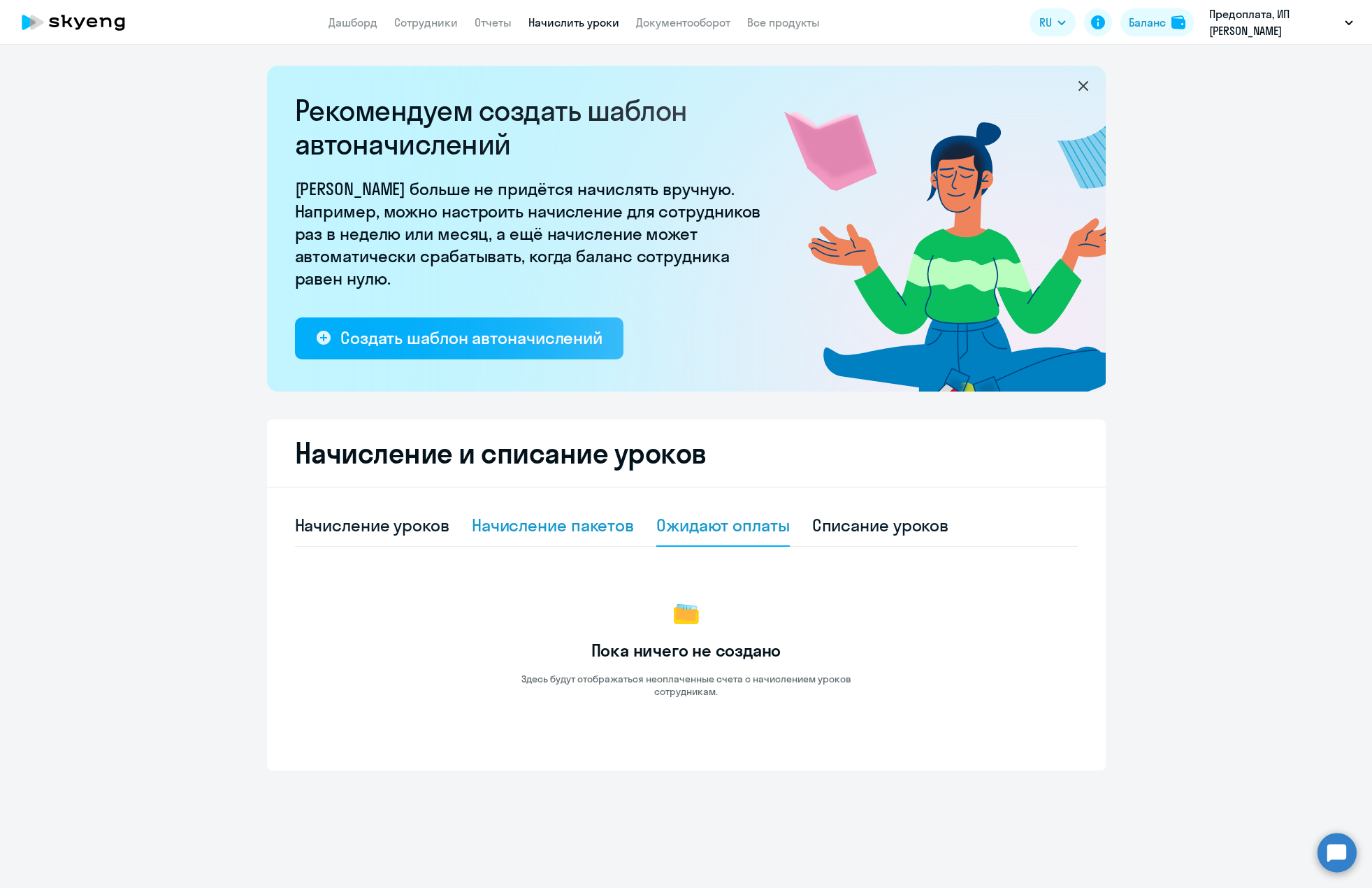
drag, startPoint x: 553, startPoint y: 541, endPoint x: 393, endPoint y: 525, distance: 160.8
click at [550, 537] on div "Начисление пакетов" at bounding box center [553, 526] width 162 height 42
select select "10"
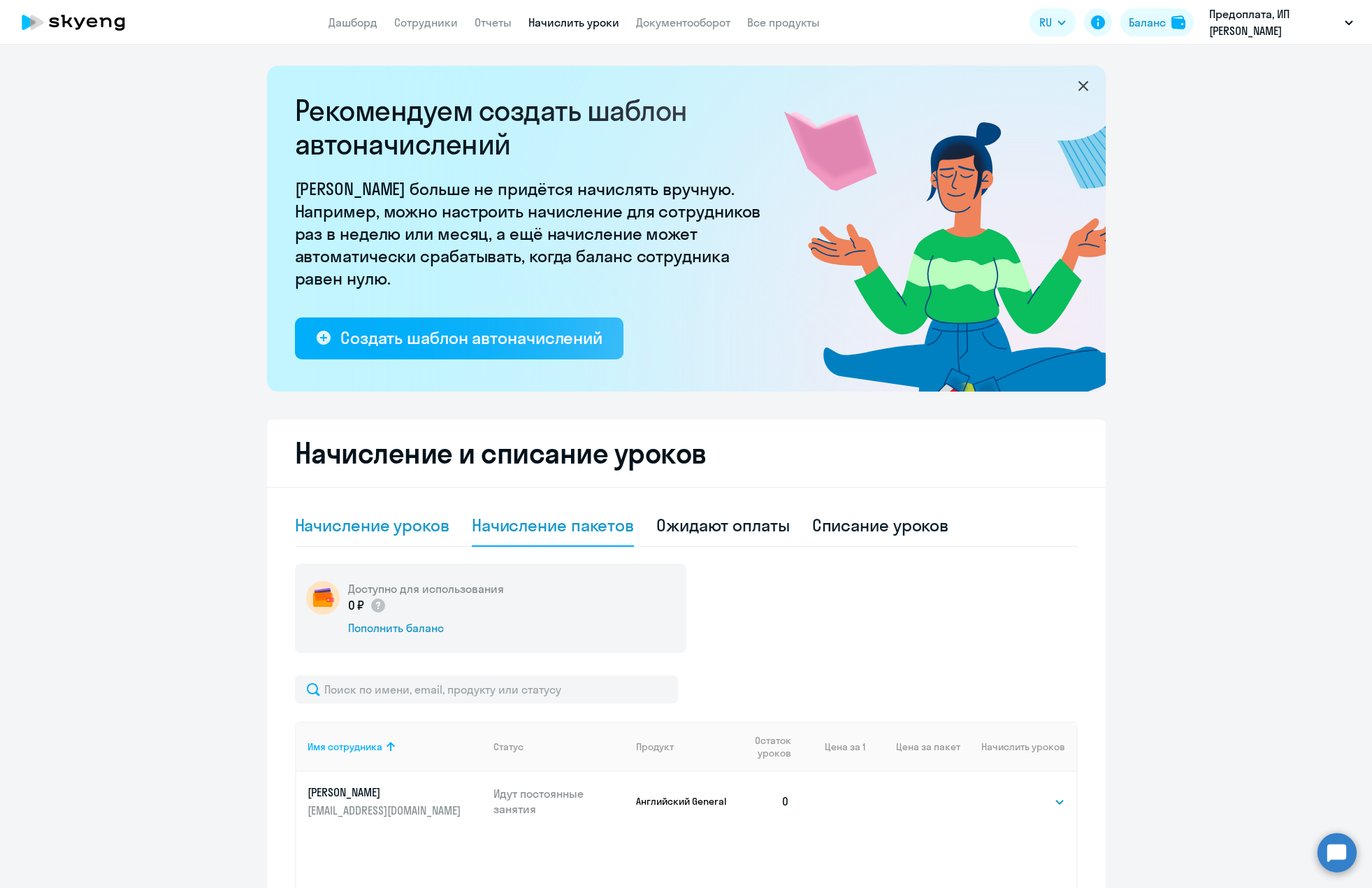
click at [393, 525] on div "Начисление уроков" at bounding box center [372, 525] width 154 height 22
select select "10"
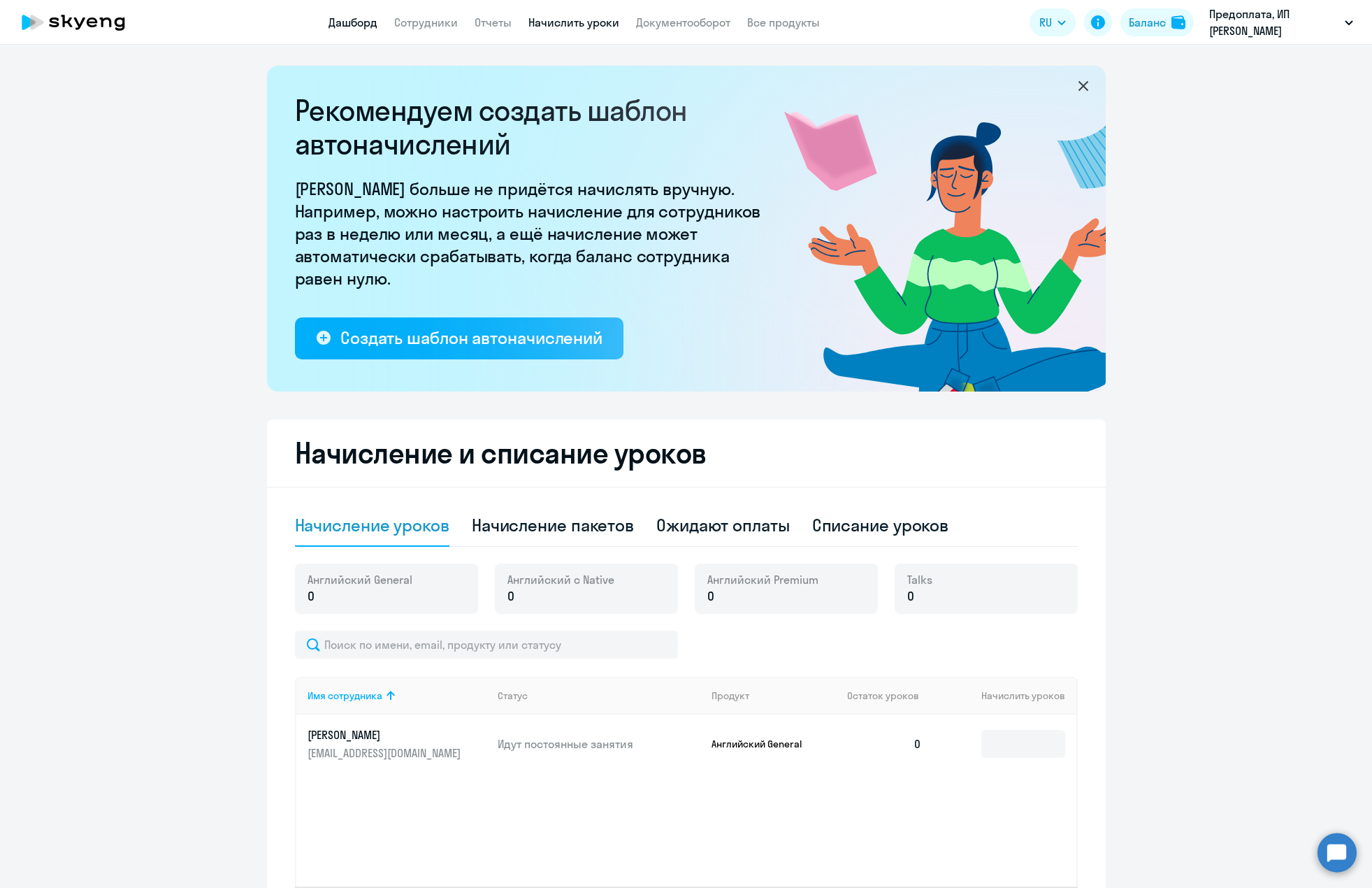
click at [349, 25] on link "Дашборд" at bounding box center [352, 22] width 49 height 14
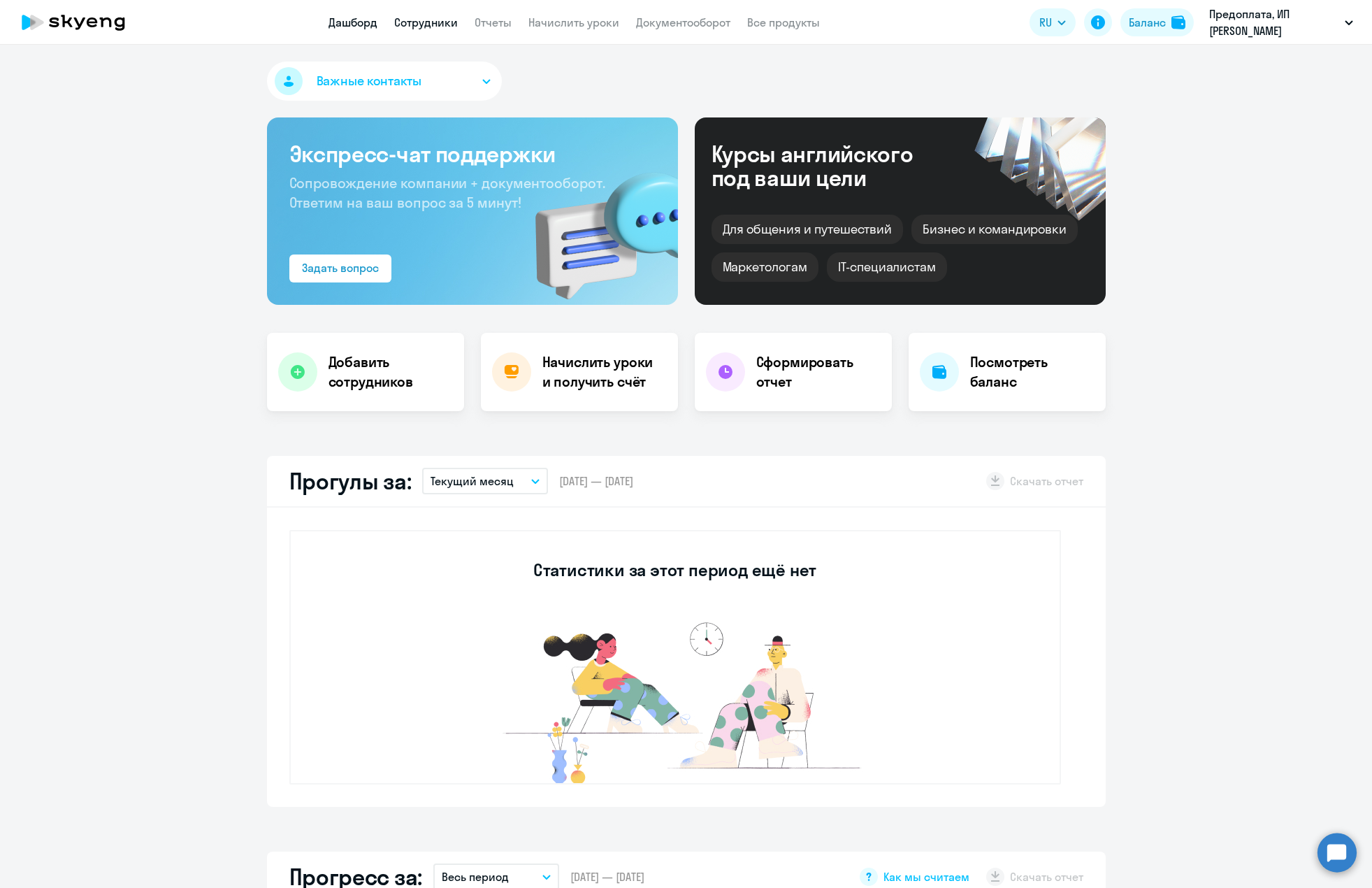
click at [433, 23] on link "Сотрудники" at bounding box center [426, 22] width 63 height 14
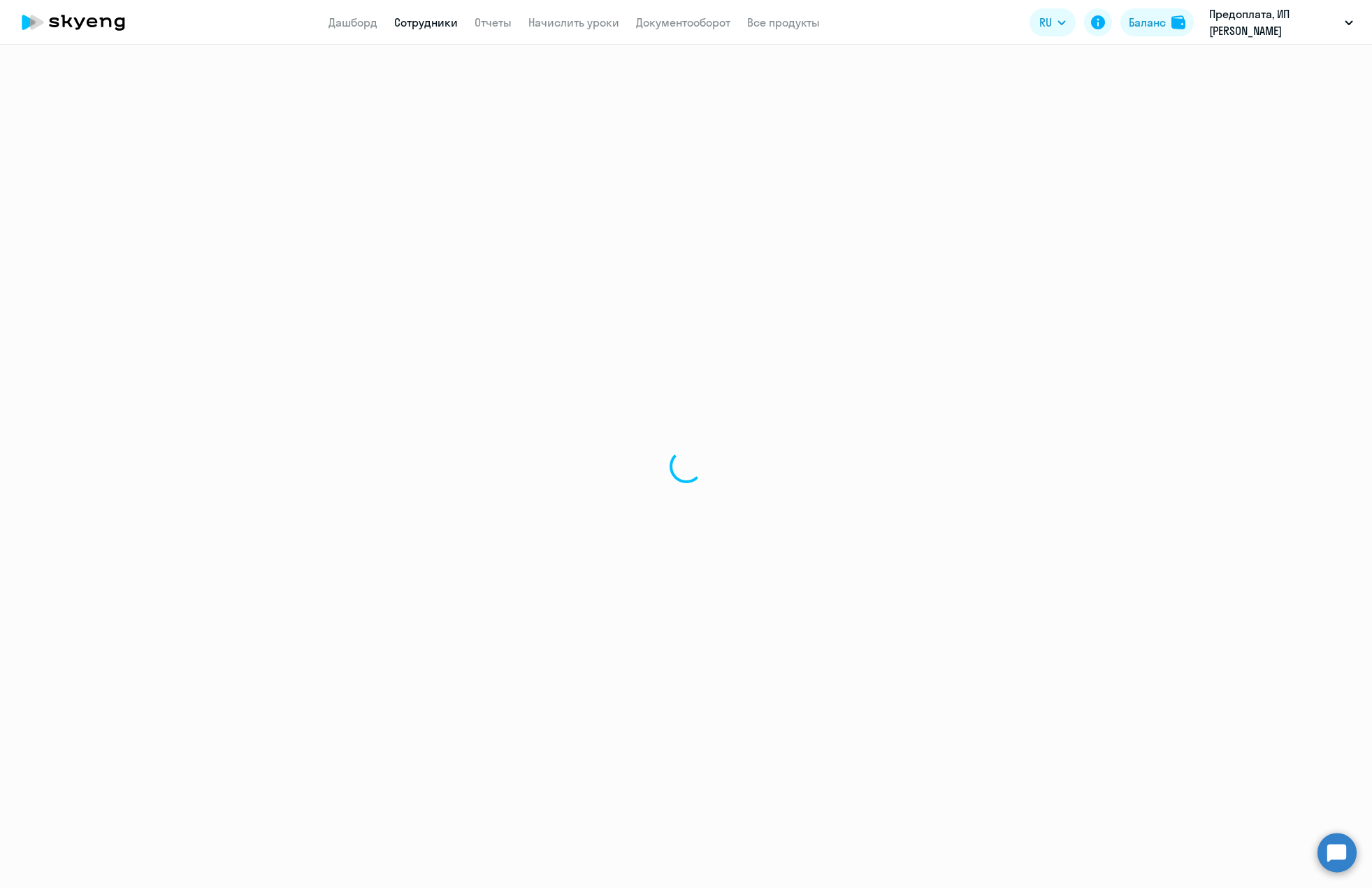
select select "30"
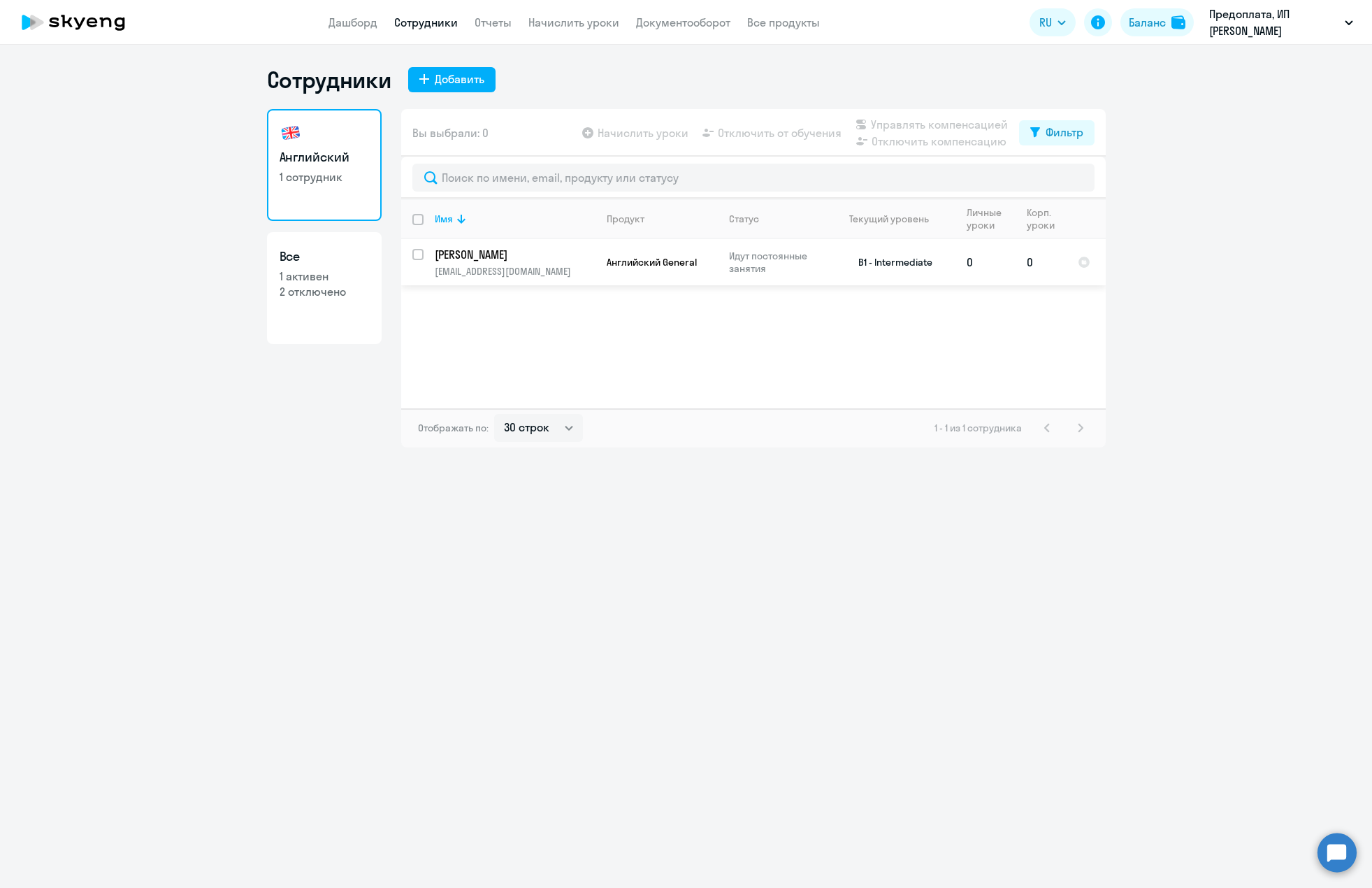
click at [578, 261] on p "[PERSON_NAME]" at bounding box center [513, 254] width 158 height 15
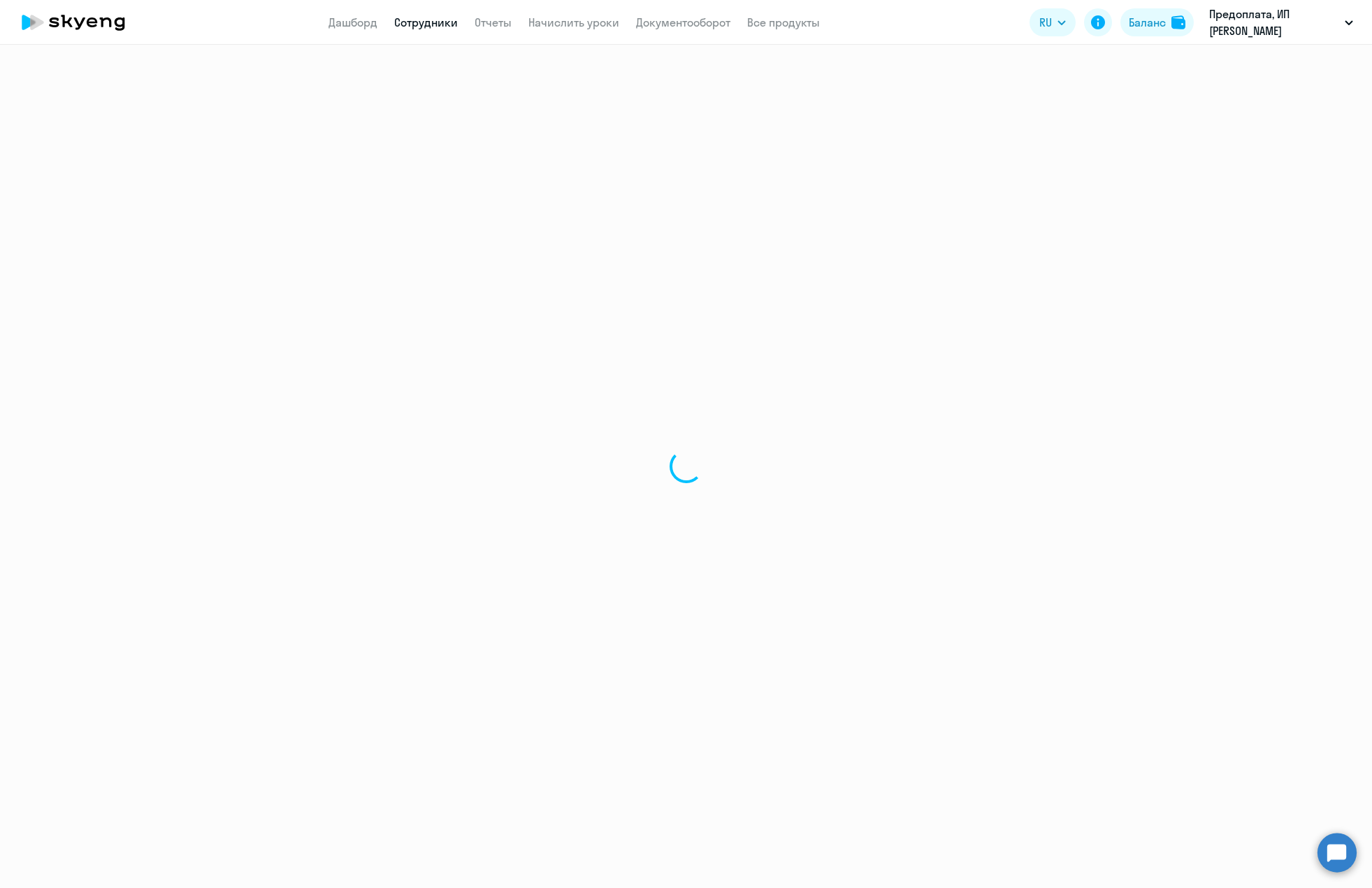
select select "english"
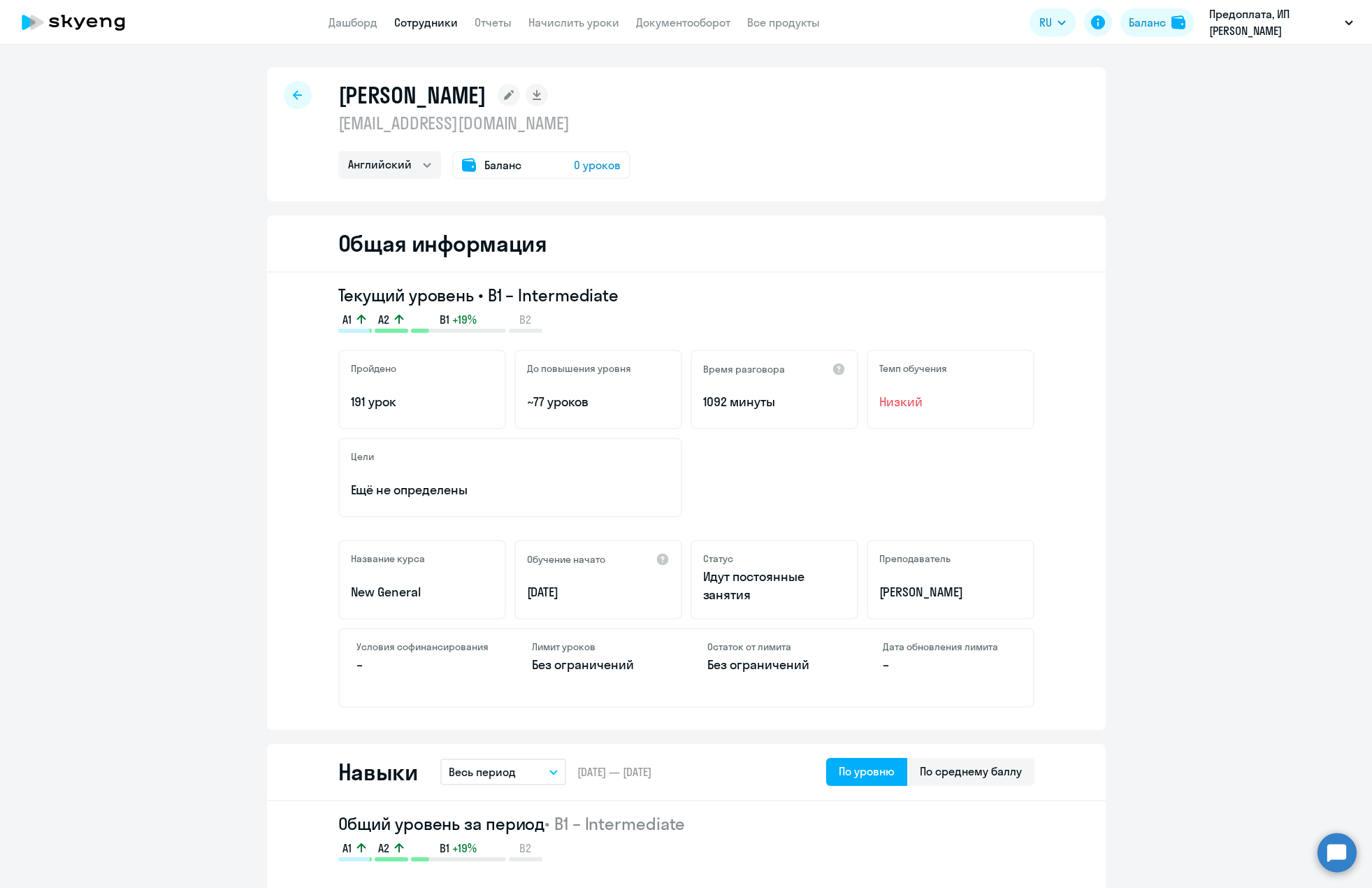
click at [293, 95] on icon at bounding box center [297, 95] width 9 height 9
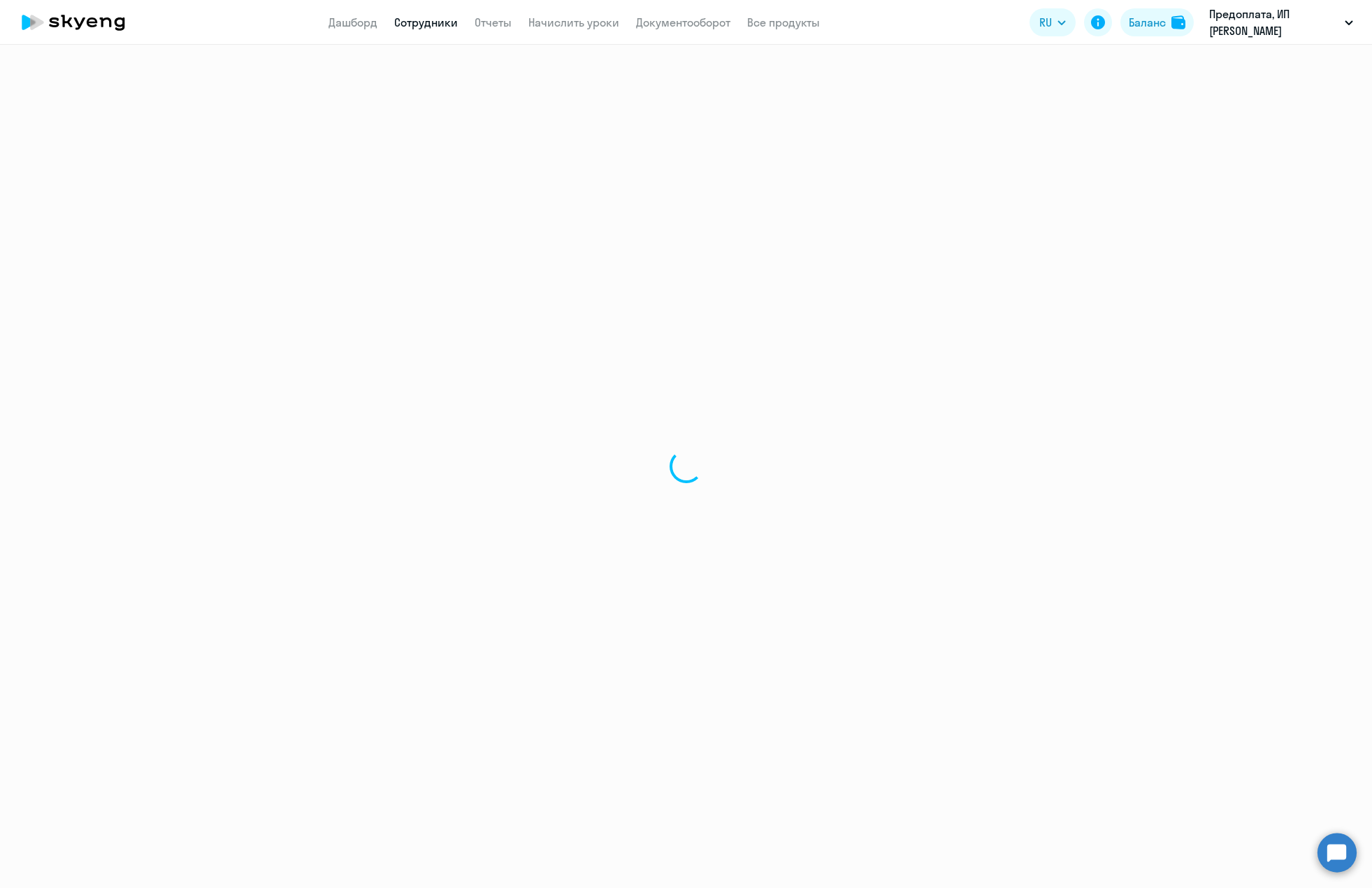
select select "30"
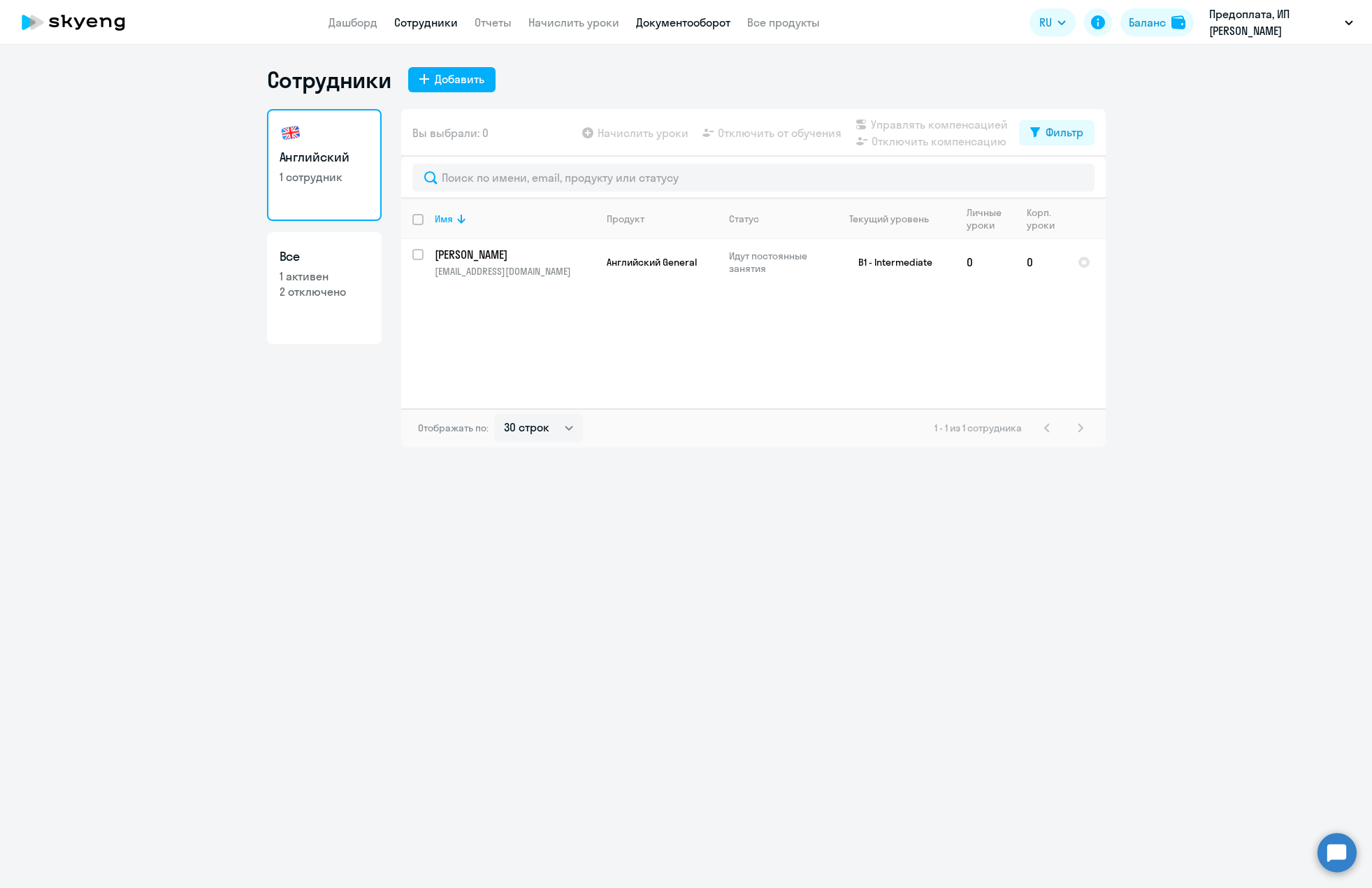
click at [695, 26] on link "Документооборот" at bounding box center [683, 22] width 95 height 14
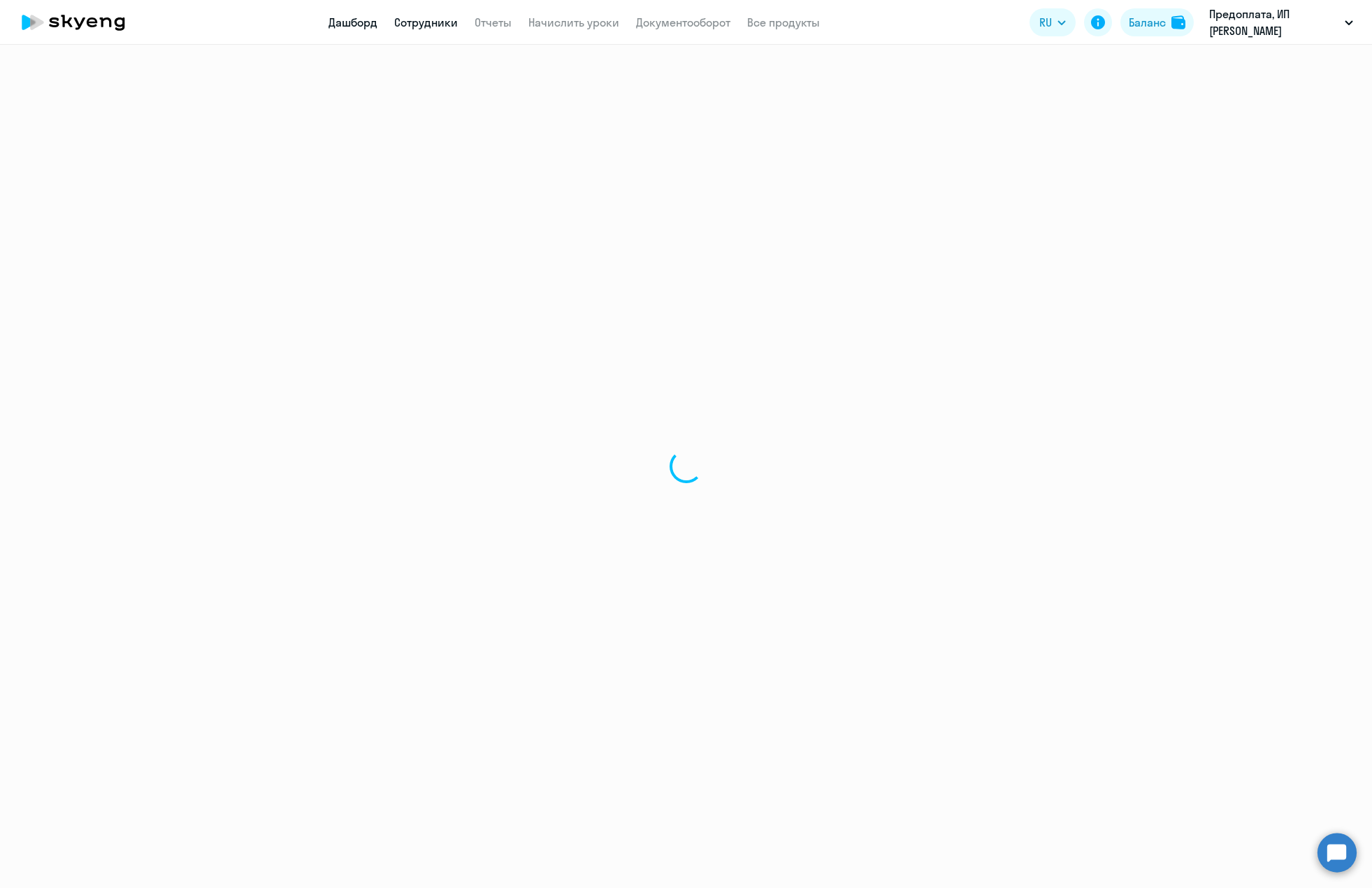
select select "30"
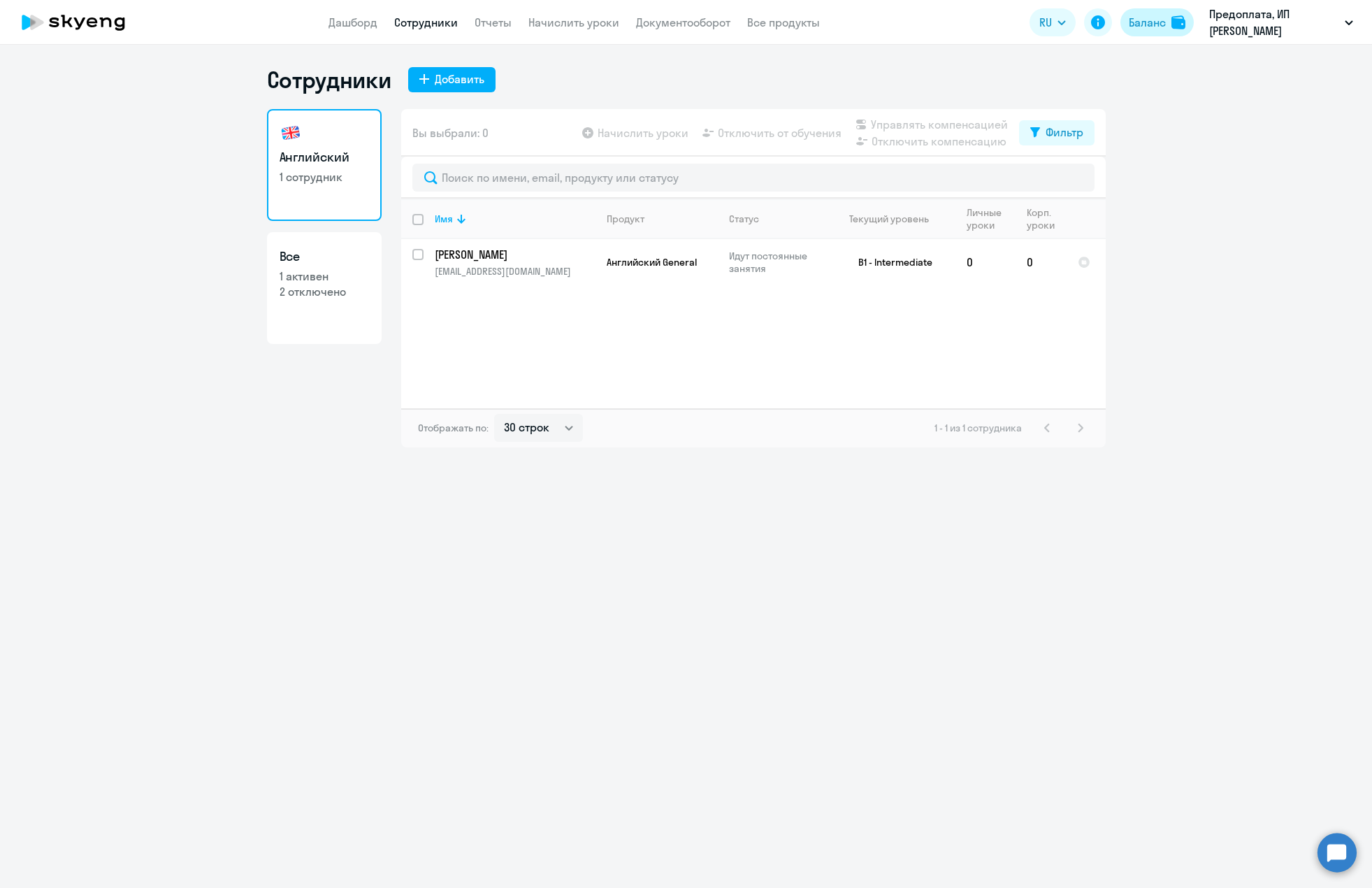
click at [1139, 23] on div "Баланс" at bounding box center [1147, 22] width 37 height 17
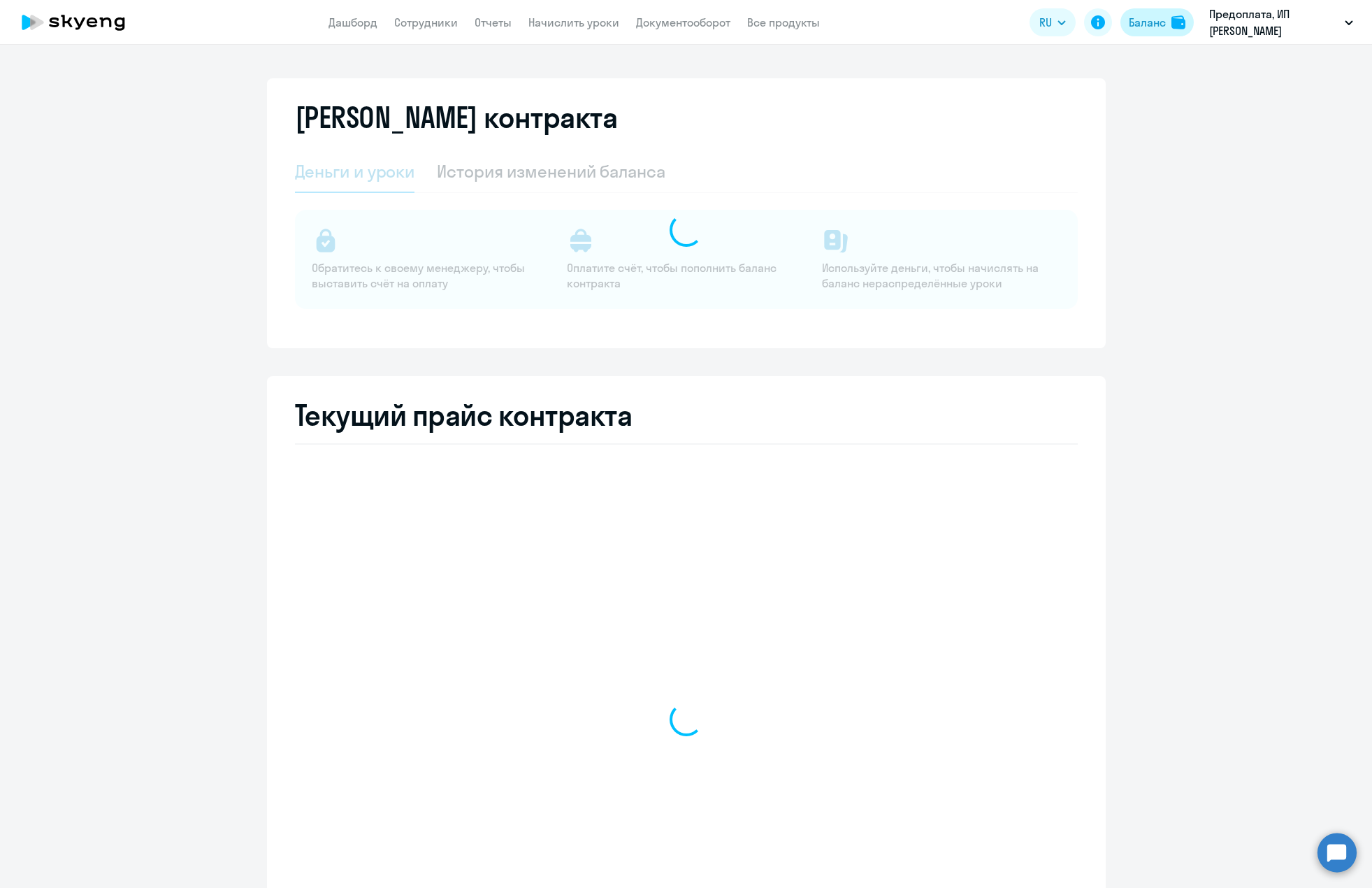
select select "english_adult_not_native_speaker"
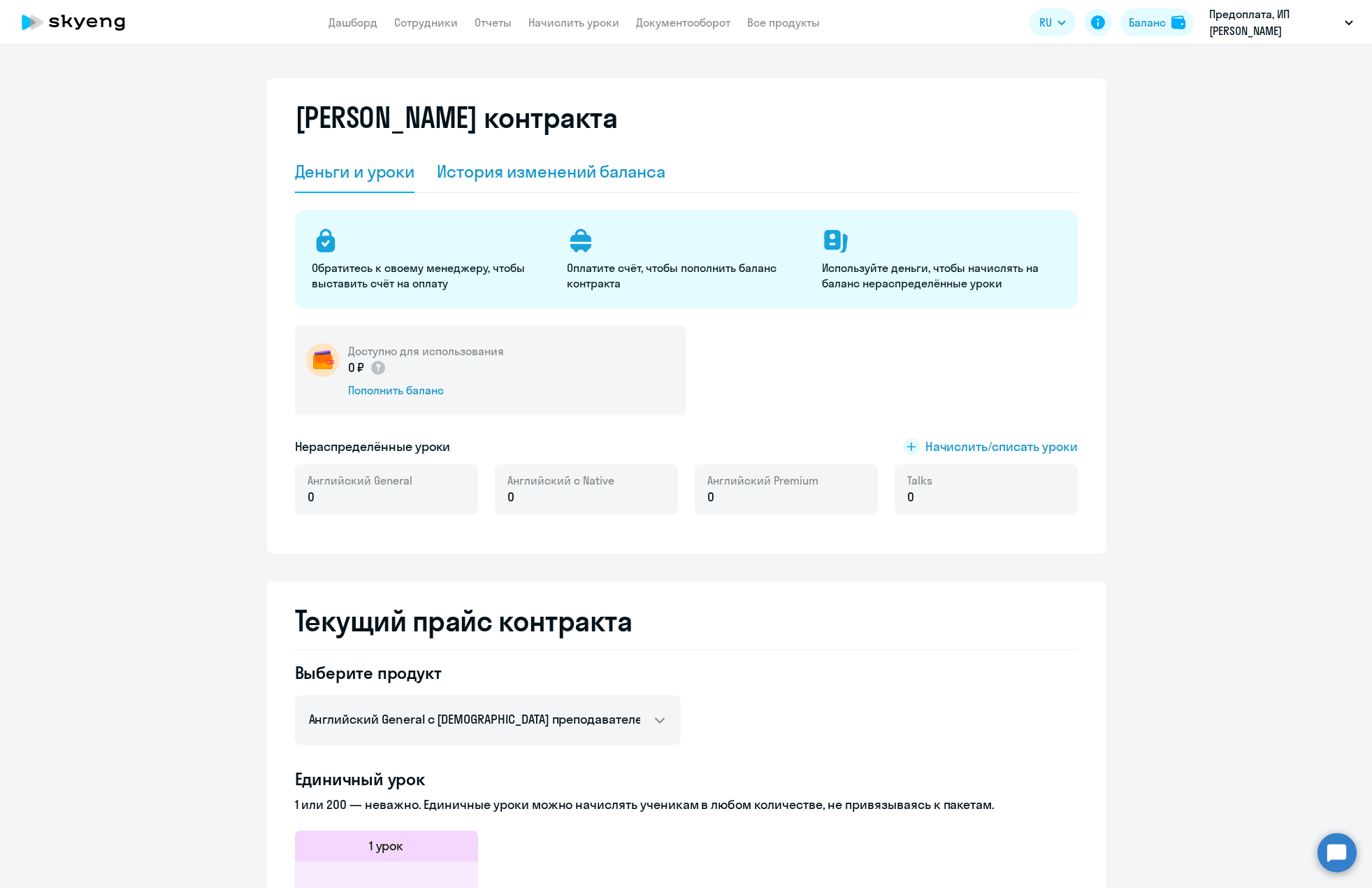
click at [492, 163] on div "История изменений баланса" at bounding box center [551, 170] width 228 height 22
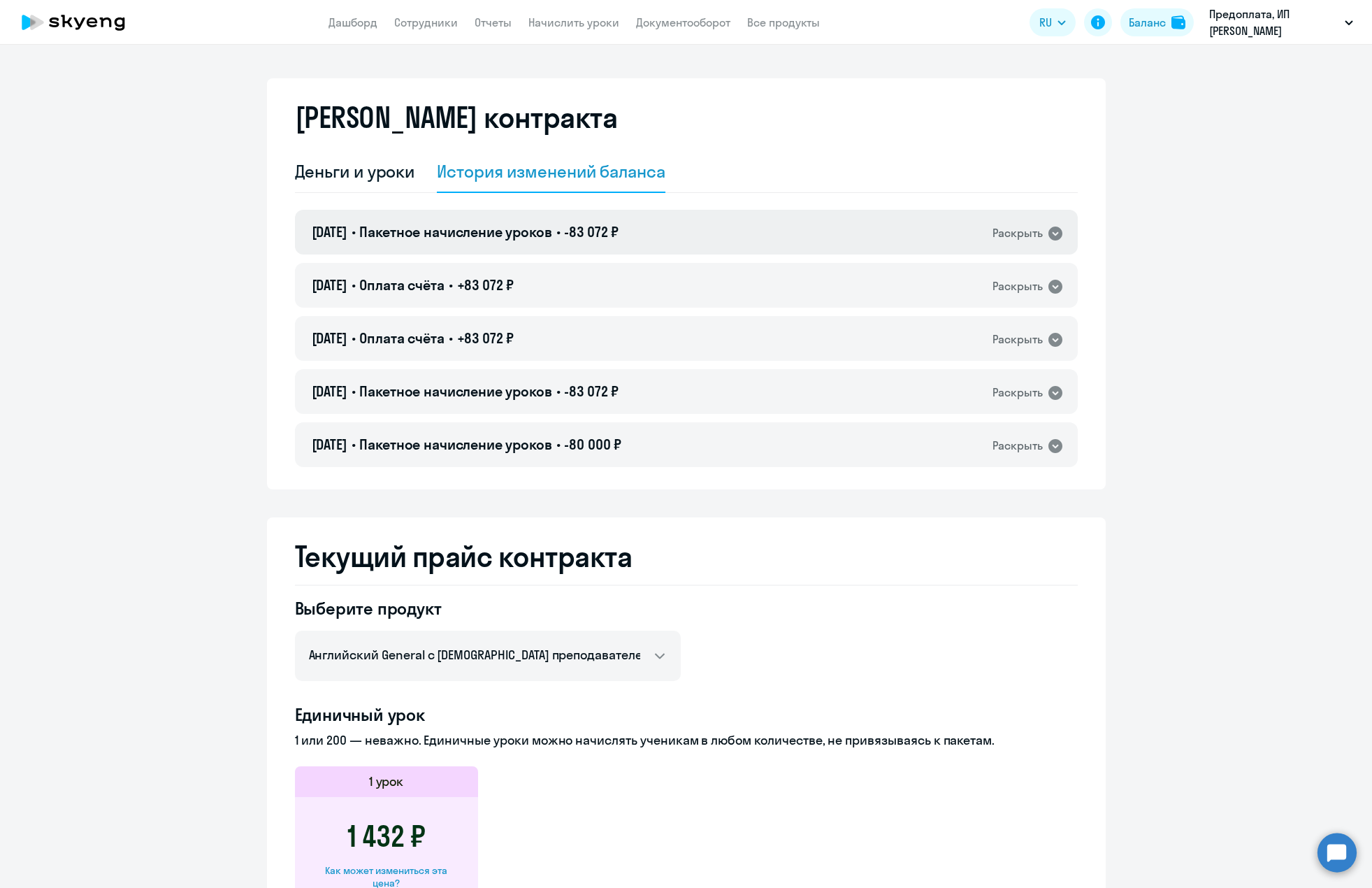
click at [1048, 231] on icon at bounding box center [1055, 234] width 14 height 14
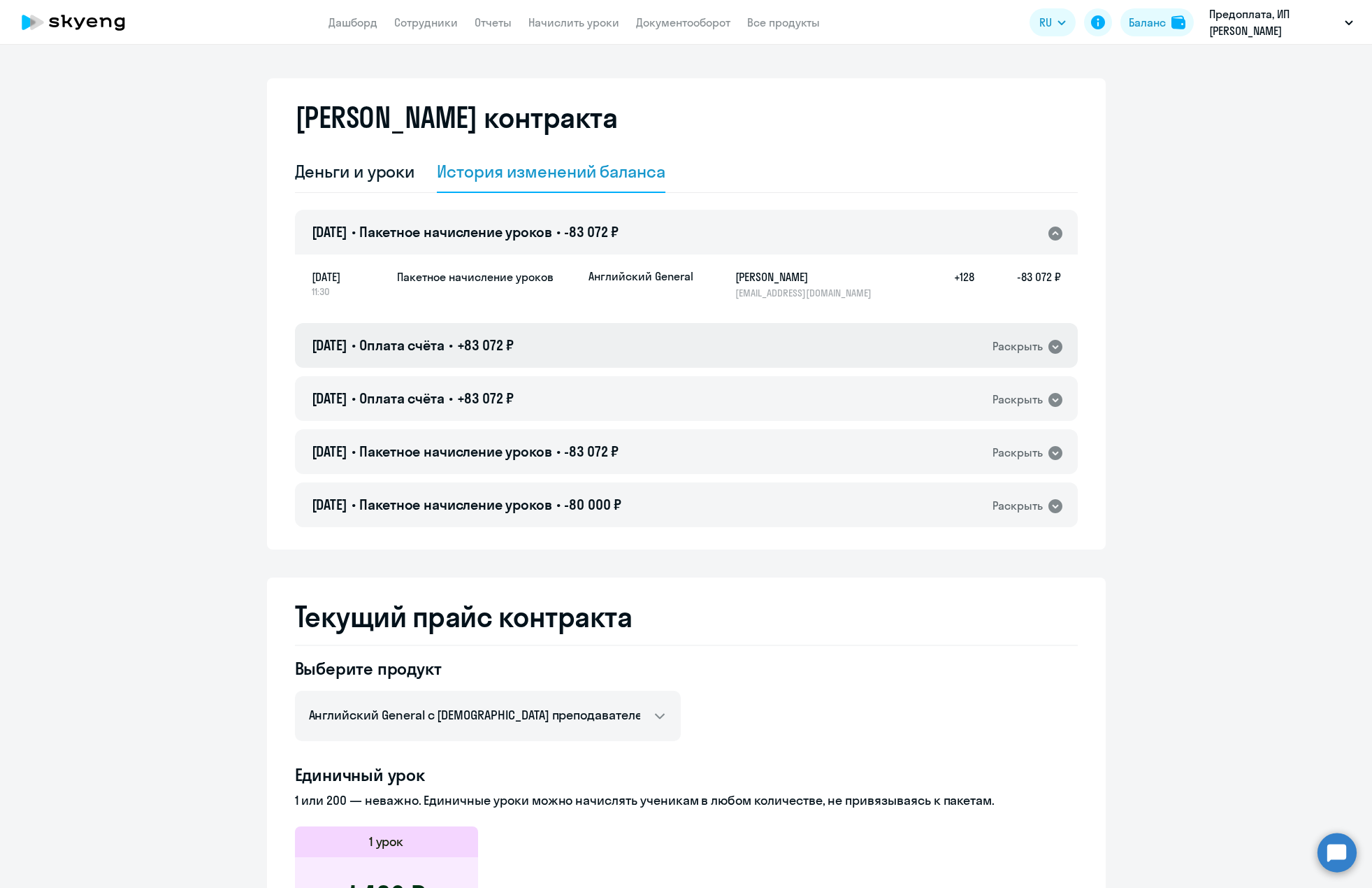
click at [1053, 344] on icon at bounding box center [1055, 347] width 14 height 14
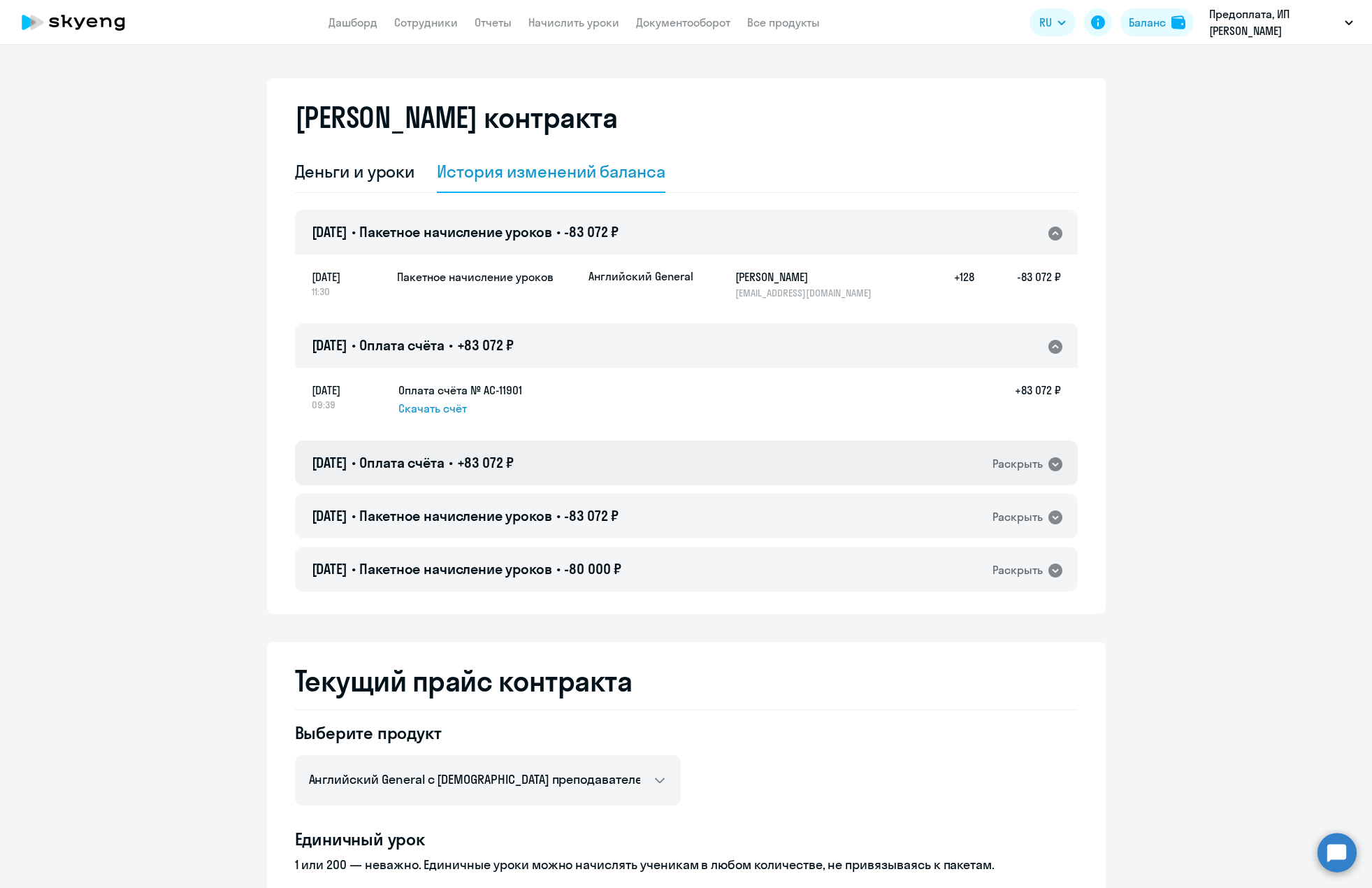
click at [1053, 464] on icon at bounding box center [1055, 464] width 14 height 14
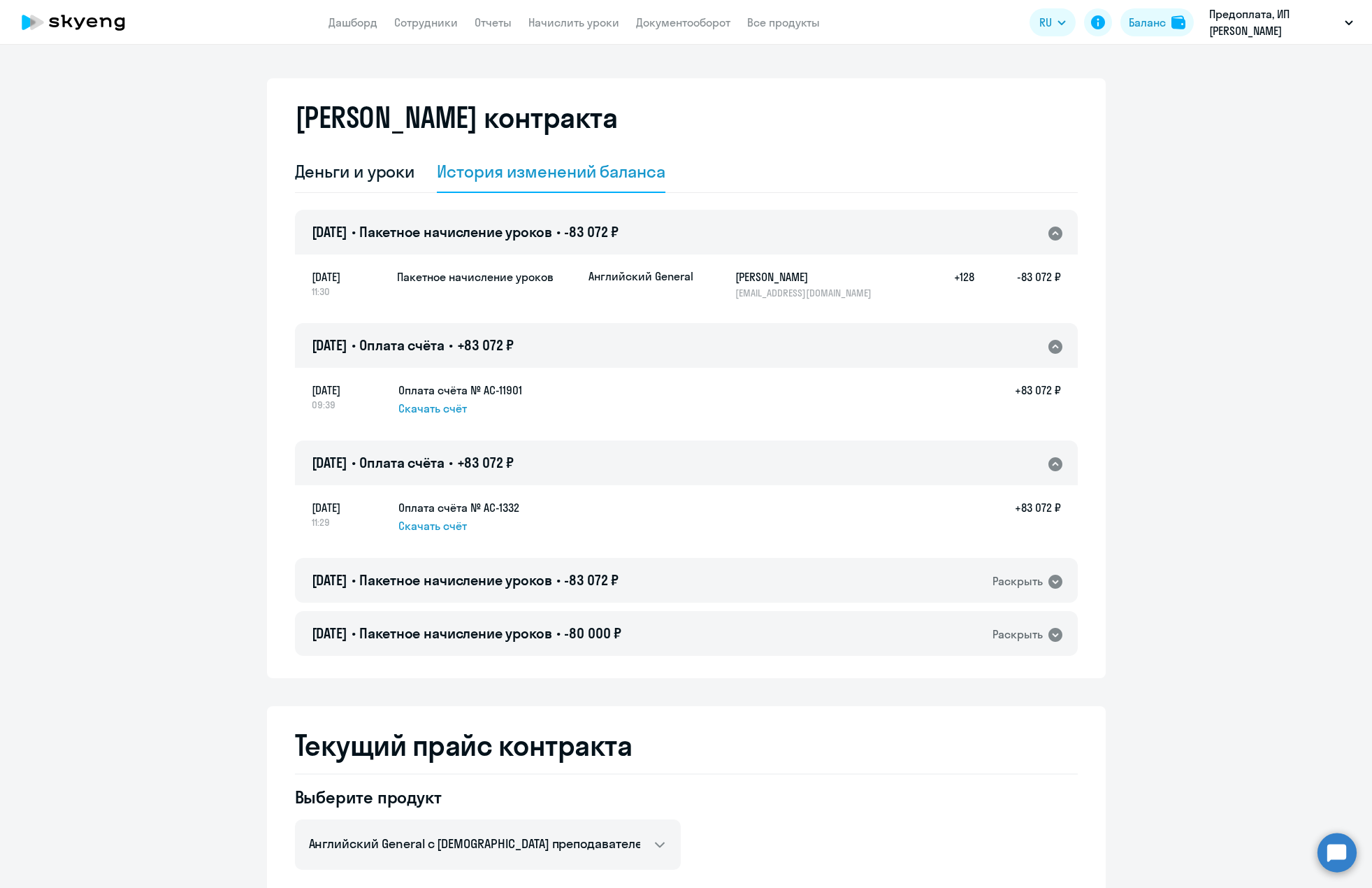
click at [1336, 851] on circle at bounding box center [1337, 852] width 39 height 39
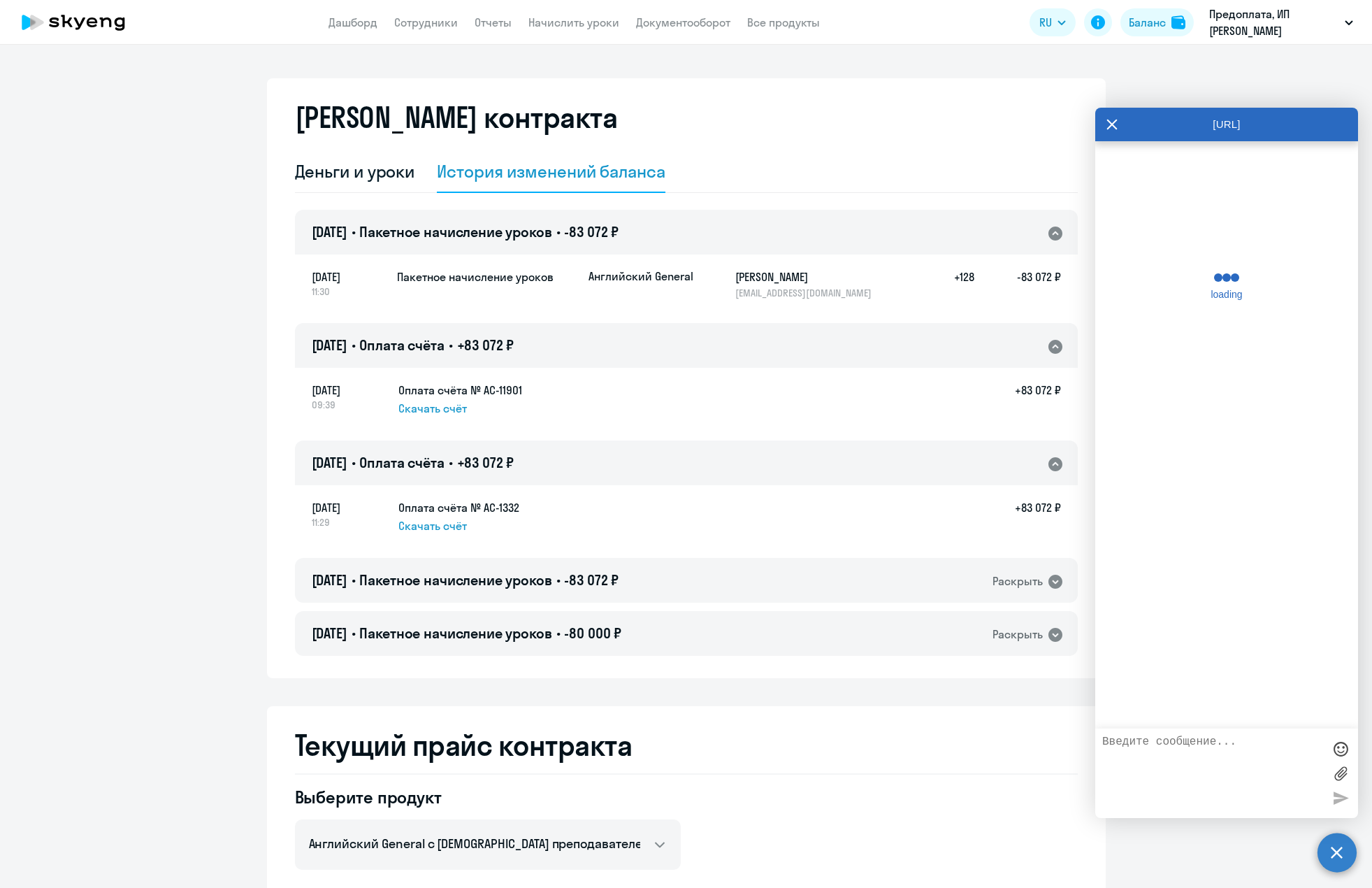
scroll to position [970, 0]
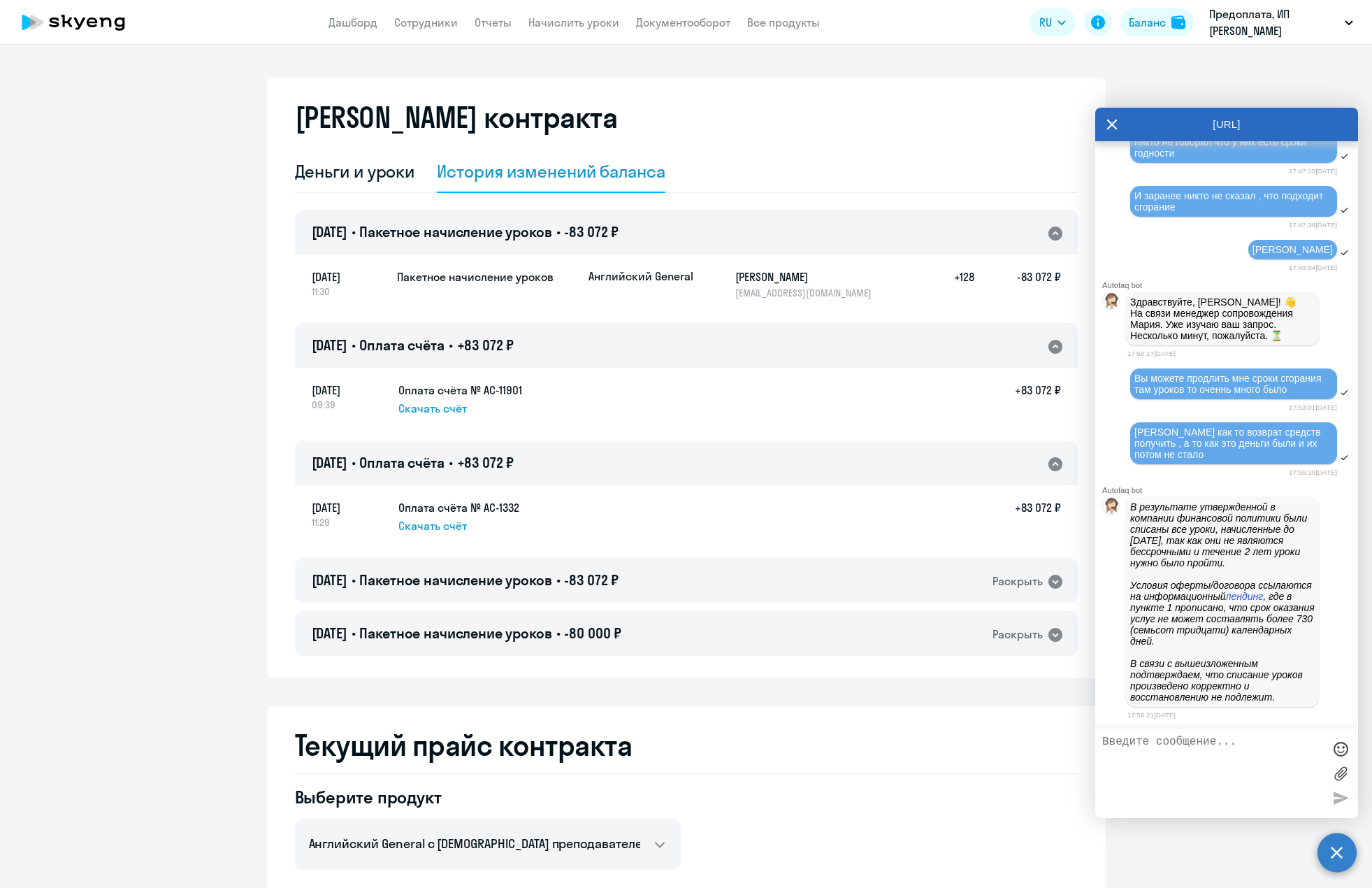
click at [1145, 784] on textarea at bounding box center [1212, 773] width 221 height 76
type textarea "тавм нет слов про 2 года"
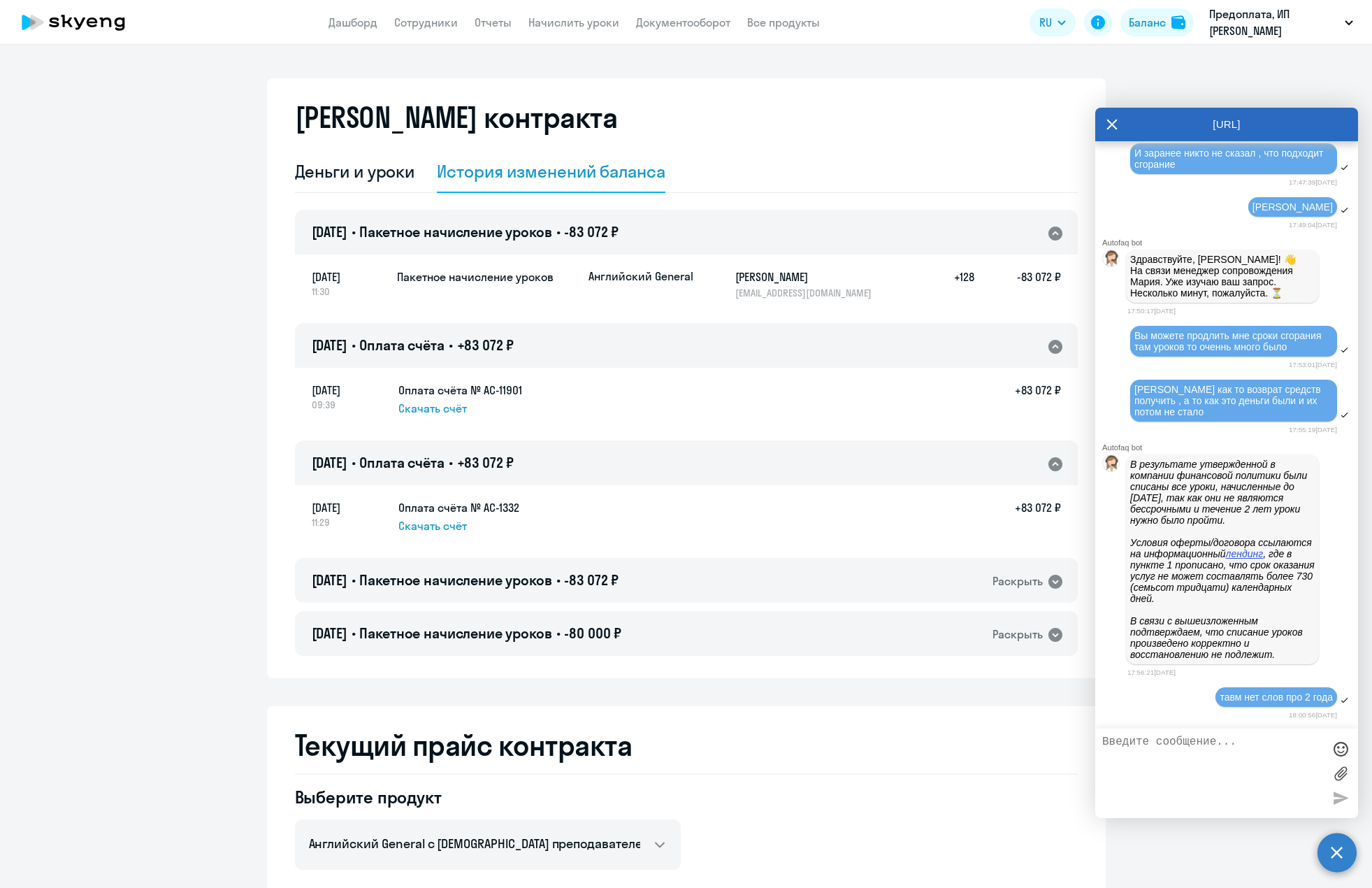
click at [1226, 560] on em "лендинг" at bounding box center [1244, 553] width 37 height 12
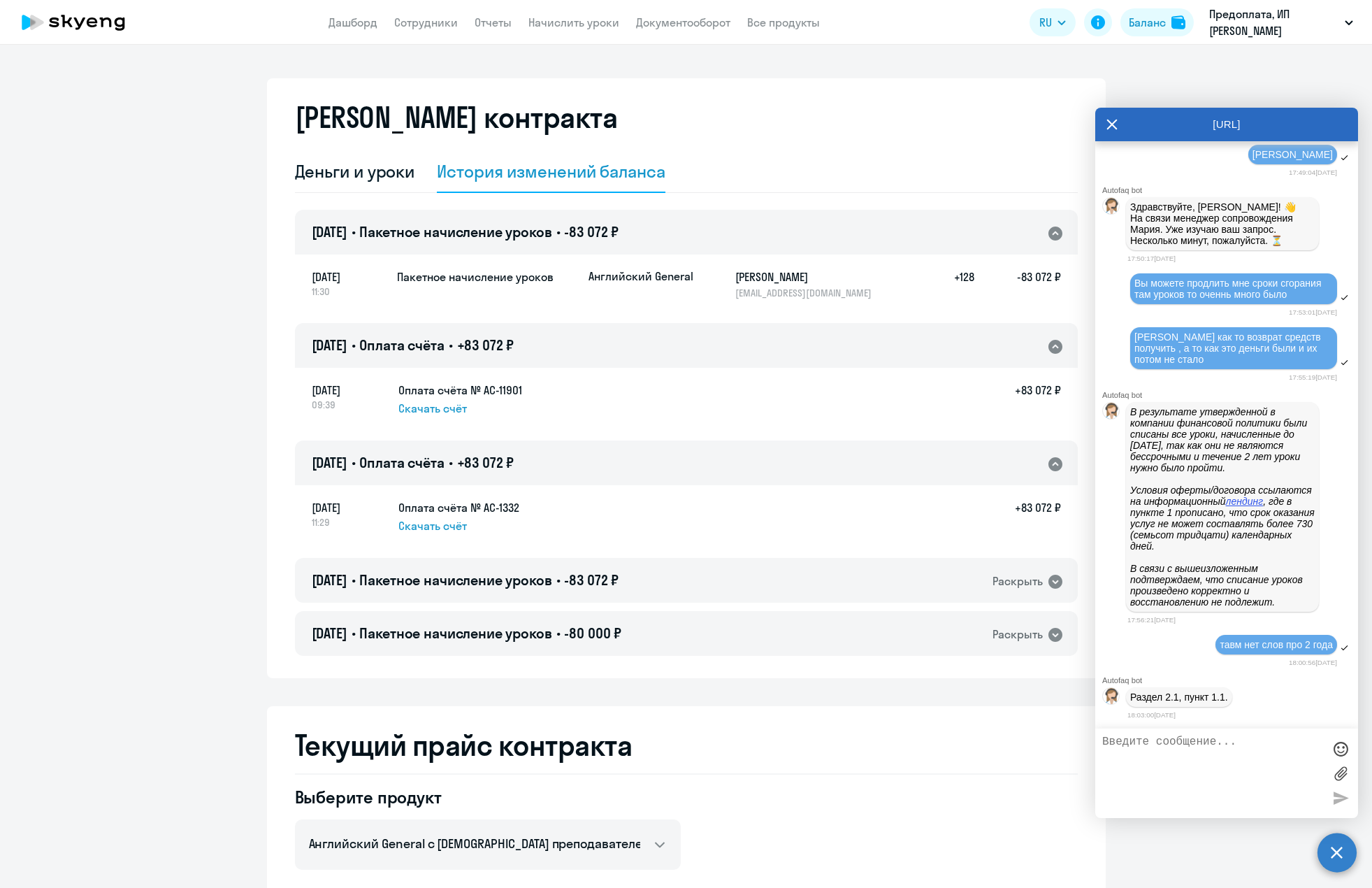
scroll to position [1070, 0]
click at [1129, 763] on textarea at bounding box center [1212, 773] width 221 height 76
type textarea "Не понимаю почему вы не можете пойти на встречу и продлить сроки ?"
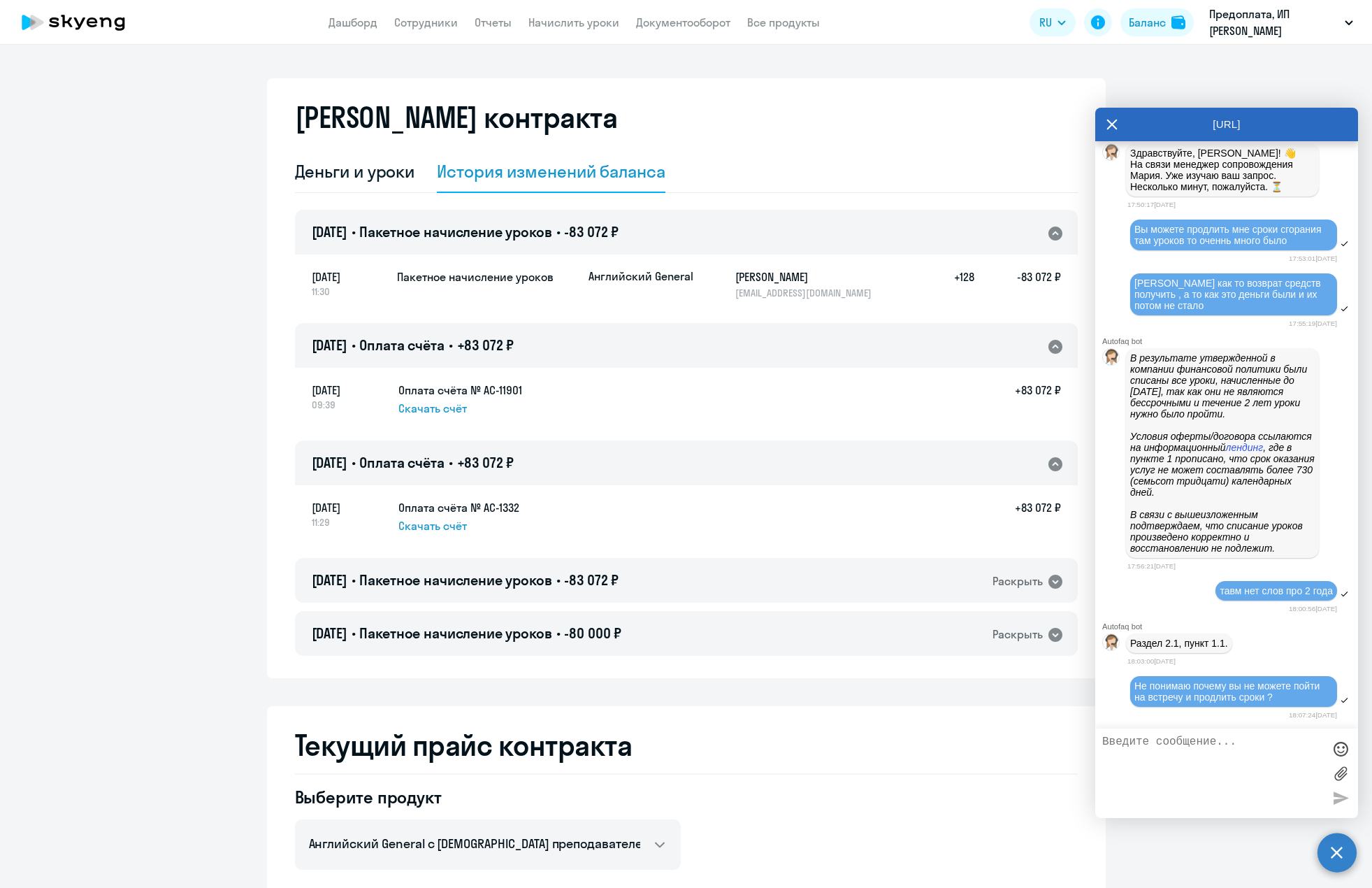
scroll to position [1125, 0]
type textarea "Вы не оповещали дополнительно что уроки могут сгореть"
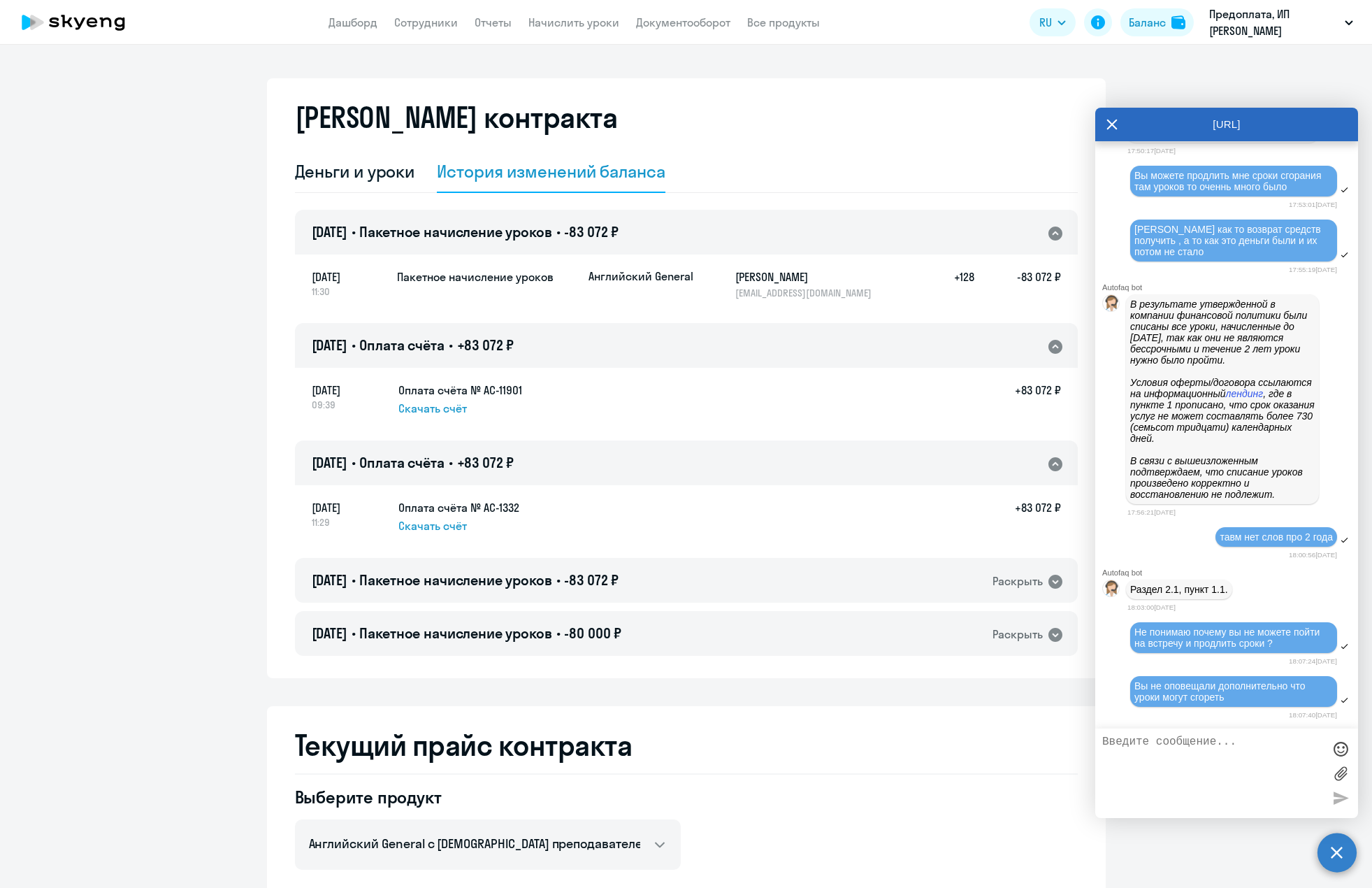
scroll to position [1178, 0]
type textarea "У вас были проблеммы с преподователями когда [PERSON_NAME] перестала преподоват…"
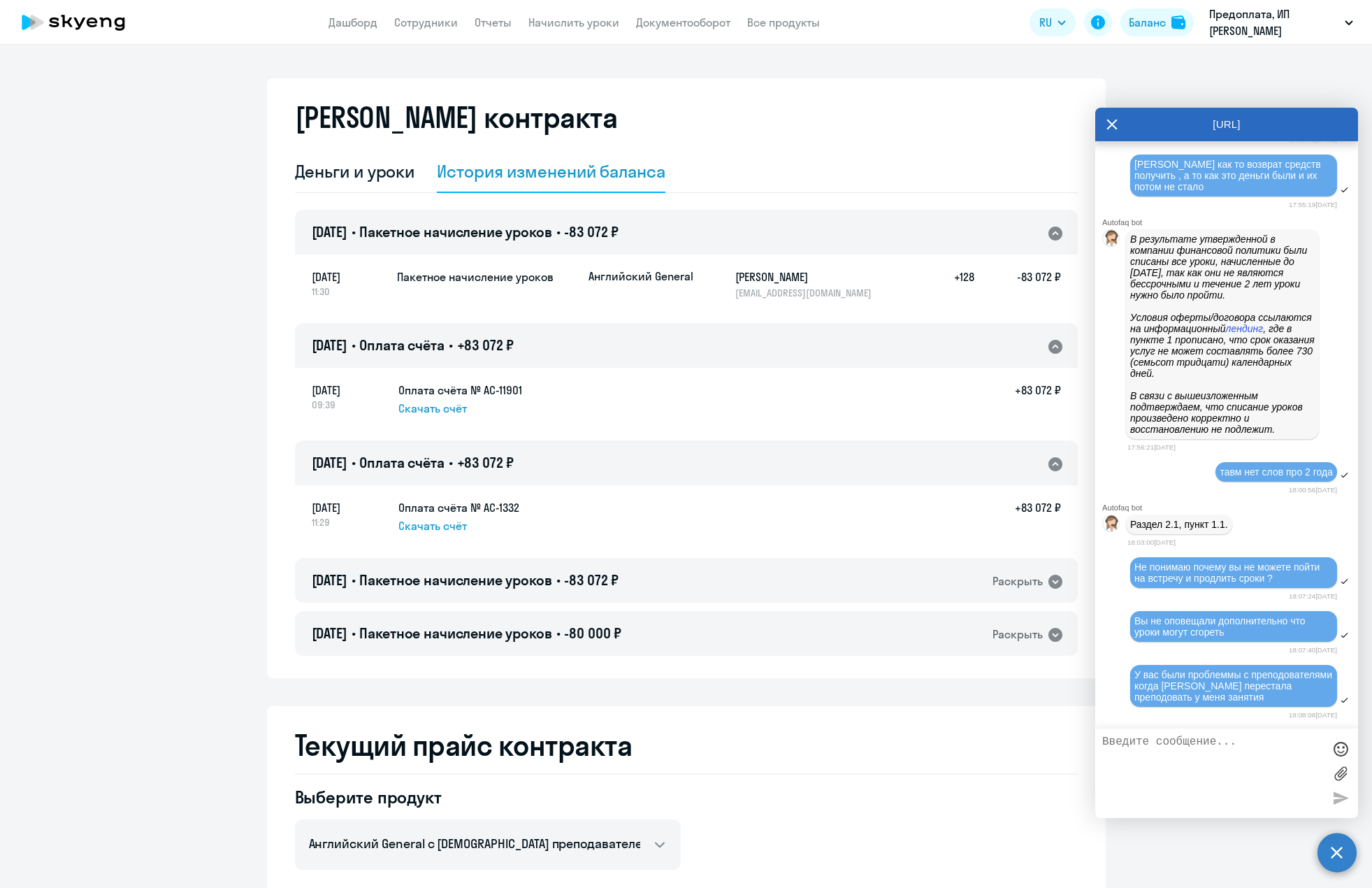
scroll to position [1243, 0]
click at [1199, 774] on textarea at bounding box center [1212, 773] width 221 height 76
click at [1186, 747] on textarea at bounding box center [1212, 773] width 221 height 76
click at [1244, 753] on textarea "Мне не могли подобрать замену , а потом уже и интерес пропал" at bounding box center [1212, 773] width 221 height 76
type textarea "Мне не могли подобрать замену , а потом уже и интерес у меня пропал"
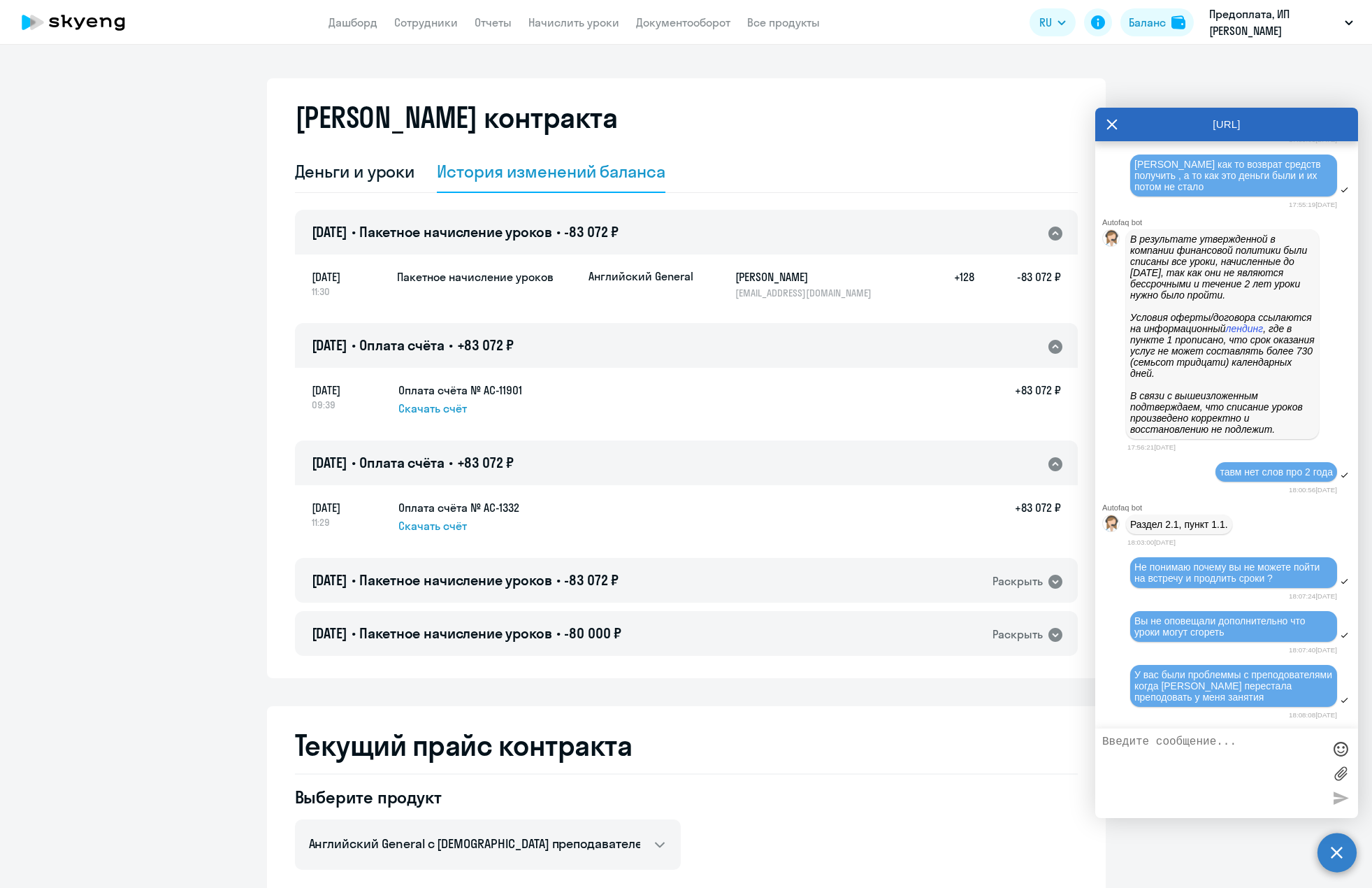
scroll to position [1297, 0]
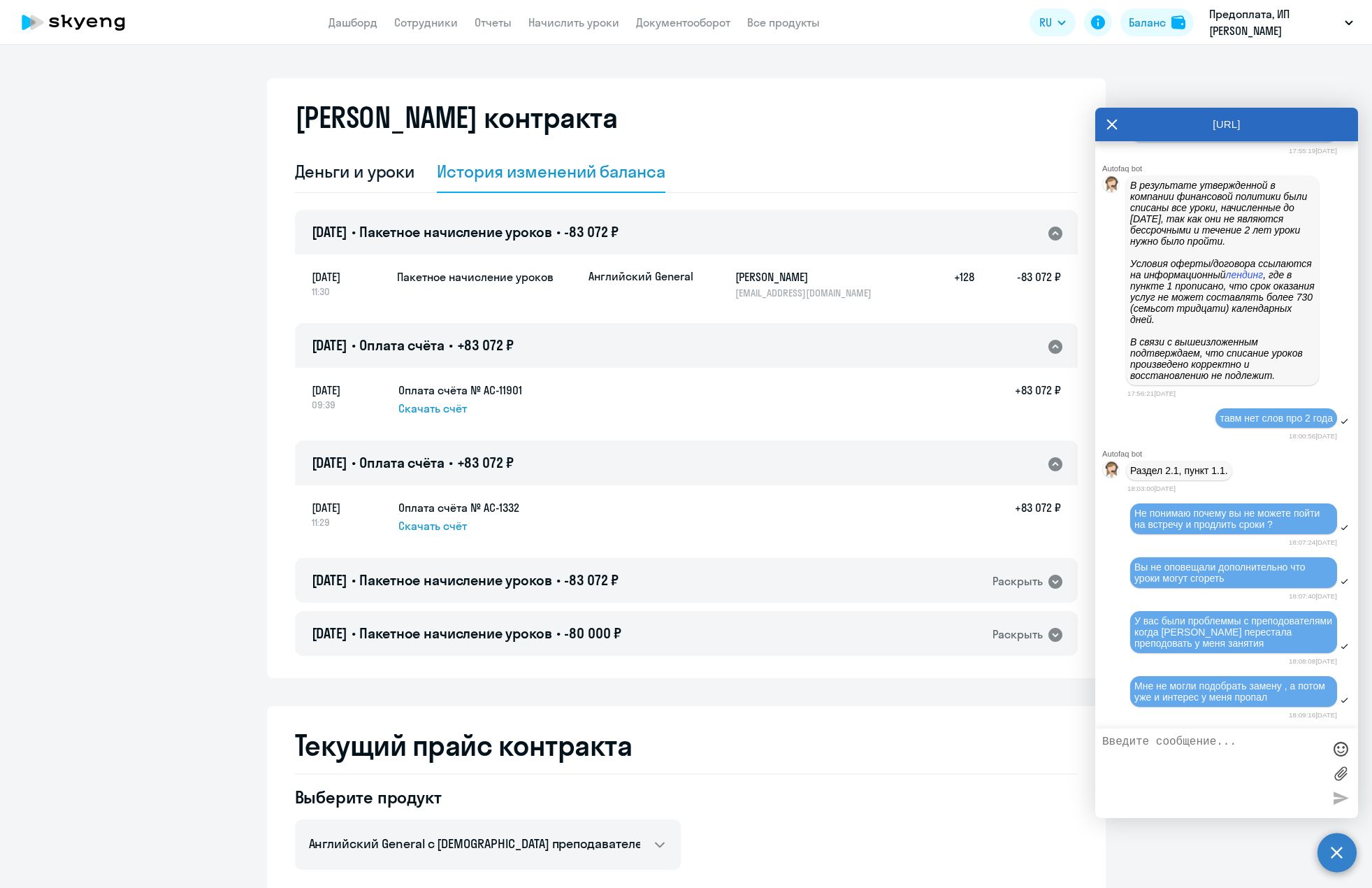
click at [1153, 82] on ng-component "[PERSON_NAME] контракта Деньги и уроки История изменений баланса [DATE] • Пакет…" at bounding box center [686, 831] width 1372 height 1505
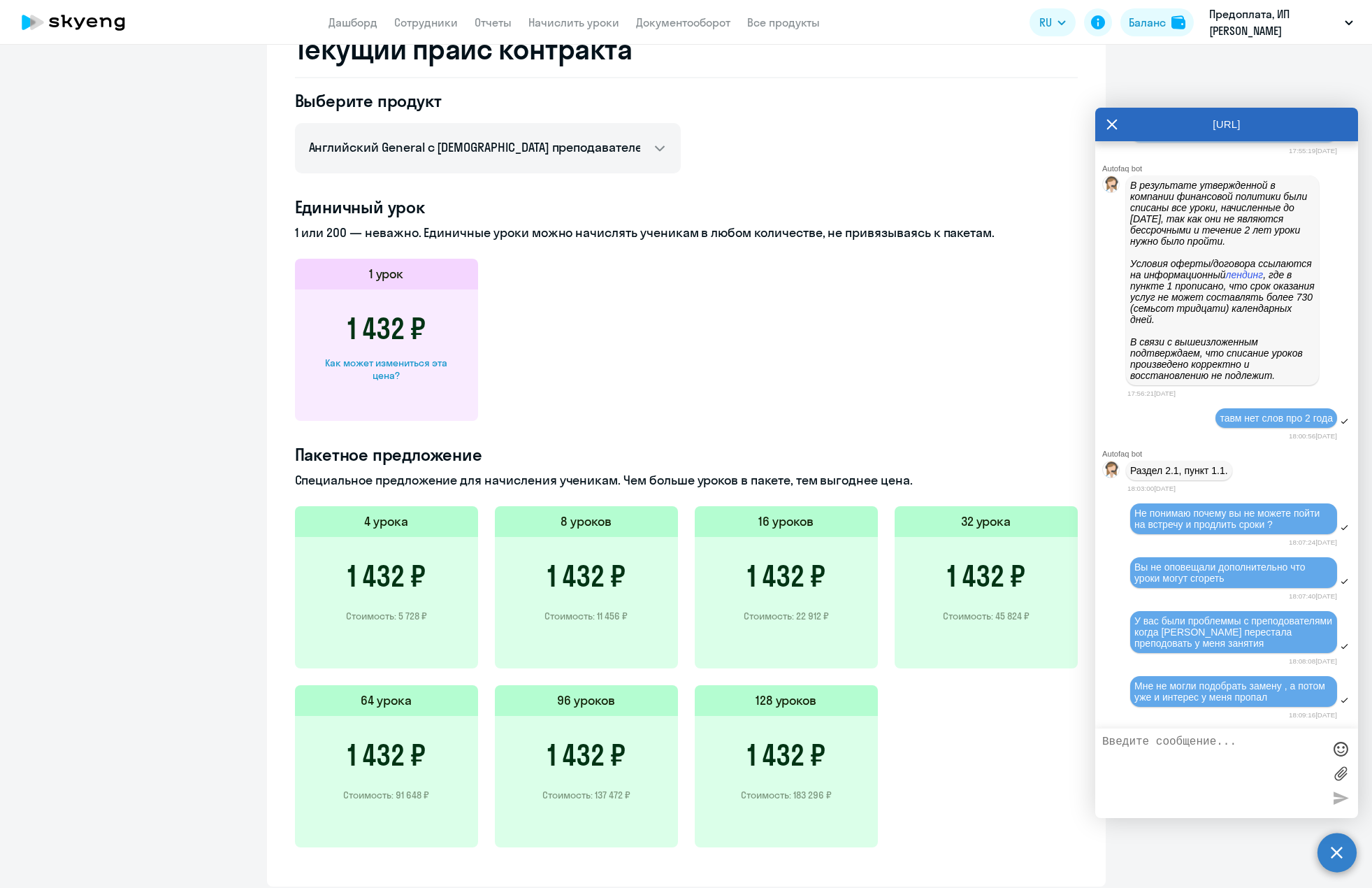
scroll to position [743, 0]
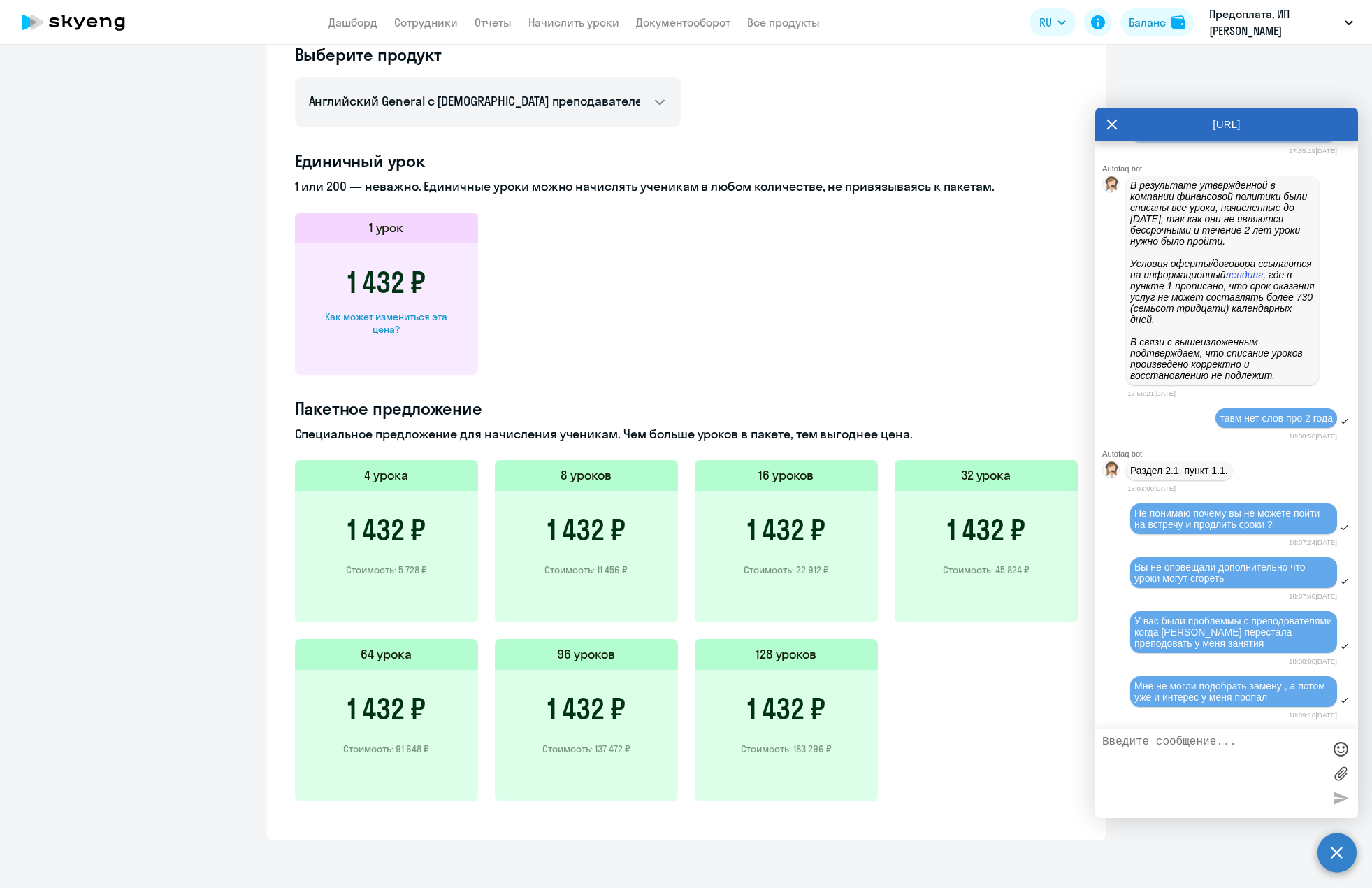
click at [379, 328] on div "Как может измениться эта цена?" at bounding box center [386, 323] width 138 height 25
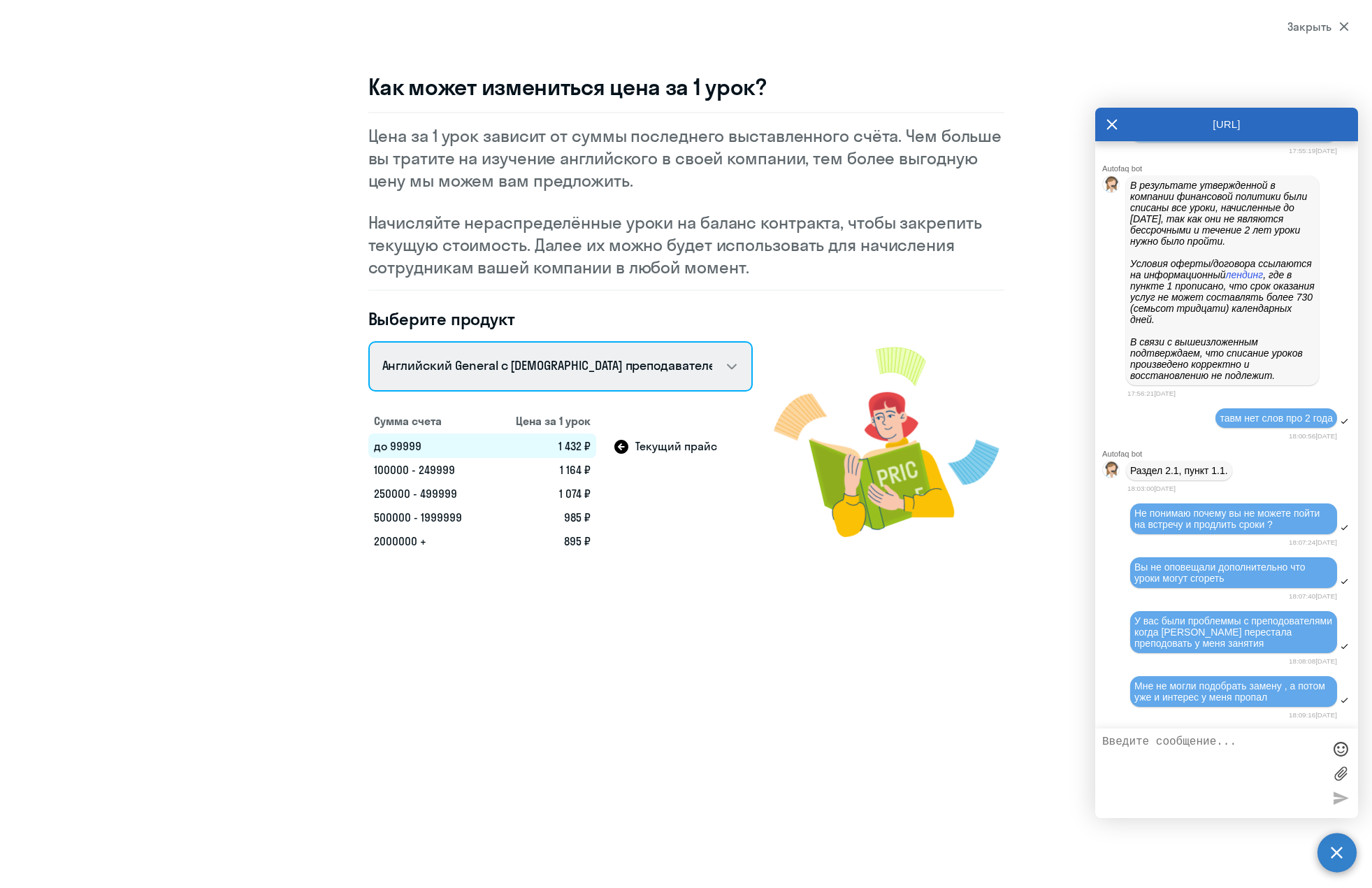
click at [732, 368] on select "Talks 15 минутные разговоры на английском Английский General с русскоговорящим …" at bounding box center [560, 366] width 384 height 50
click at [368, 341] on select "Talks 15 минутные разговоры на английском Английский General с русскоговорящим …" at bounding box center [560, 366] width 384 height 50
click at [734, 360] on select "Talks 15 минутные разговоры на английском Английский General с русскоговорящим …" at bounding box center [560, 366] width 384 height 50
select select "english_adult_not_native_speaker"
click at [368, 341] on select "Talks 15 минутные разговоры на английском Английский General с русскоговорящим …" at bounding box center [560, 366] width 384 height 50
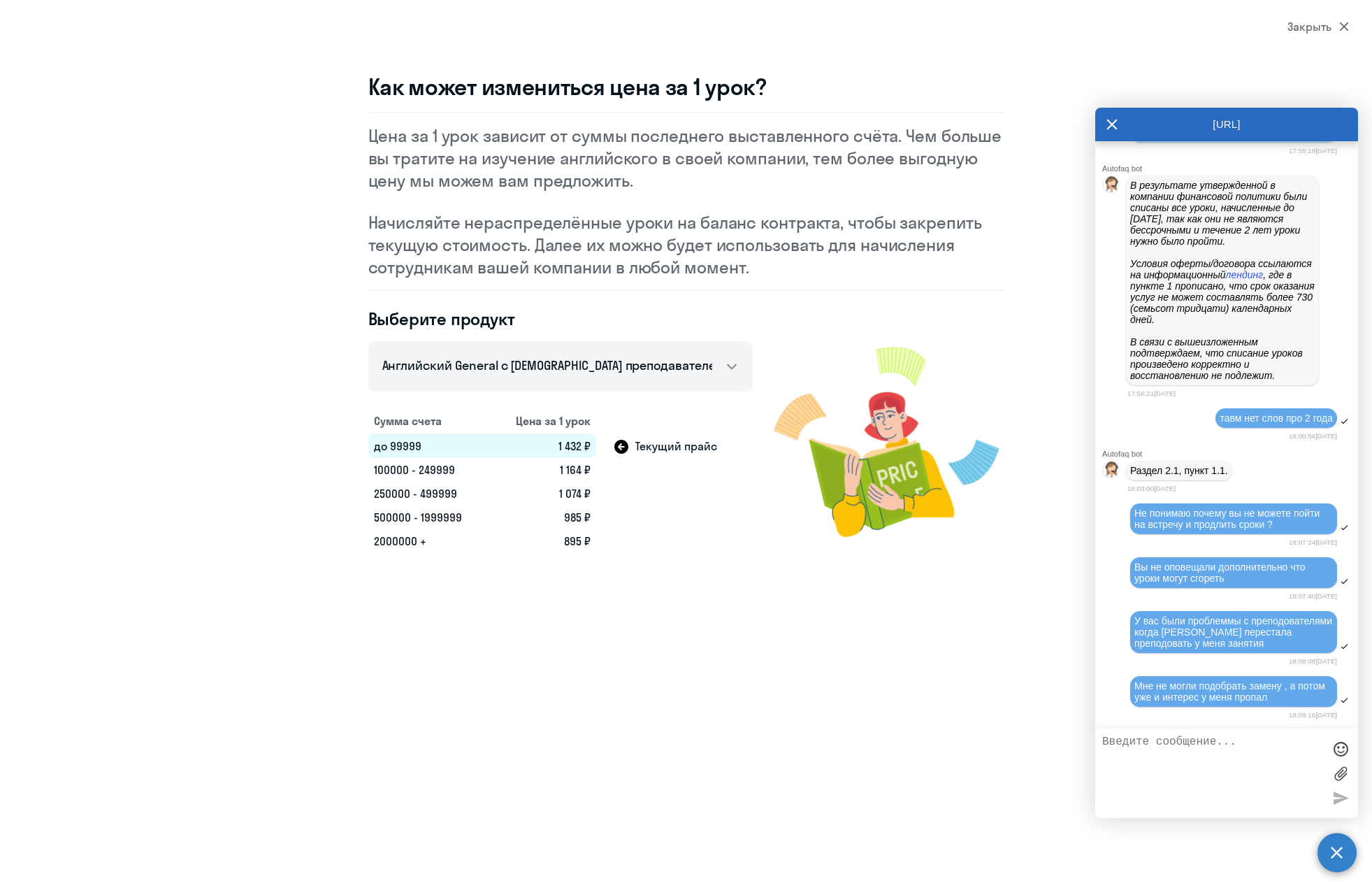
click at [281, 330] on div "Как может измениться цена за 1 урок? Цена за 1 урок зависит от суммы последнего…" at bounding box center [686, 312] width 1006 height 480
select select "30"
